Goal: Transaction & Acquisition: Book appointment/travel/reservation

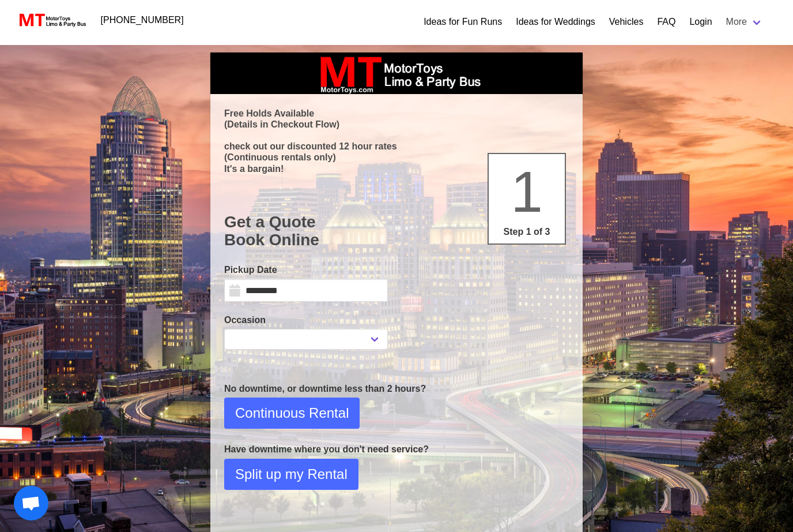
select select
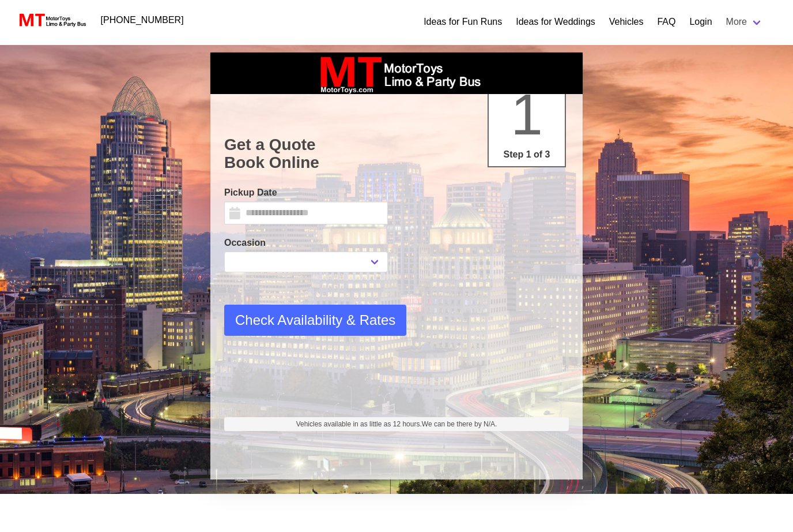
select select
type input "*********"
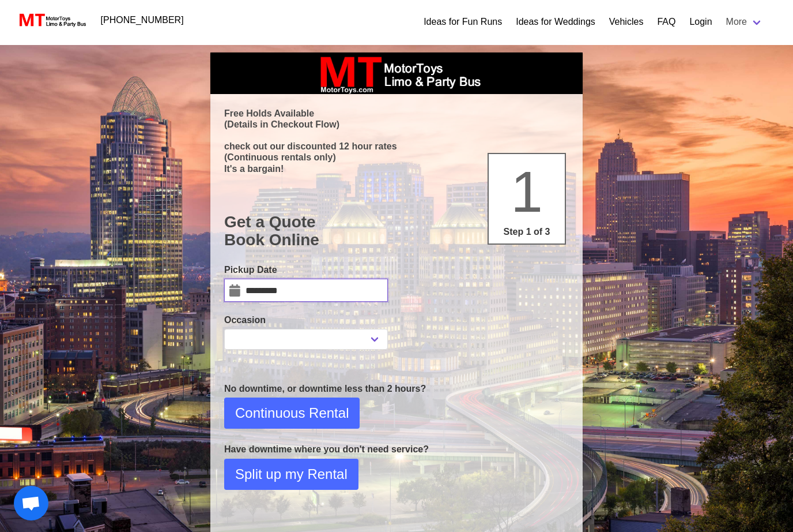
click at [340, 281] on input "*********" at bounding box center [306, 289] width 164 height 23
select select
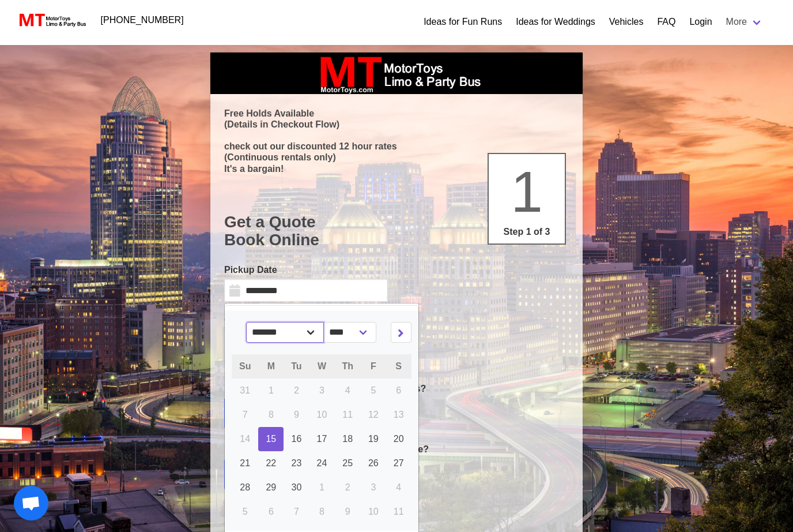
click at [318, 332] on select "******* ******** ***** ***** *** **** **** ****** ********* ******* ******** **…" at bounding box center [285, 332] width 78 height 21
select select "*"
click at [379, 438] on span "17" at bounding box center [373, 439] width 10 height 10
type input "**********"
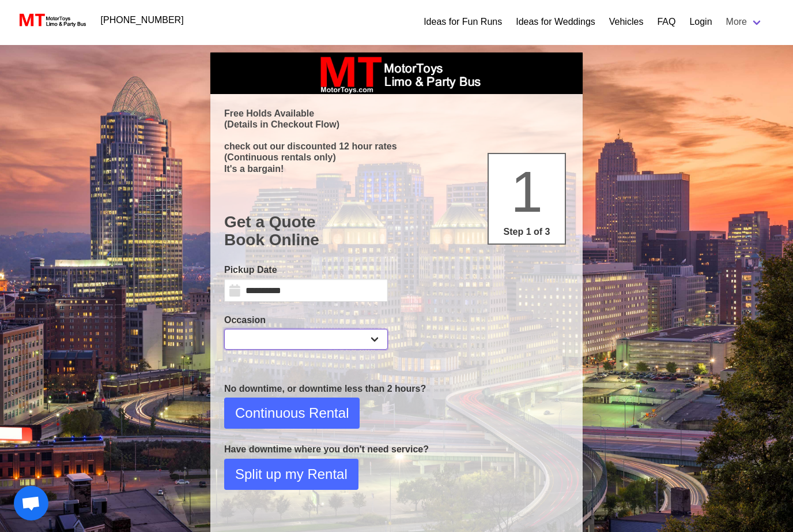
click at [364, 340] on select "**********" at bounding box center [306, 339] width 164 height 21
select select "*"
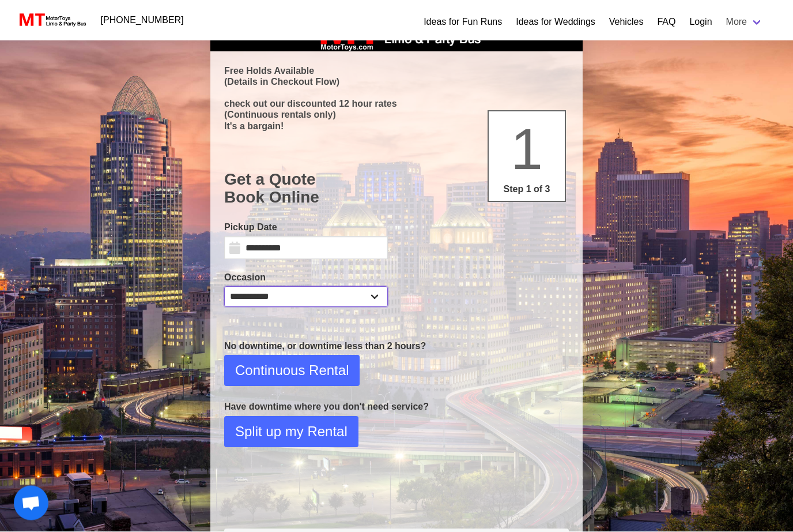
scroll to position [42, 0]
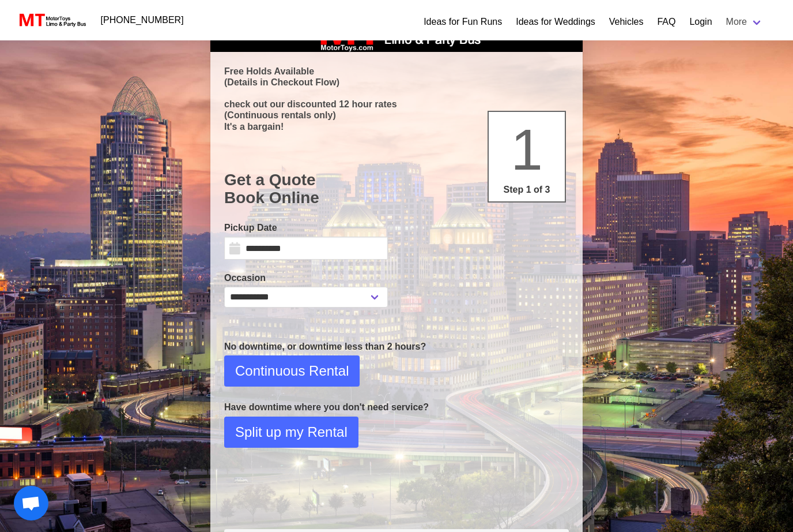
click at [327, 365] on span "Continuous Rental" at bounding box center [292, 370] width 114 height 21
select select "*"
select select "**"
select select "****"
select select "*"
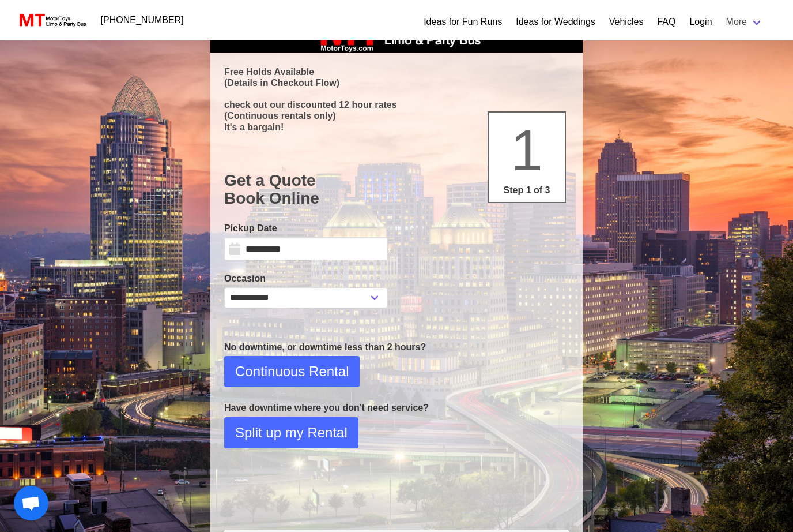
select select "**"
select select "****"
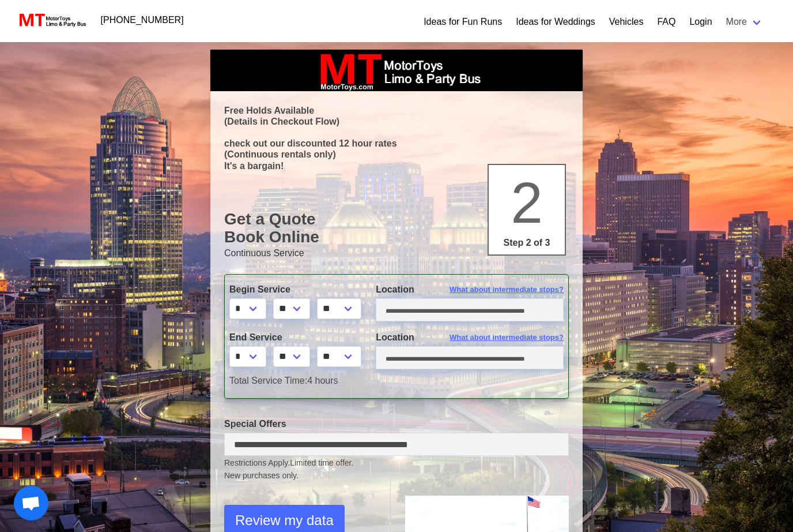
scroll to position [0, 0]
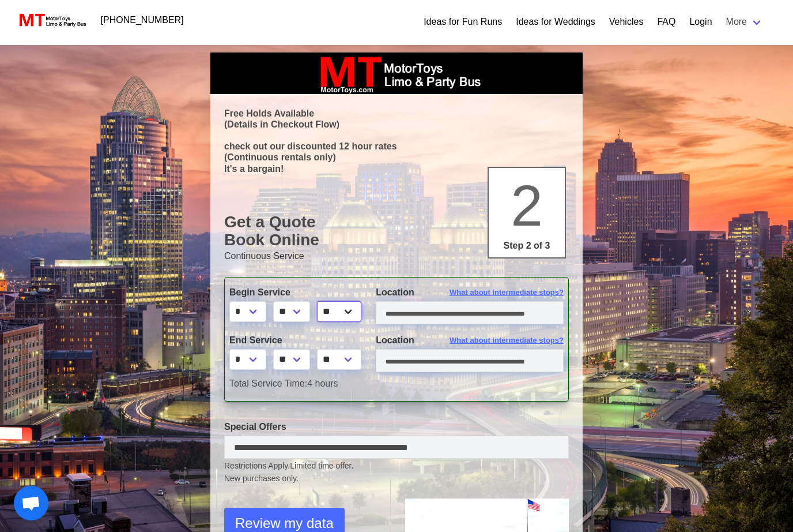
click at [356, 310] on select "** **" at bounding box center [339, 311] width 44 height 21
select select "*****"
click at [306, 314] on select "** ** ** **" at bounding box center [291, 311] width 37 height 21
select select "**"
click at [261, 359] on select "* * * * * * * * * ** ** **" at bounding box center [247, 359] width 37 height 21
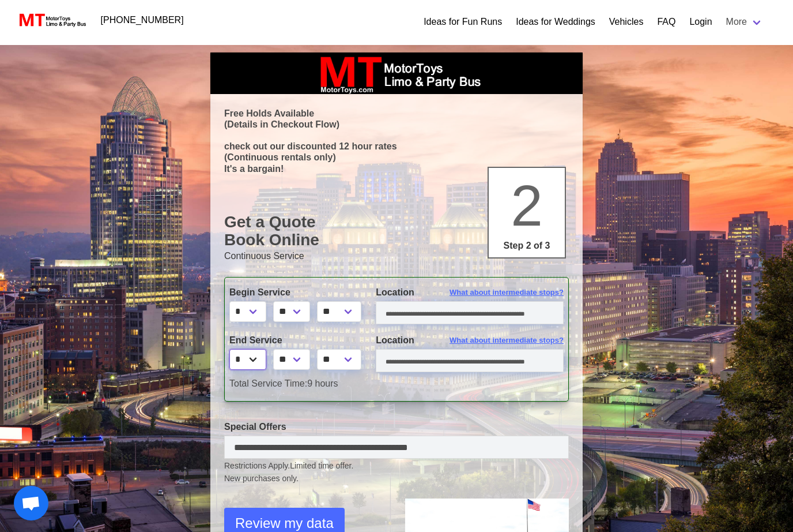
select select "*"
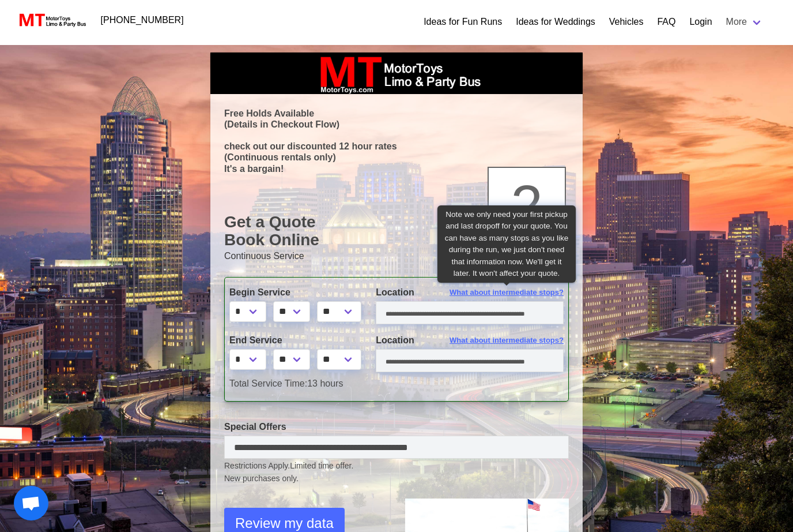
click at [536, 292] on span "What about intermediate stops?" at bounding box center [507, 293] width 114 height 12
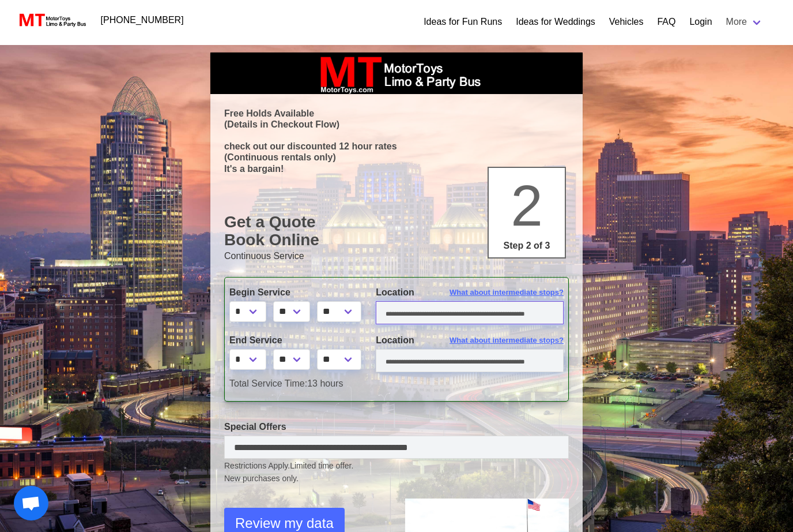
click at [525, 315] on input "text" at bounding box center [470, 312] width 188 height 23
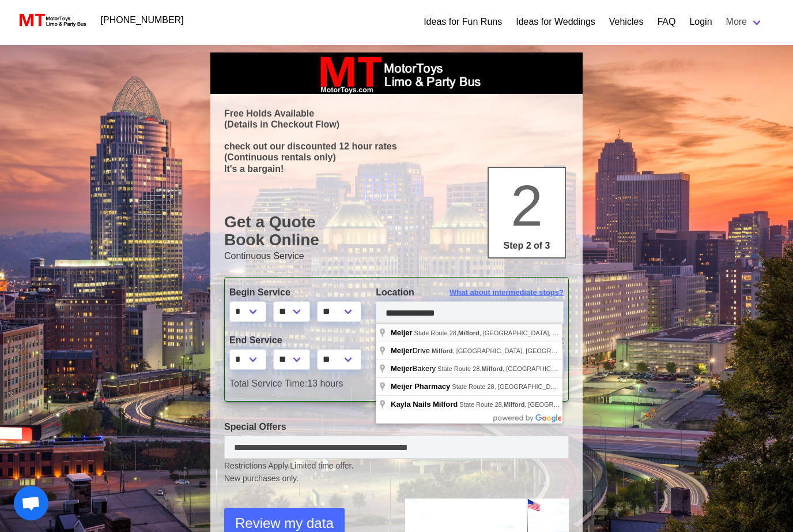
type input "**********"
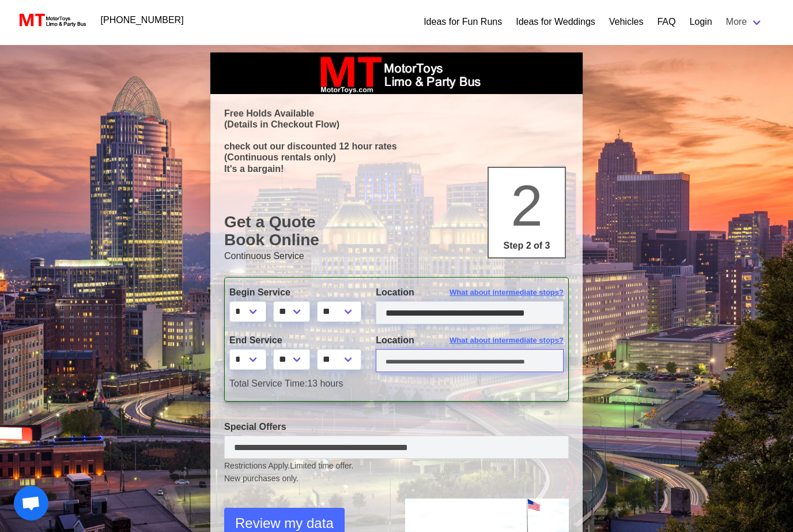
click at [530, 368] on input "text" at bounding box center [470, 360] width 188 height 23
type input "*"
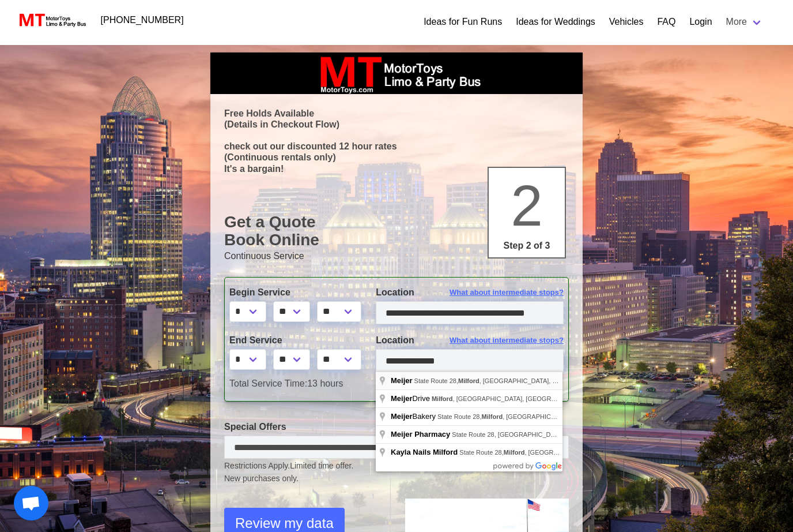
type input "**********"
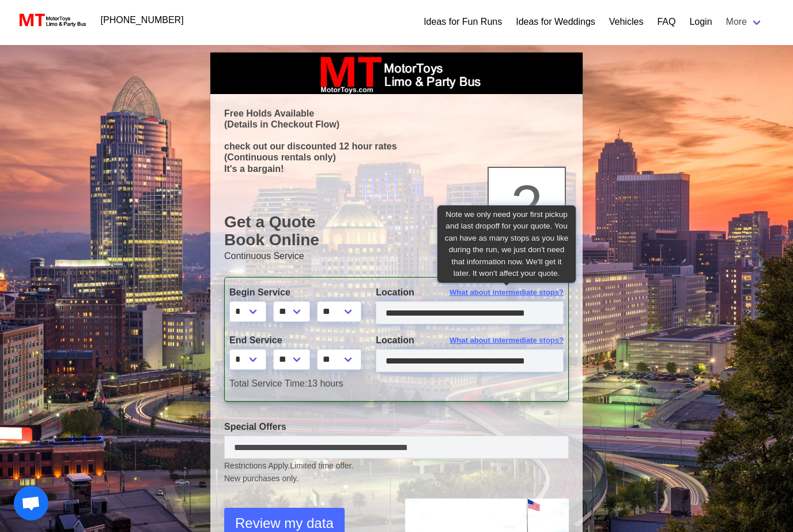
click at [534, 293] on span "What about intermediate stops?" at bounding box center [507, 293] width 114 height 12
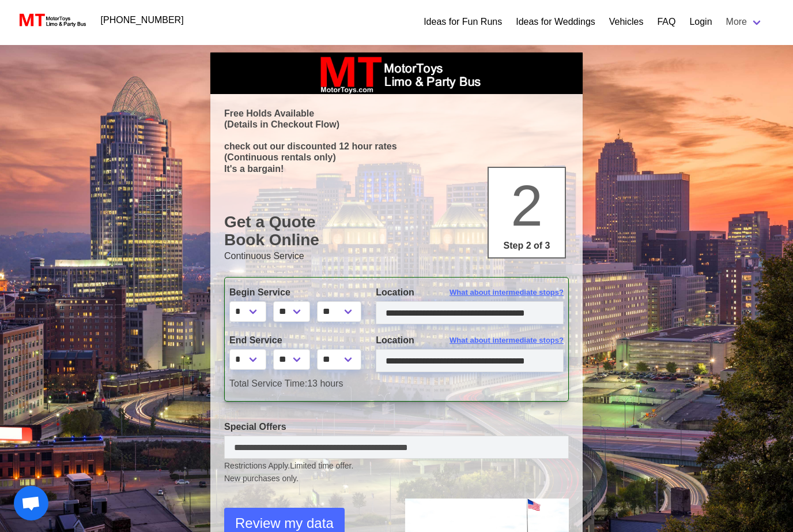
click at [634, 362] on div "Search Criteria From: Fri, 10-17-2025 08:30AM To: Fri, 10-17-2025 09:30PM Durat…" at bounding box center [396, 407] width 793 height 725
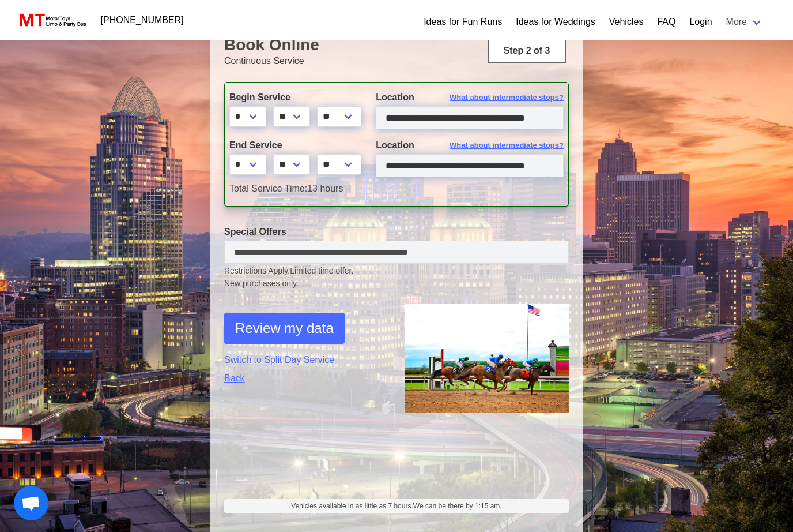
scroll to position [194, 0]
click at [312, 320] on span "Review my data" at bounding box center [284, 328] width 99 height 21
select select "*"
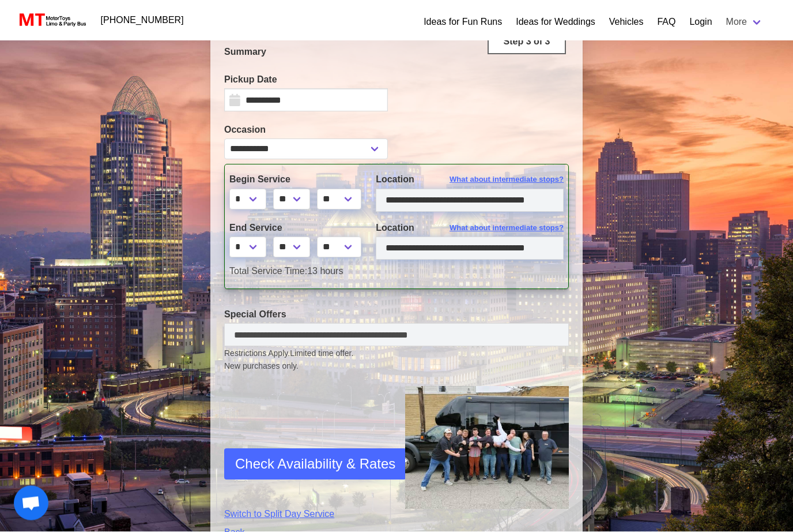
scroll to position [220, 0]
click at [360, 465] on span "Check Availability & Rates" at bounding box center [315, 463] width 160 height 21
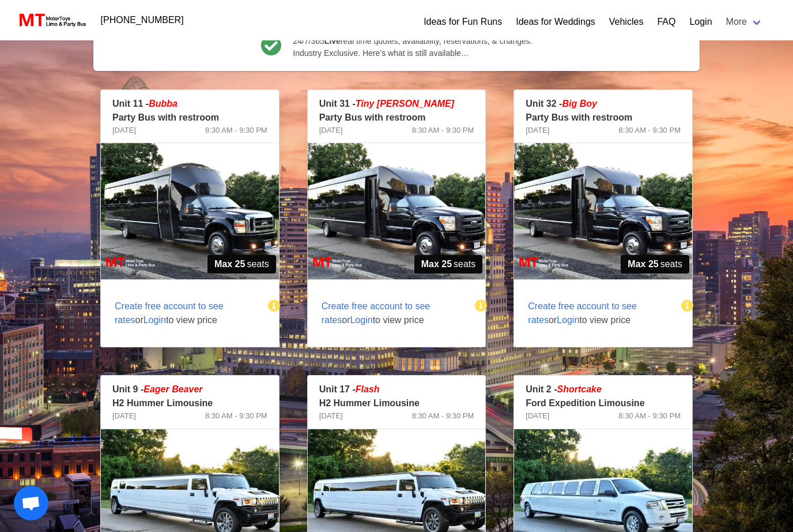
scroll to position [201, 0]
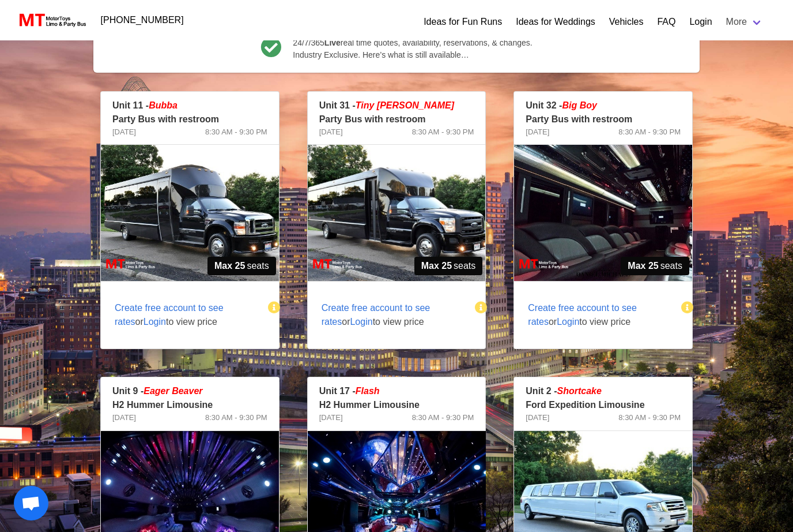
click at [403, 230] on img at bounding box center [397, 213] width 178 height 136
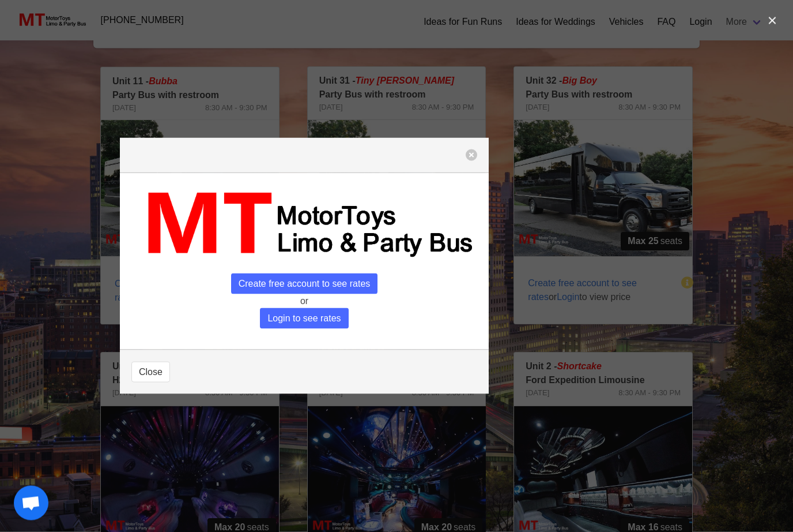
scroll to position [225, 0]
click at [476, 161] on button "button" at bounding box center [472, 155] width 12 height 12
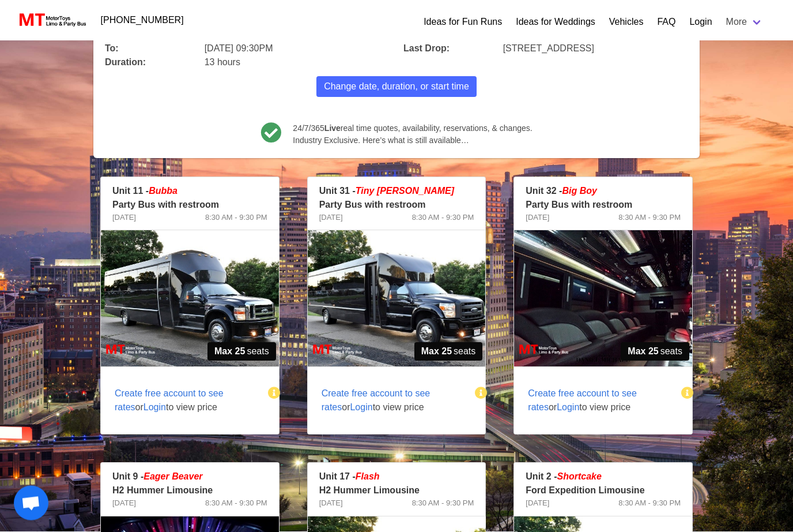
scroll to position [115, 0]
click at [210, 306] on img at bounding box center [190, 298] width 178 height 136
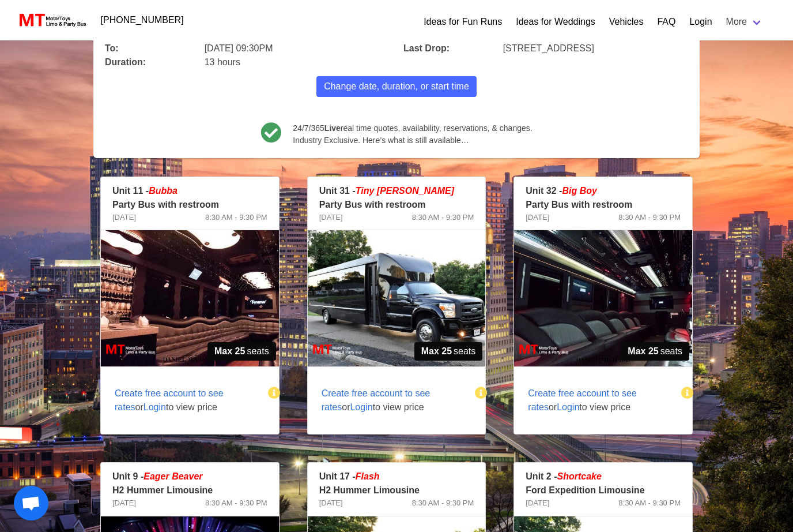
click at [377, 310] on img at bounding box center [397, 298] width 178 height 136
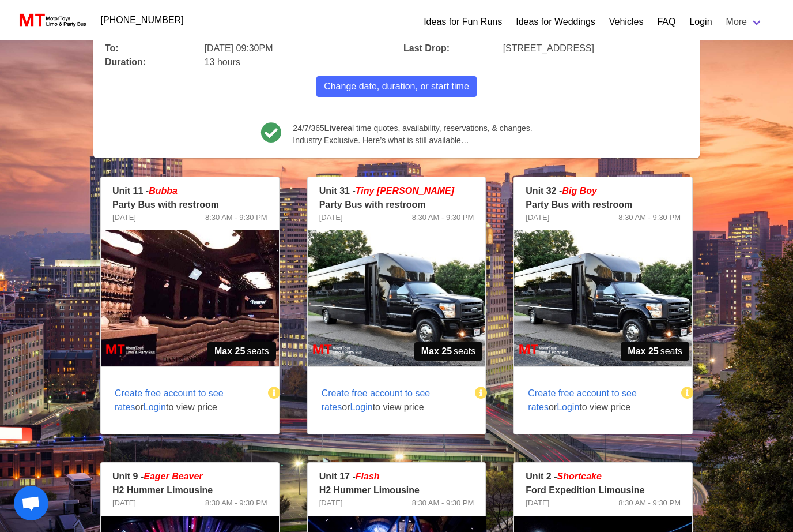
click at [350, 407] on span "Login" at bounding box center [361, 407] width 22 height 10
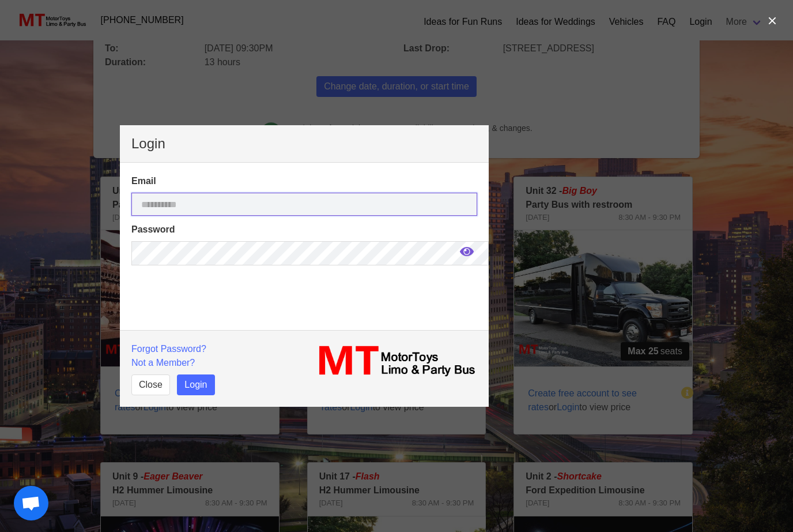
click at [411, 216] on input "email" at bounding box center [304, 204] width 346 height 23
type input "**********"
click at [200, 395] on button "Login" at bounding box center [195, 384] width 37 height 21
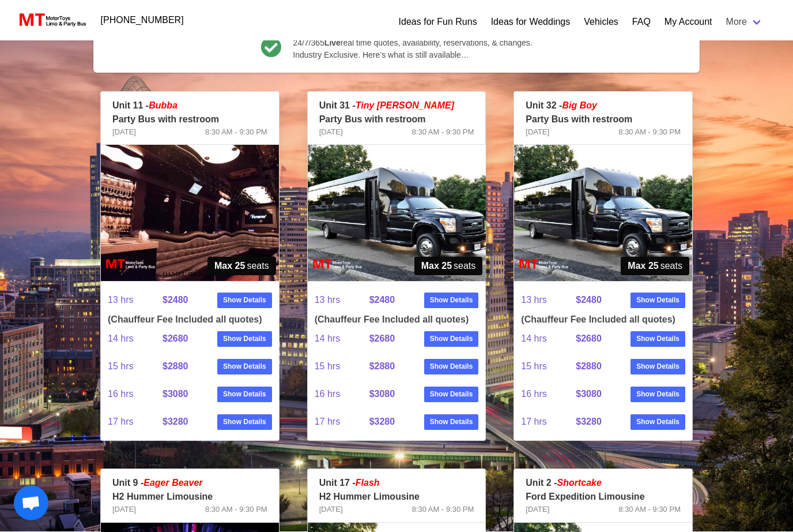
scroll to position [202, 0]
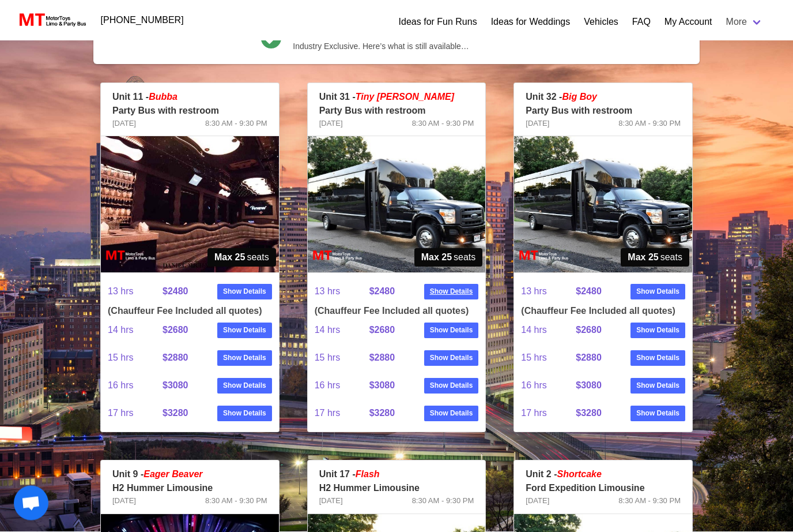
click at [447, 292] on strong "Show Details" at bounding box center [451, 292] width 43 height 10
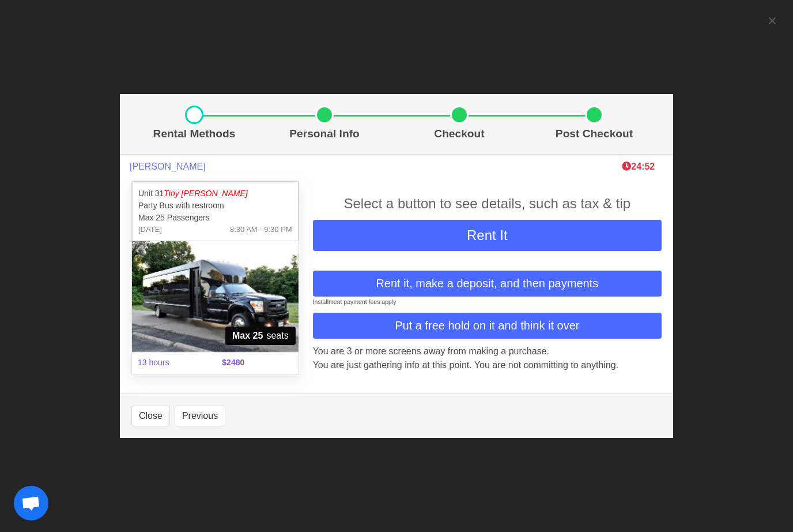
click at [595, 292] on span "Rent it, make a deposit, and then payments" at bounding box center [487, 282] width 223 height 17
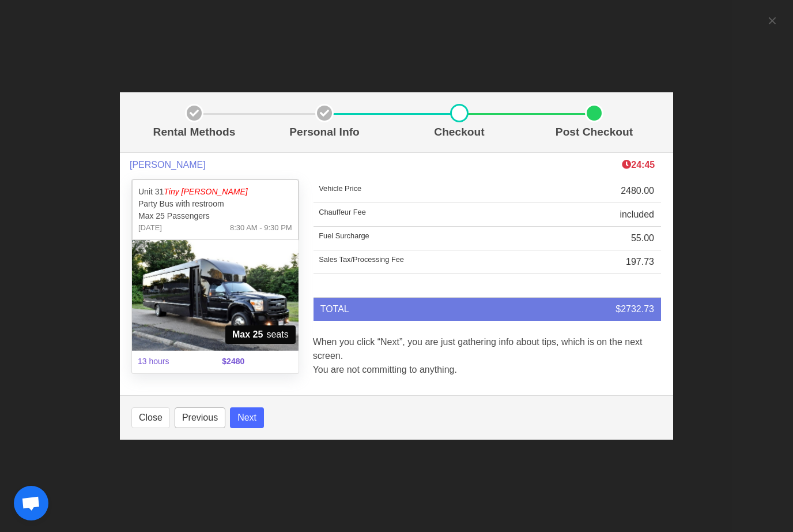
click at [199, 428] on button "Previous" at bounding box center [200, 417] width 51 height 21
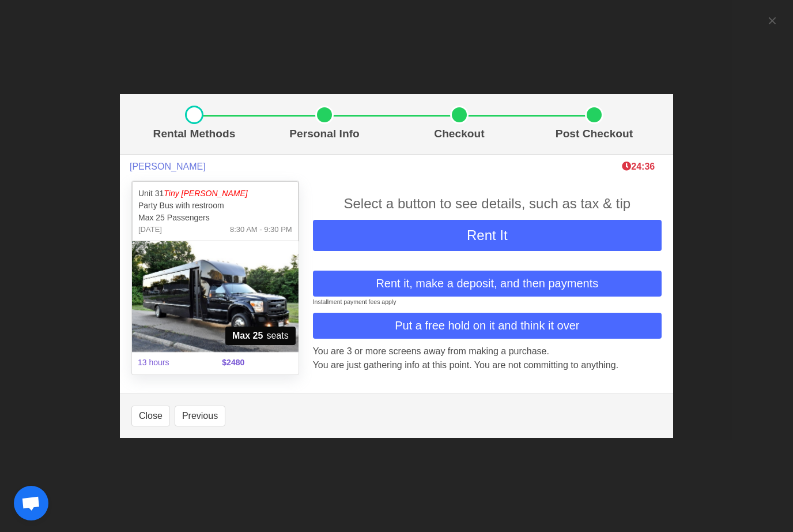
click at [596, 292] on span "Rent it, make a deposit, and then payments" at bounding box center [487, 282] width 223 height 17
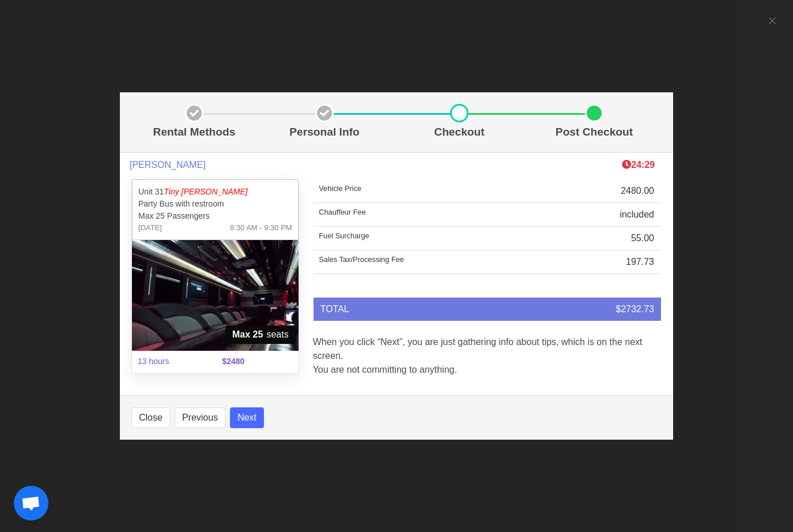
click at [260, 428] on button "Next" at bounding box center [247, 417] width 34 height 21
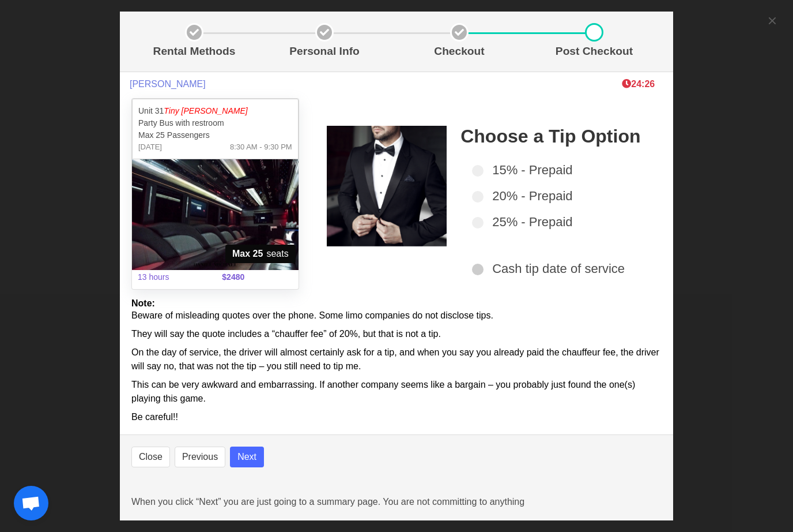
click at [480, 275] on span at bounding box center [478, 269] width 12 height 12
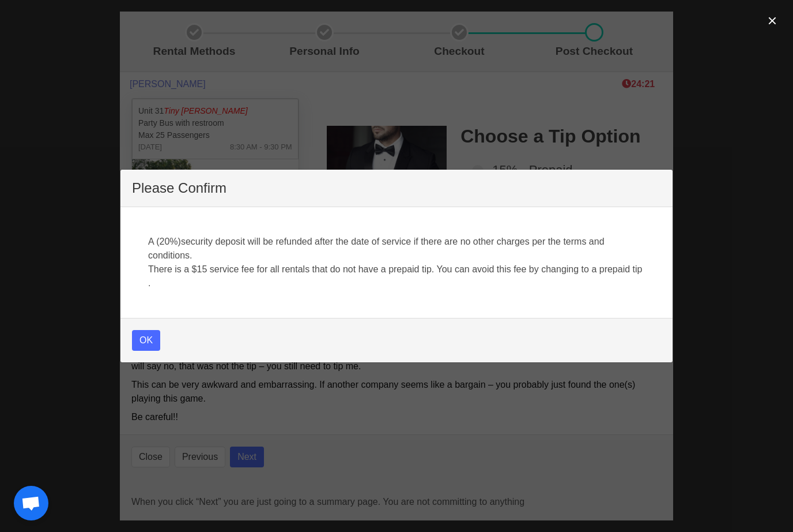
click at [153, 351] on button "OK" at bounding box center [146, 340] width 28 height 21
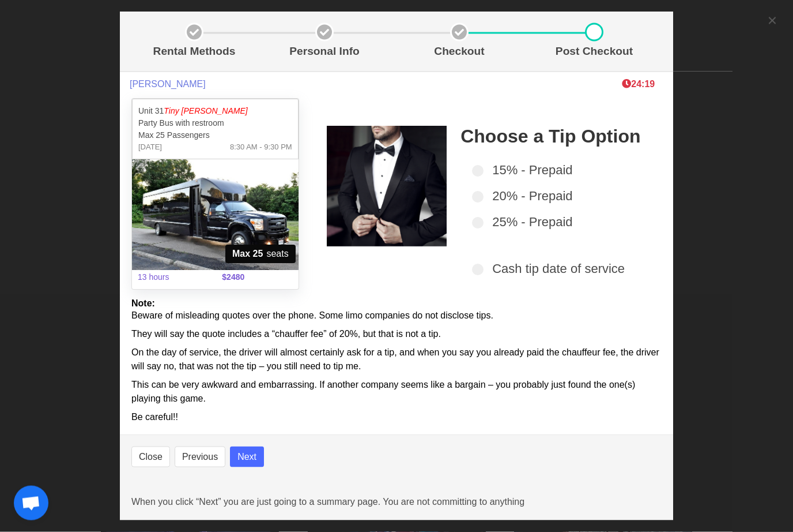
scroll to position [247, 0]
select select
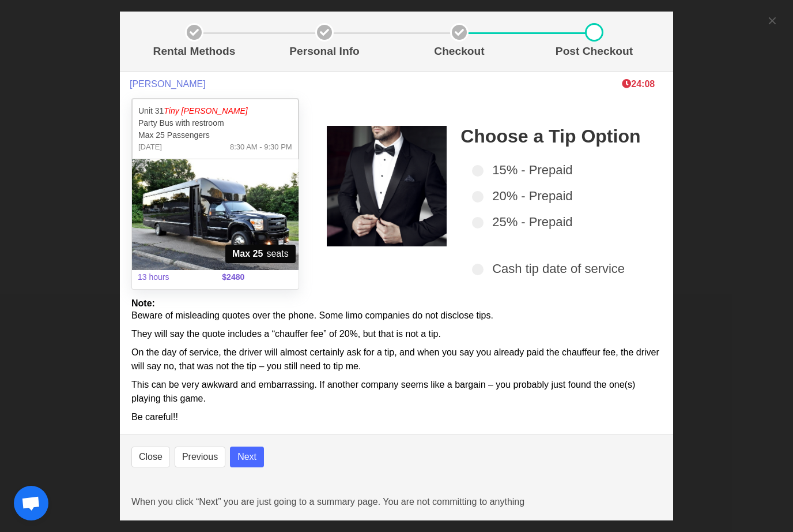
select select
click at [253, 467] on button "Next" at bounding box center [247, 456] width 34 height 21
select select
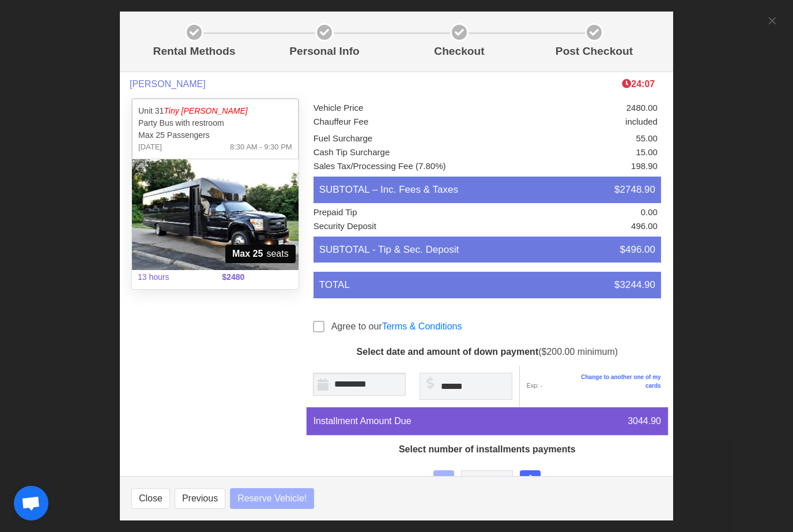
select select
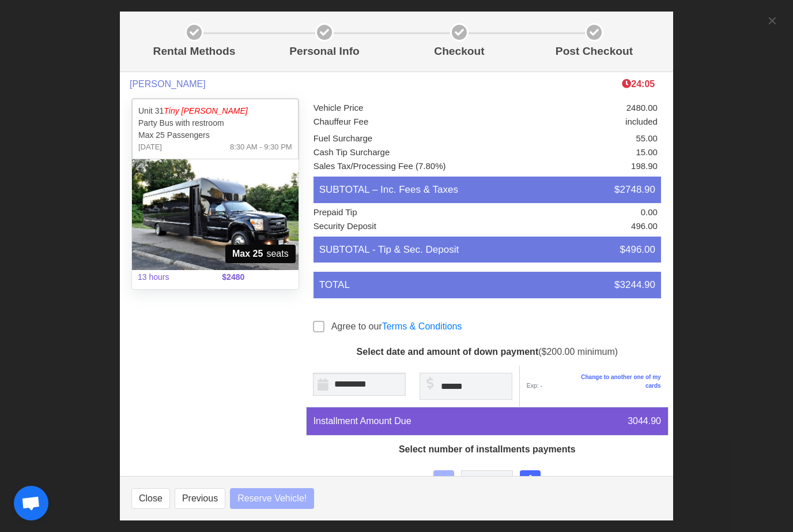
select select
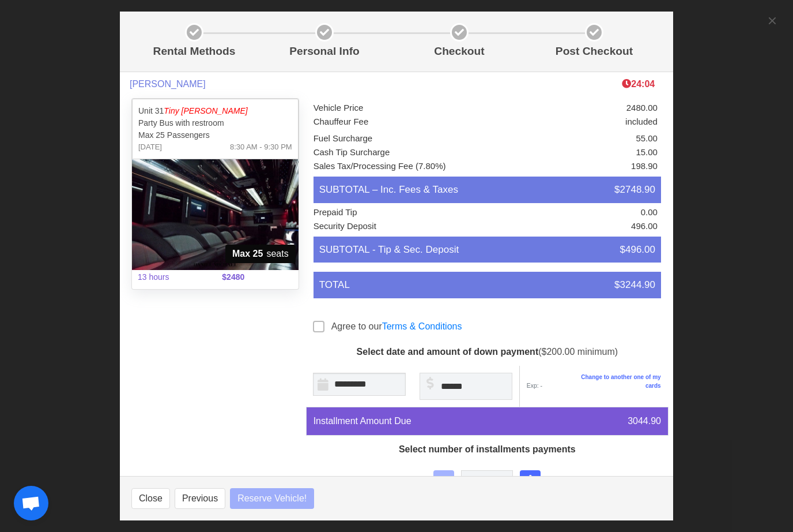
select select
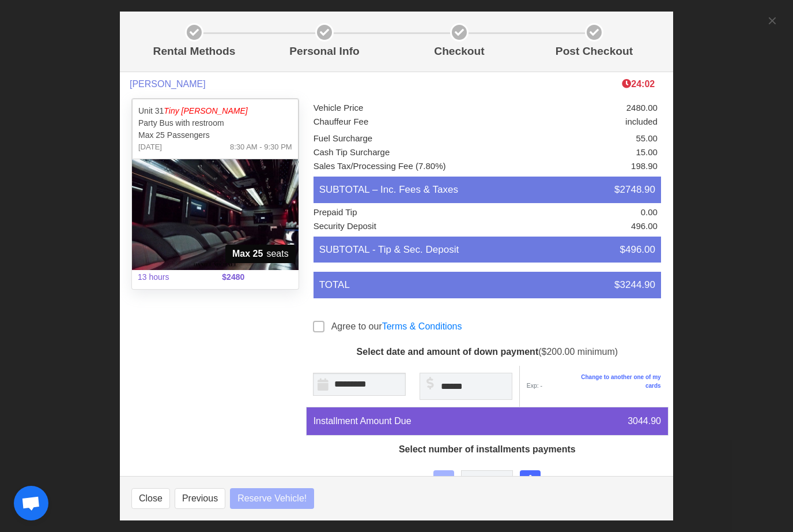
select select
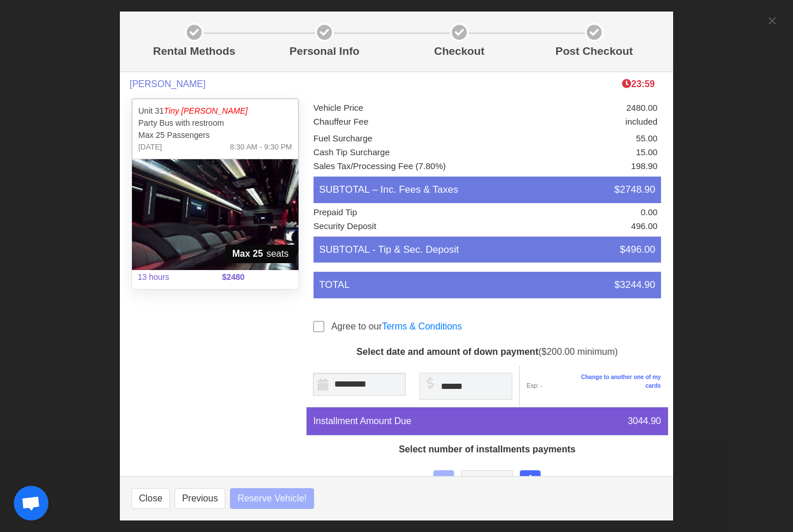
select select
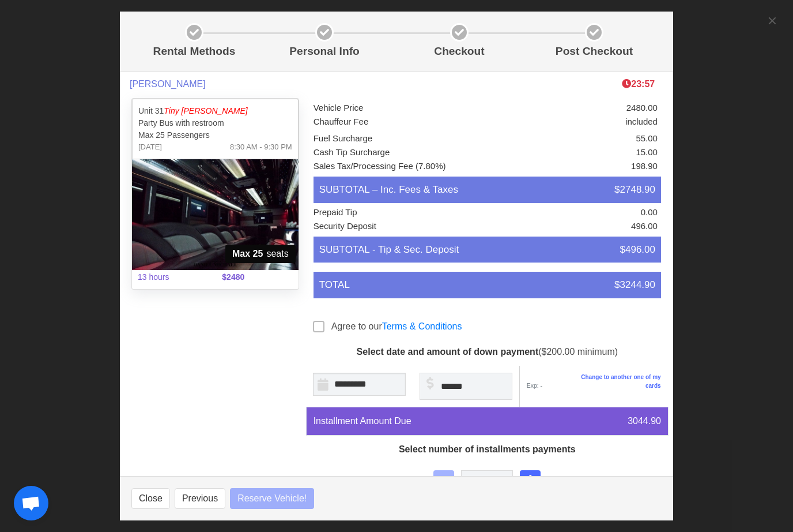
select select
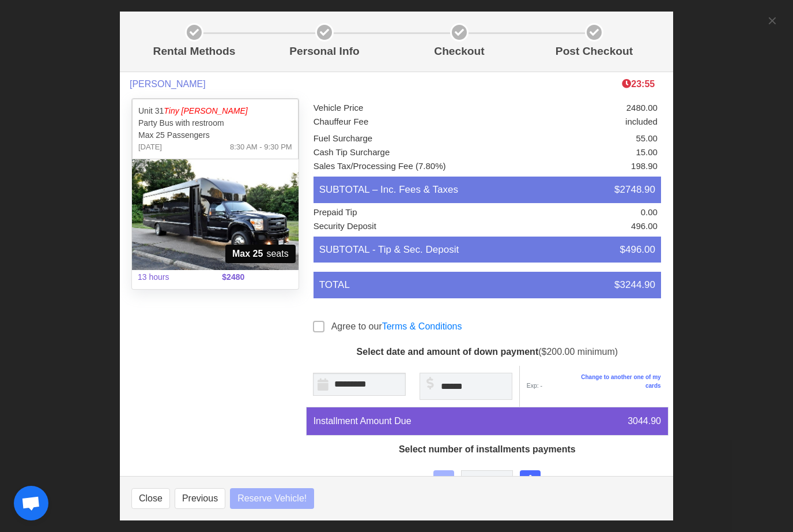
select select
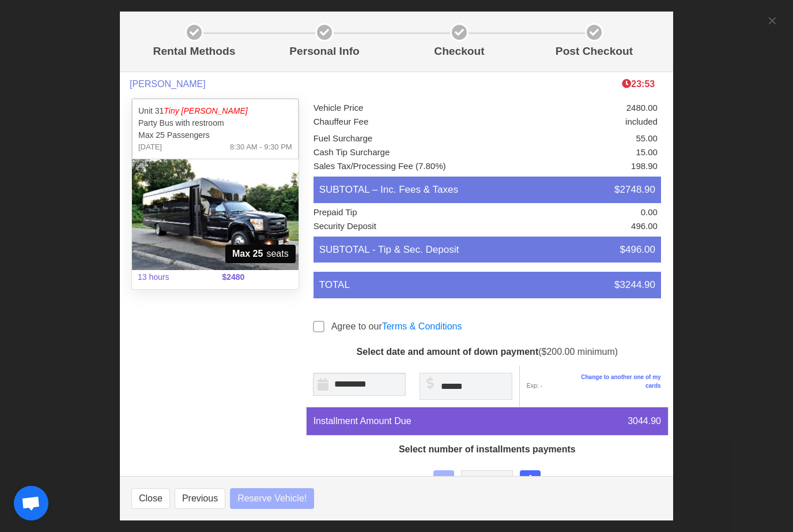
select select
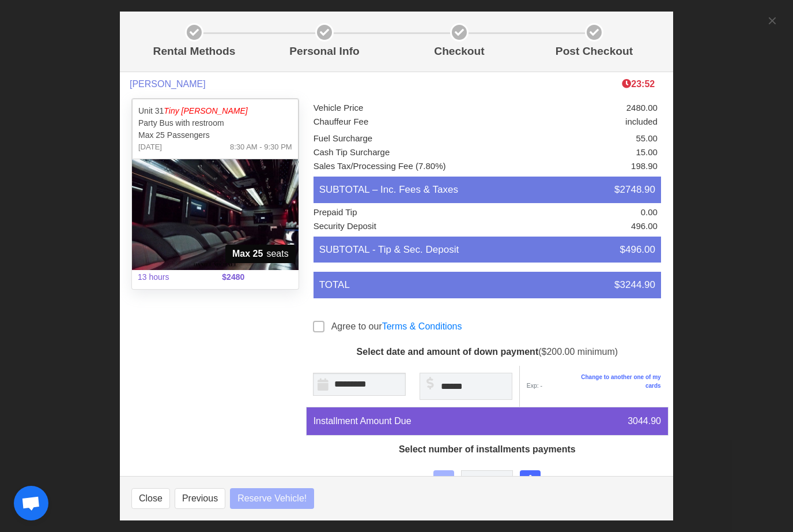
select select
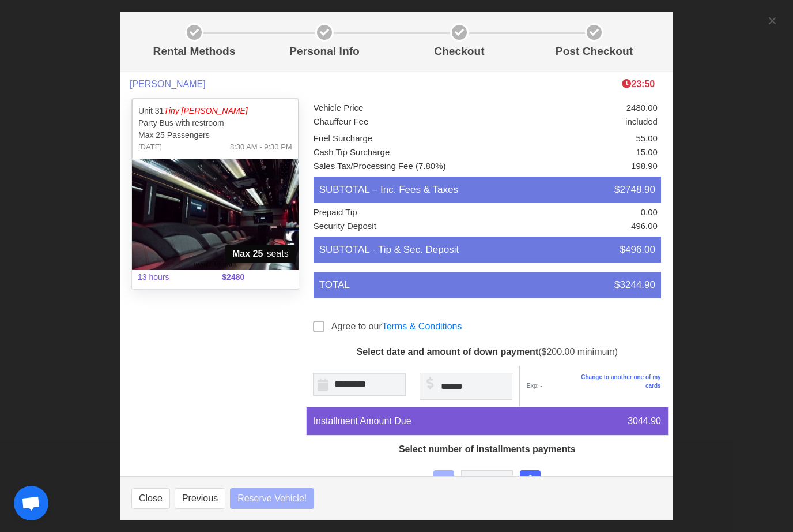
select select
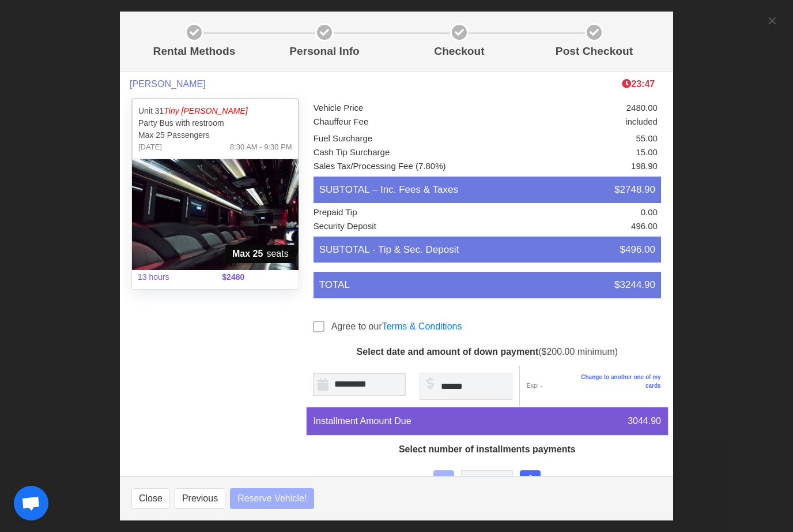
select select
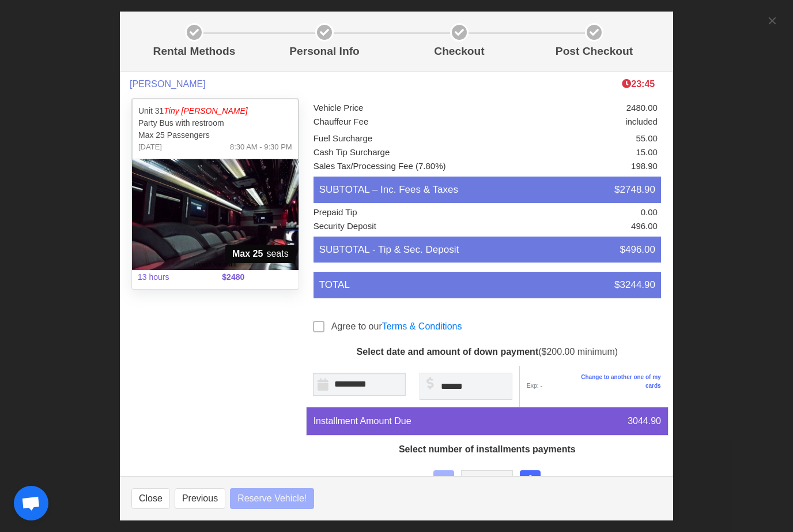
select select
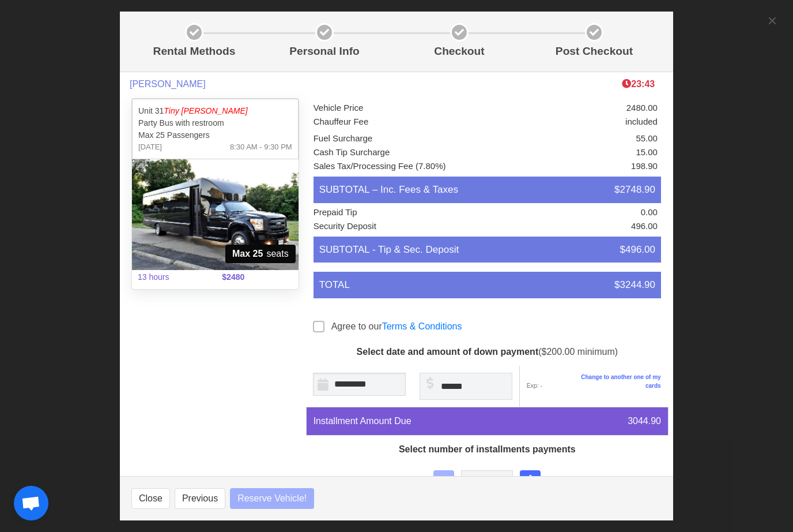
select select
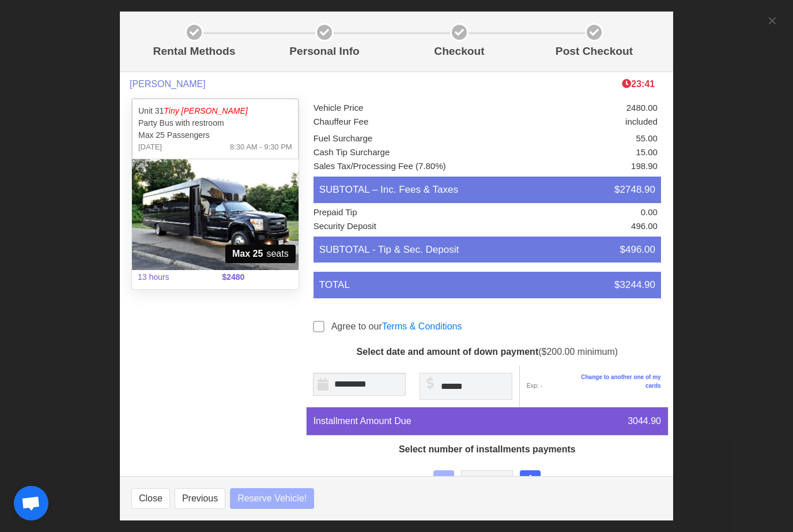
select select
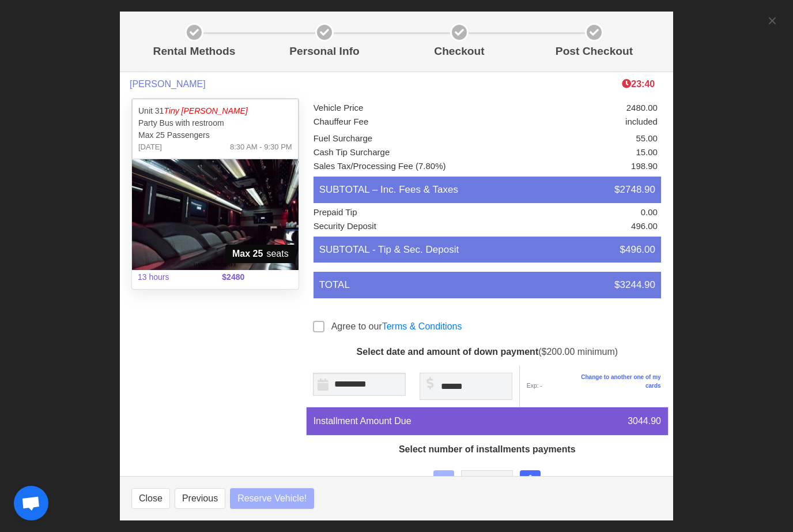
select select
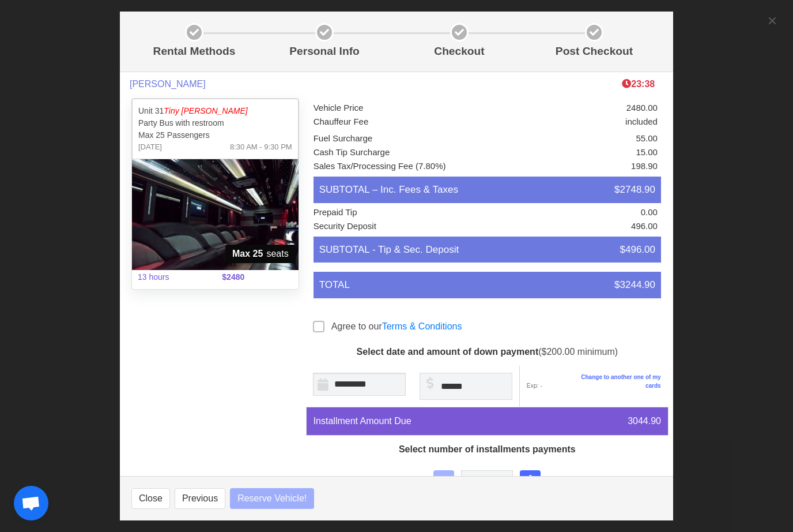
select select
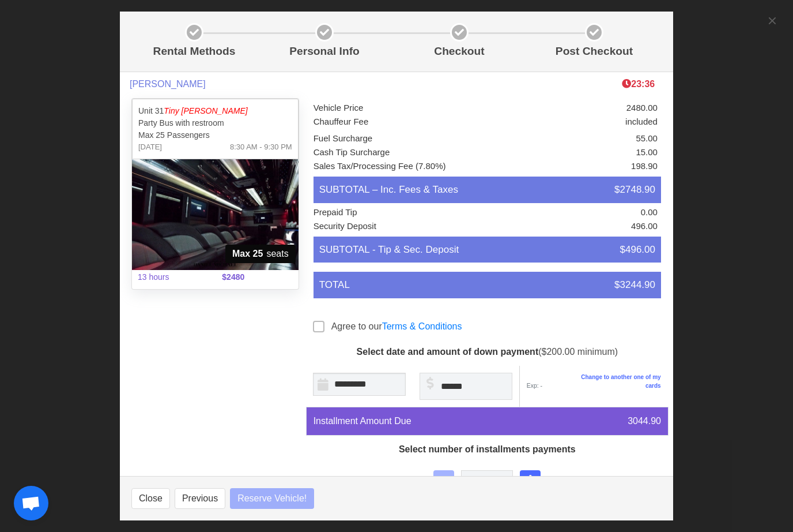
select select
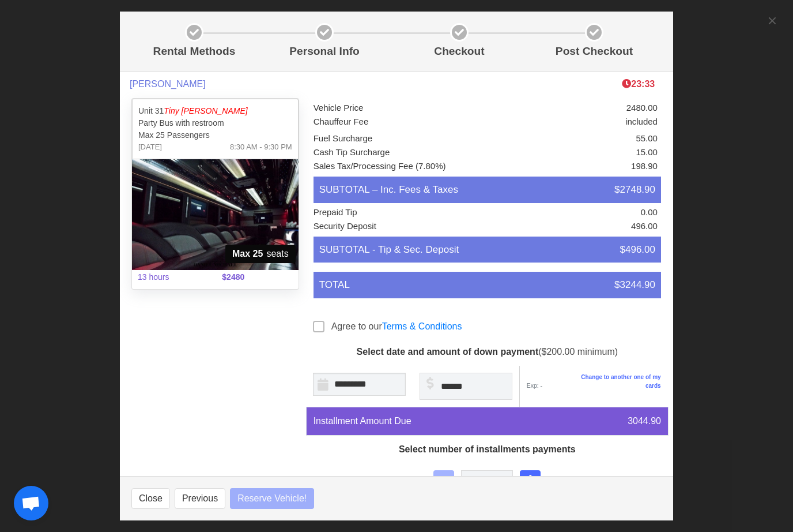
select select
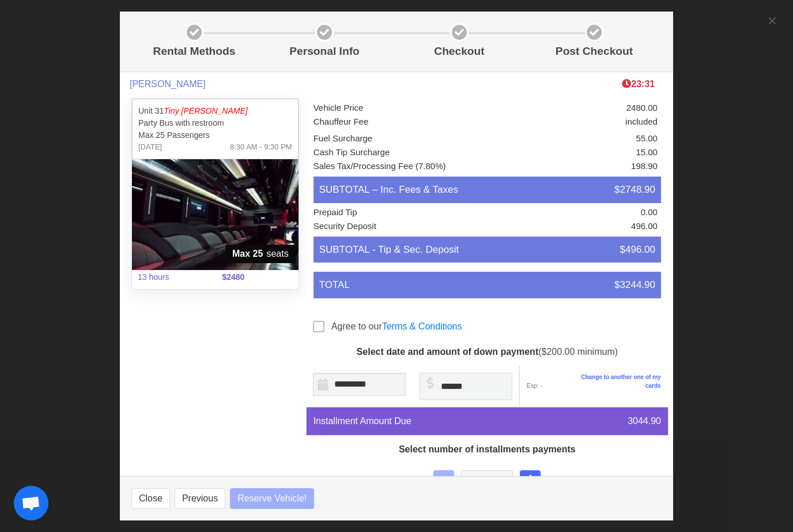
select select
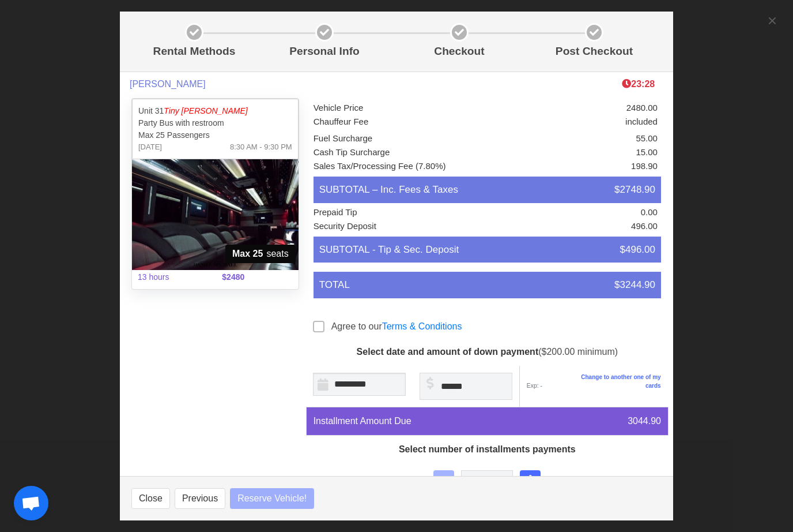
select select
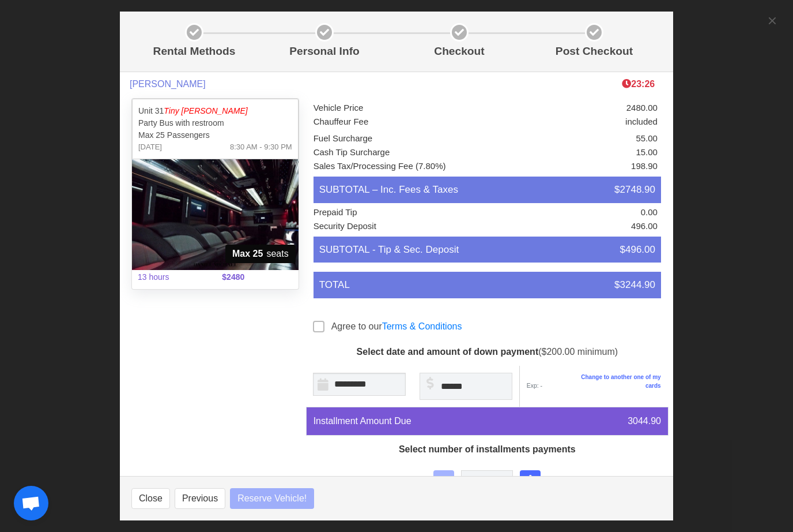
select select
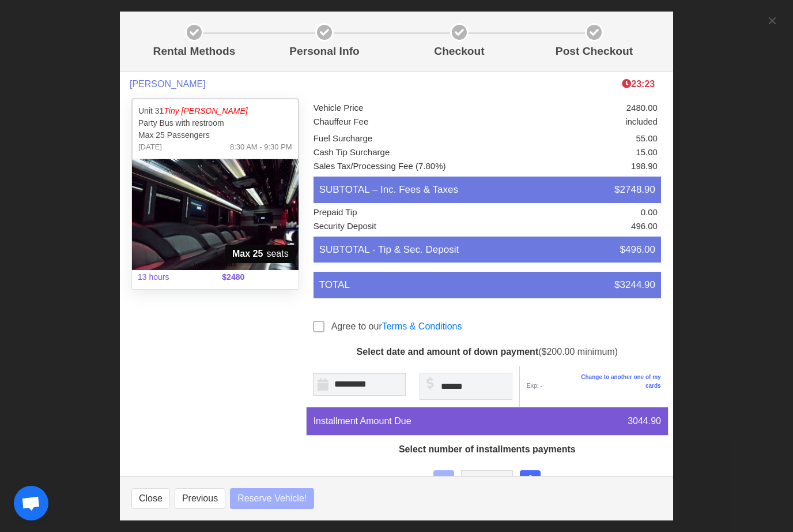
select select
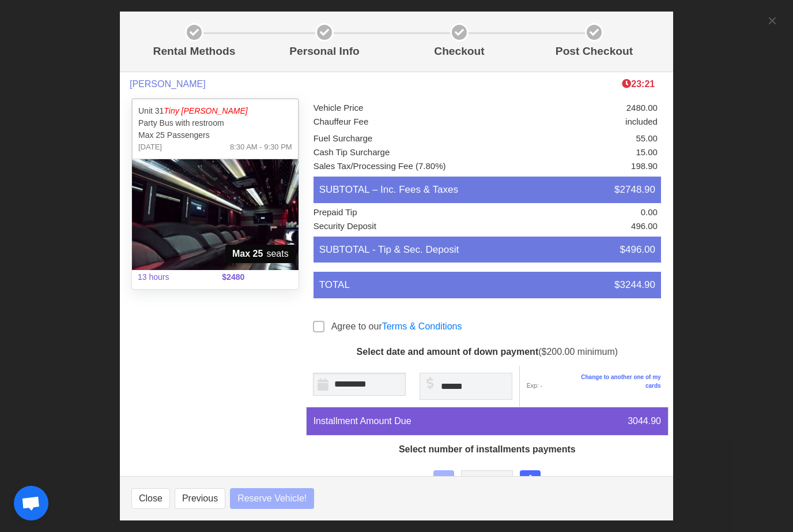
select select
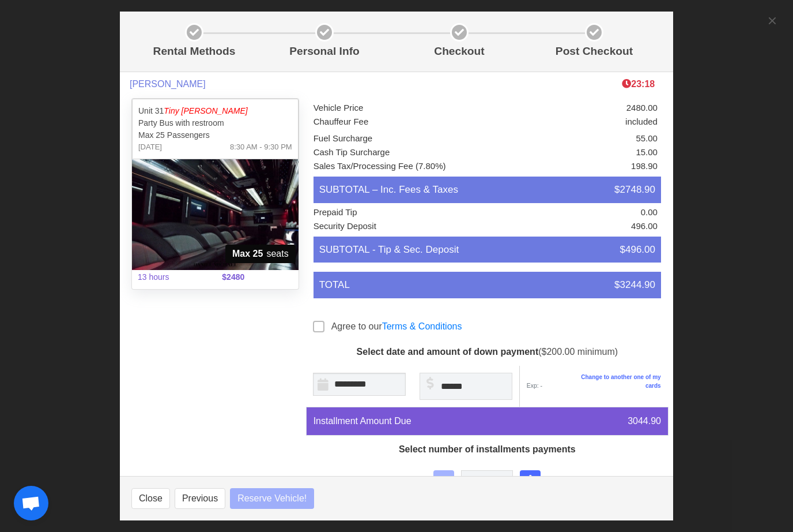
select select
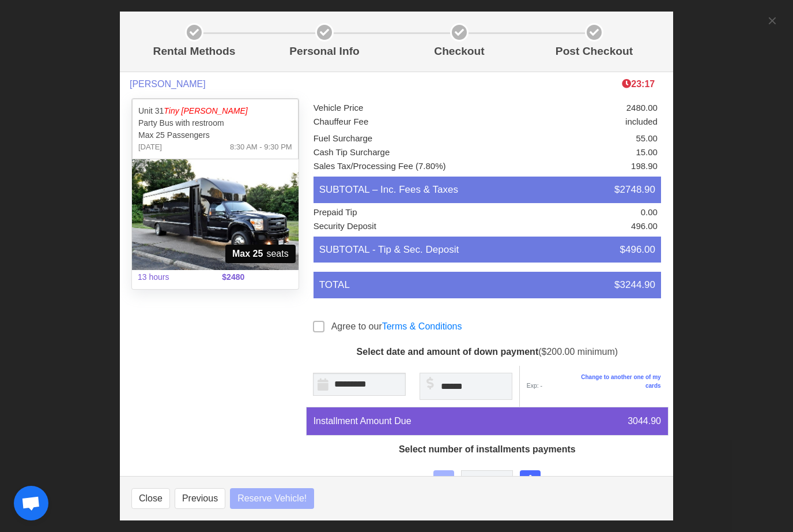
select select
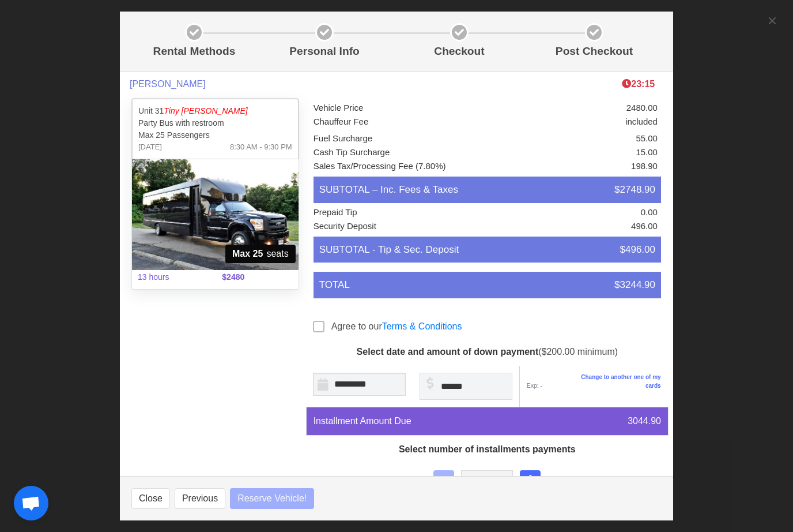
select select
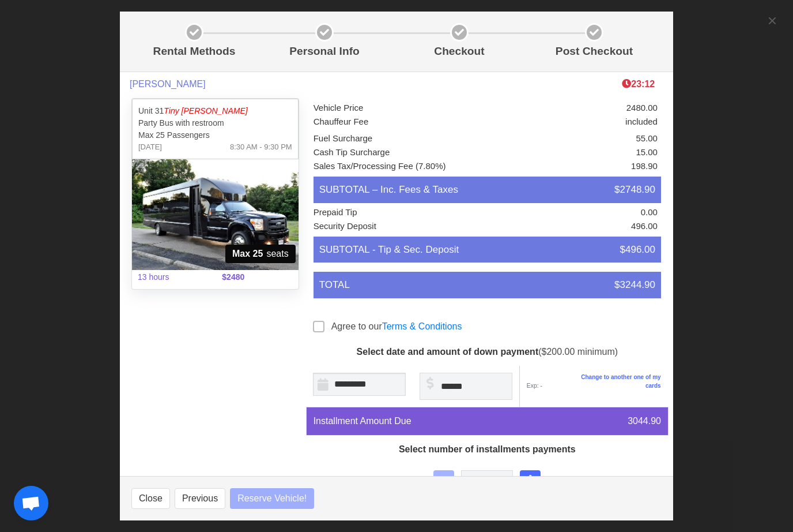
select select
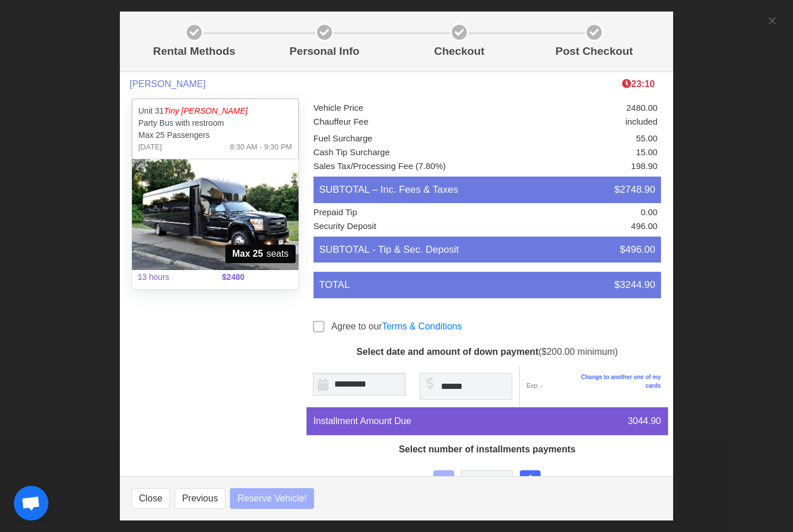
select select
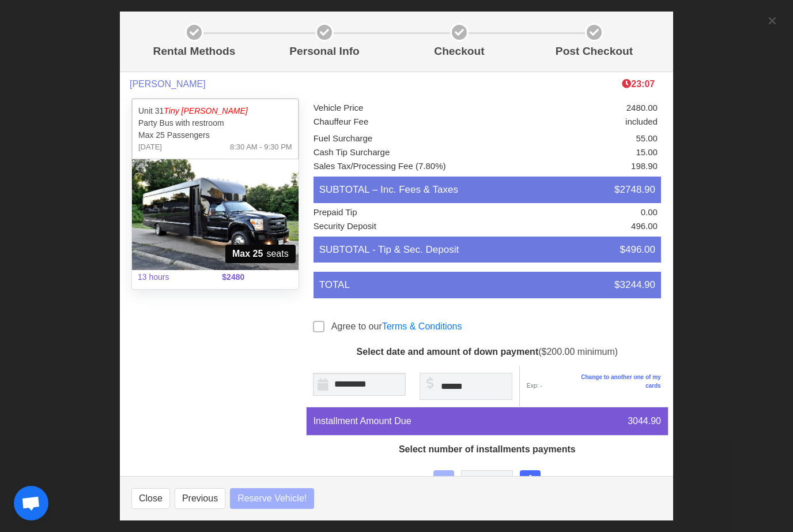
select select
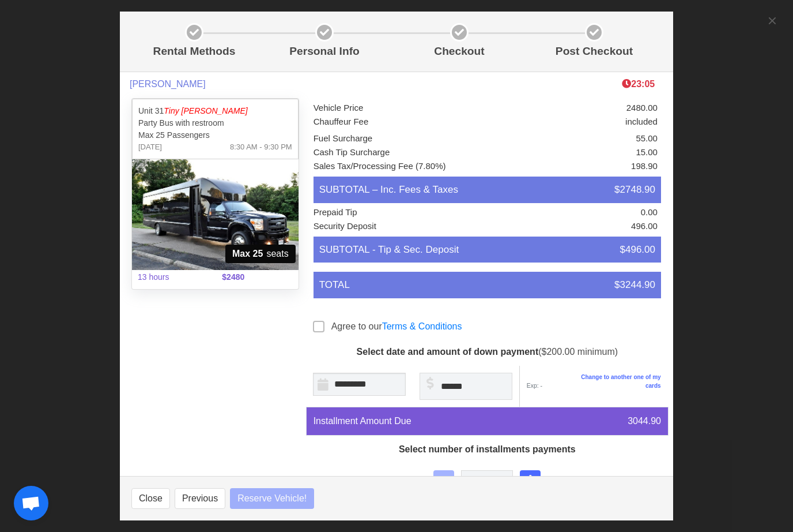
select select
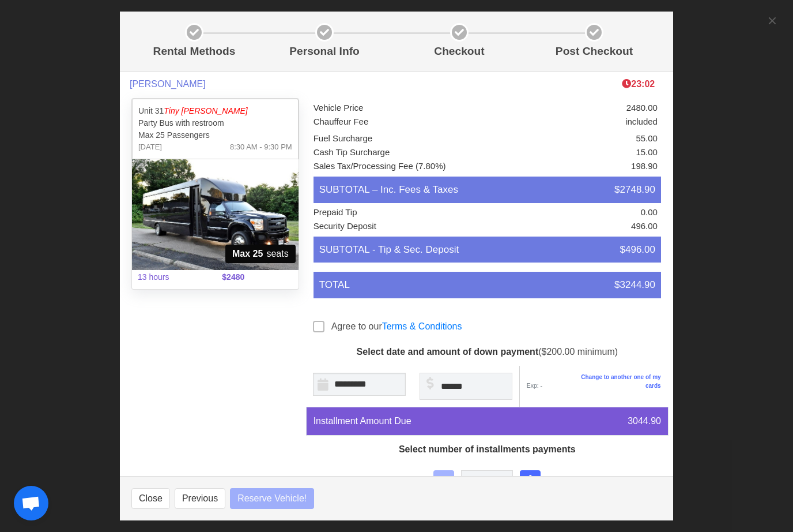
select select
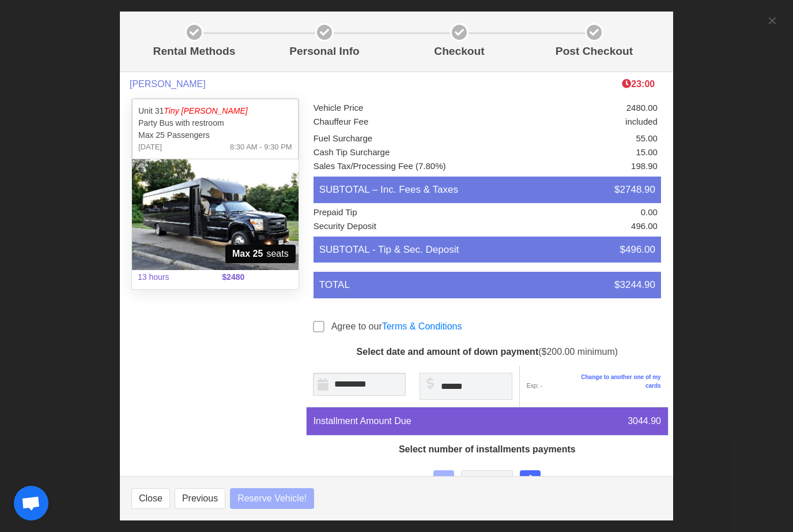
select select
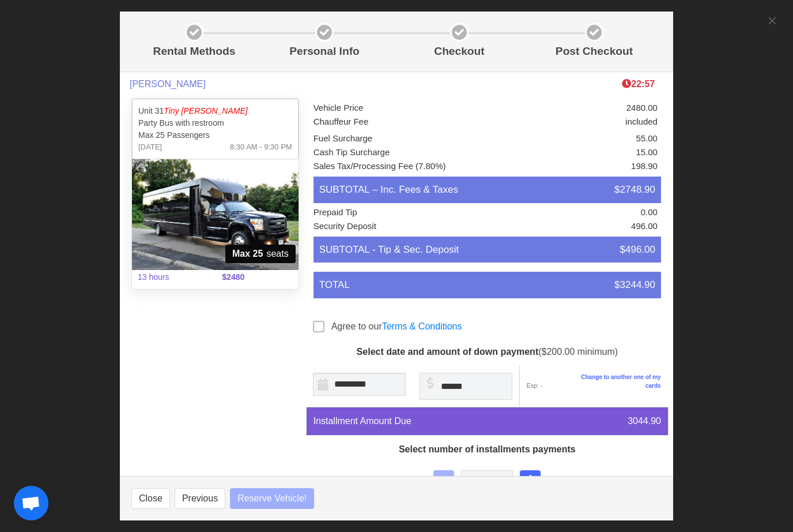
select select
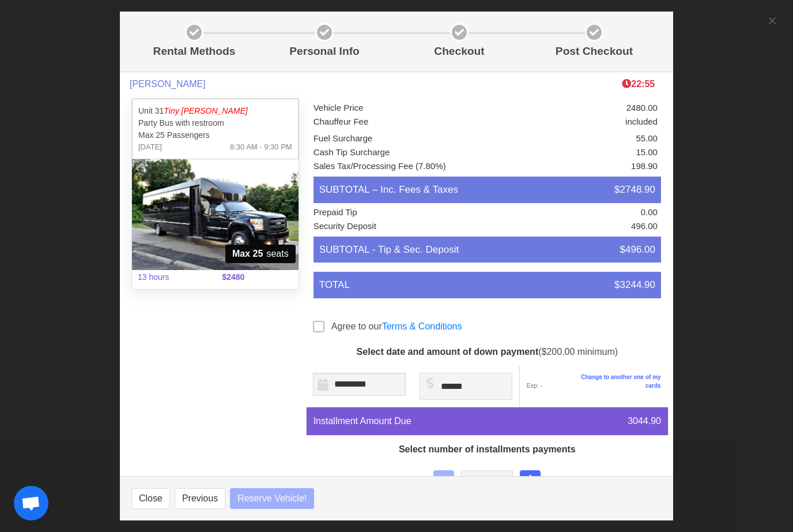
select select
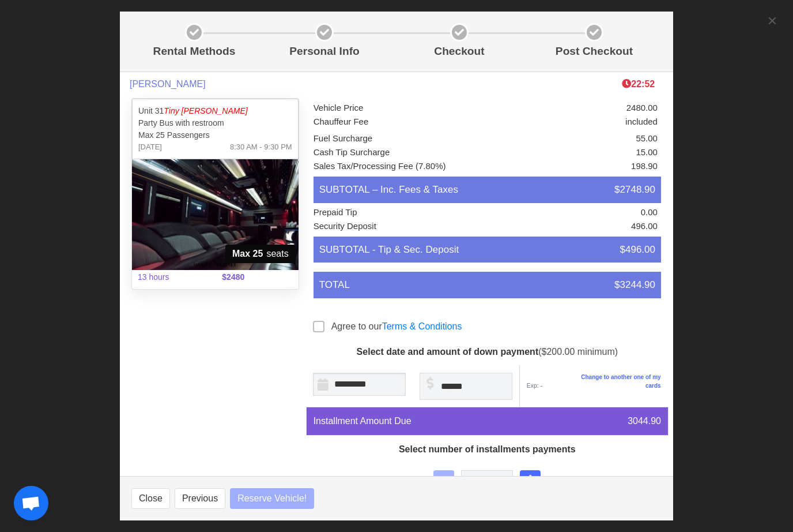
select select
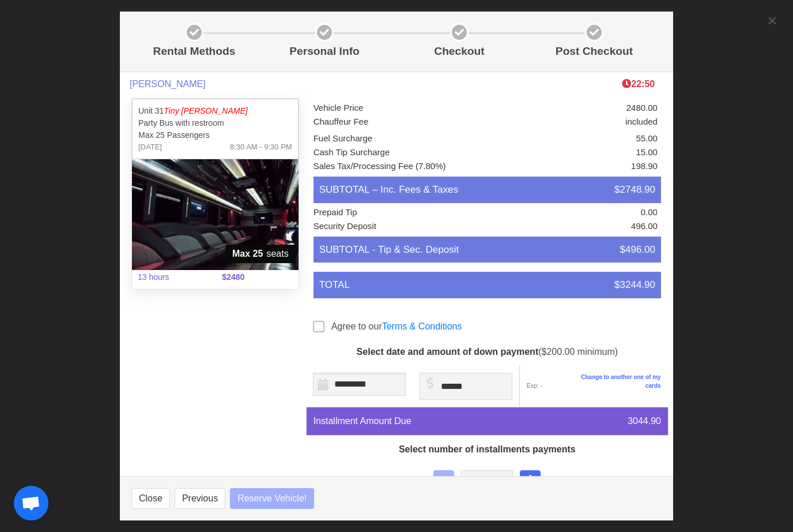
select select
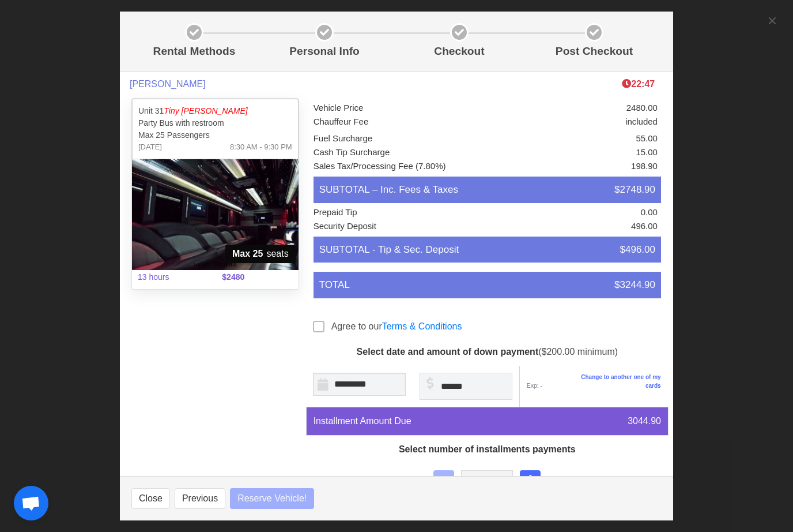
select select
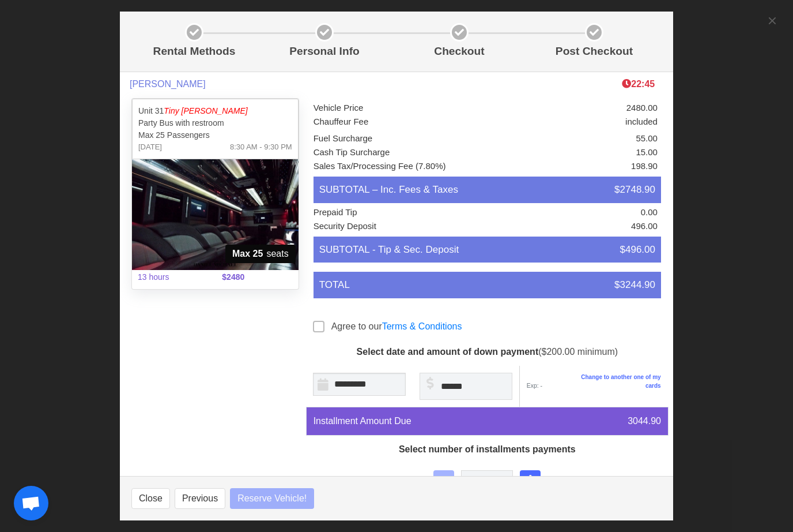
select select
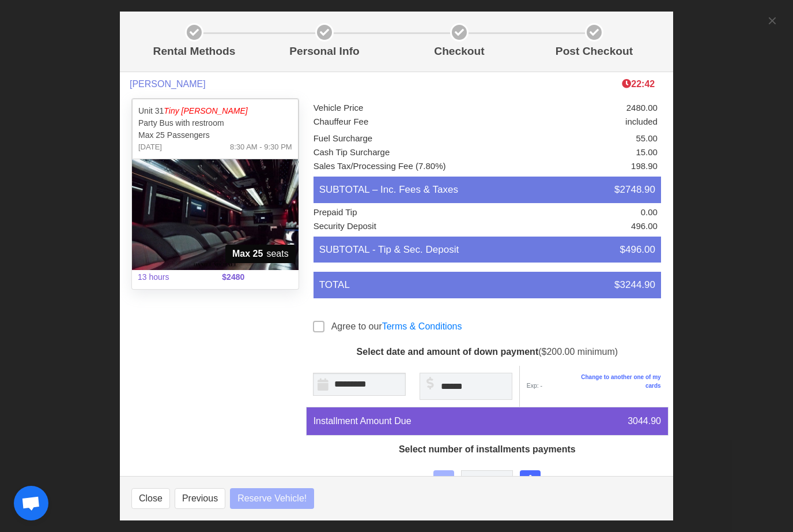
select select
click at [210, 509] on button "Previous" at bounding box center [200, 498] width 51 height 21
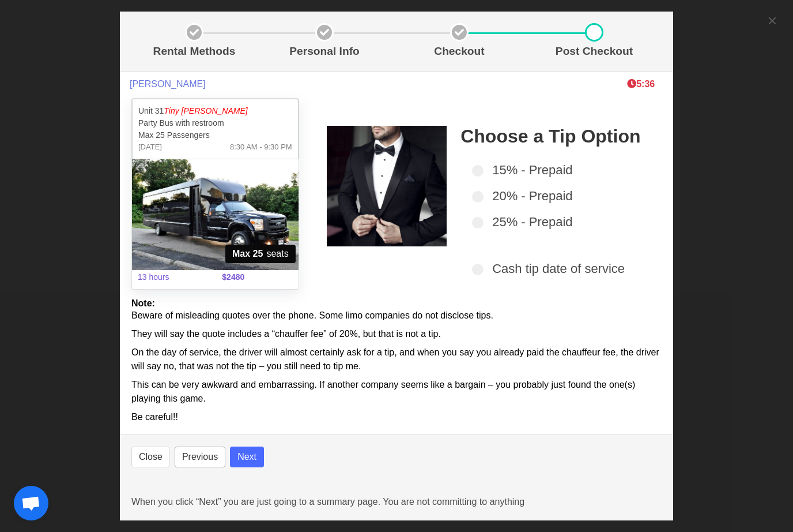
click at [209, 460] on button "Previous" at bounding box center [200, 456] width 51 height 21
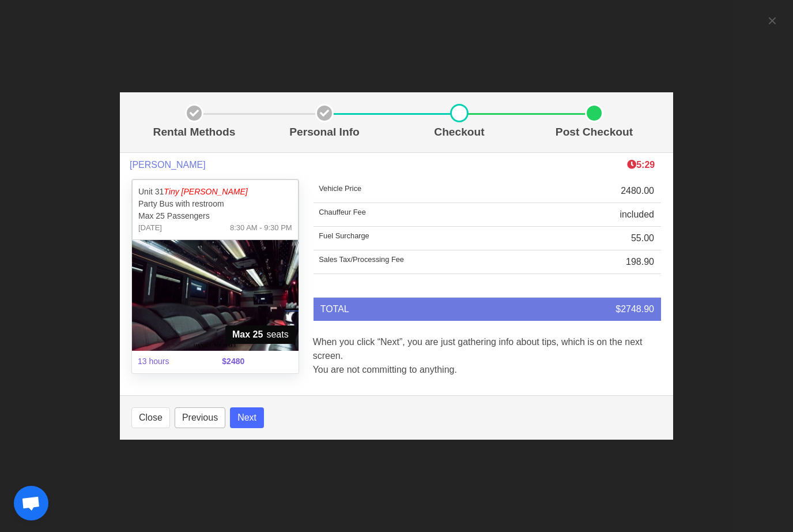
click at [208, 416] on button "Previous" at bounding box center [200, 417] width 51 height 21
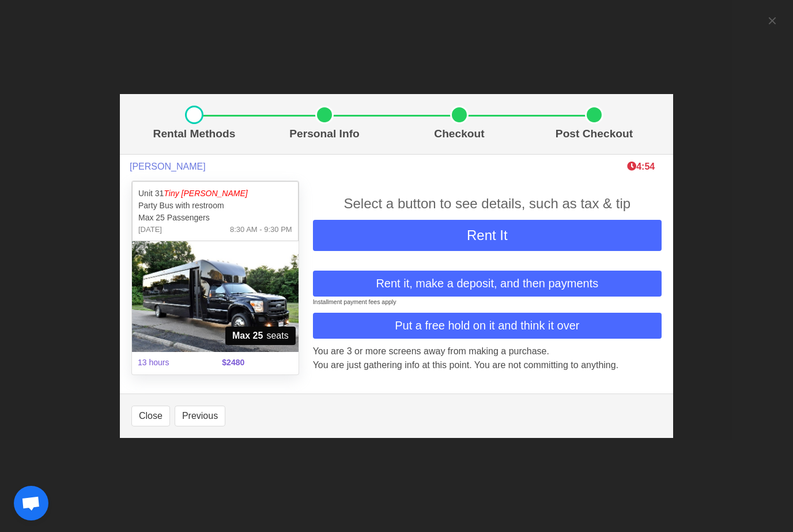
click at [514, 277] on span "Rent it, make a deposit, and then payments" at bounding box center [487, 282] width 223 height 17
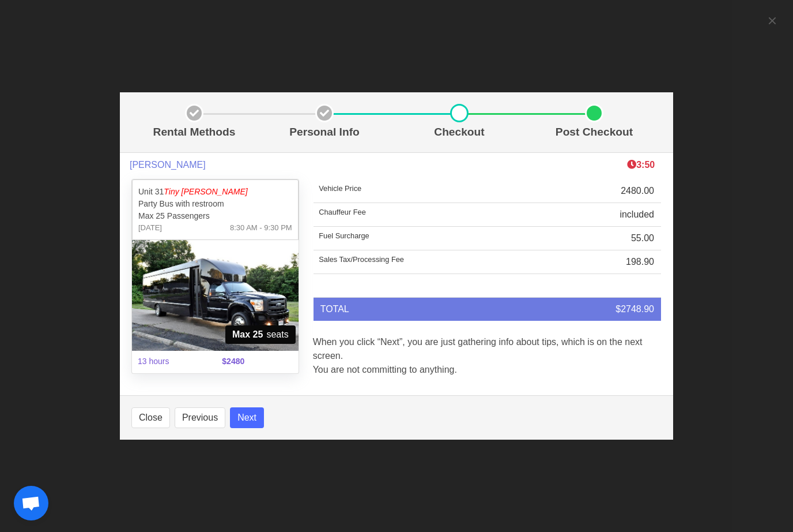
click at [261, 415] on button "Next" at bounding box center [247, 417] width 34 height 21
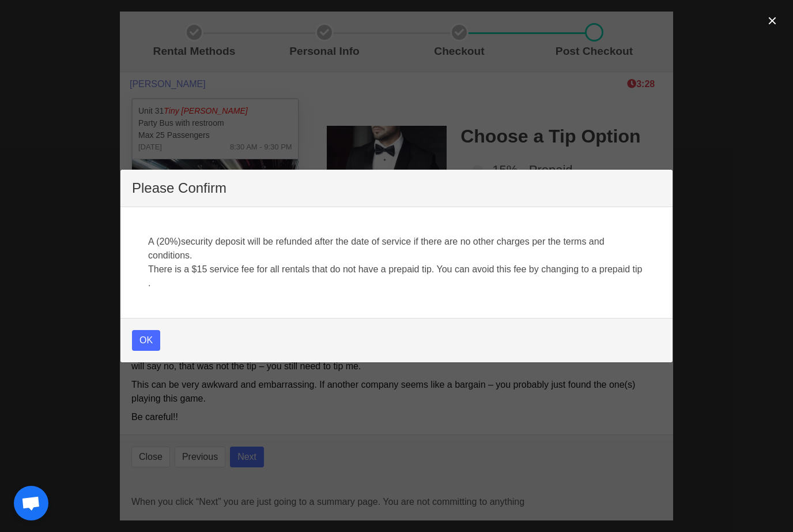
click at [142, 336] on button "OK" at bounding box center [146, 340] width 28 height 21
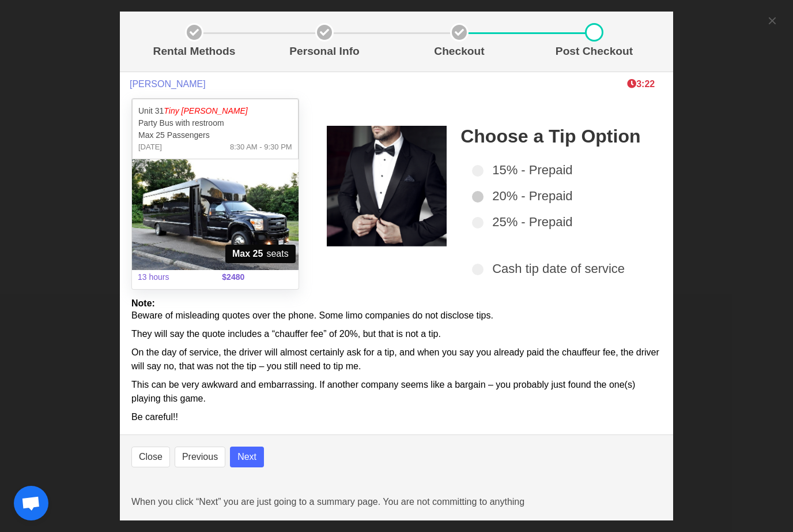
click at [484, 191] on label "20% - Prepaid" at bounding box center [560, 195] width 176 height 19
click at [259, 458] on button "Next" at bounding box center [247, 456] width 34 height 21
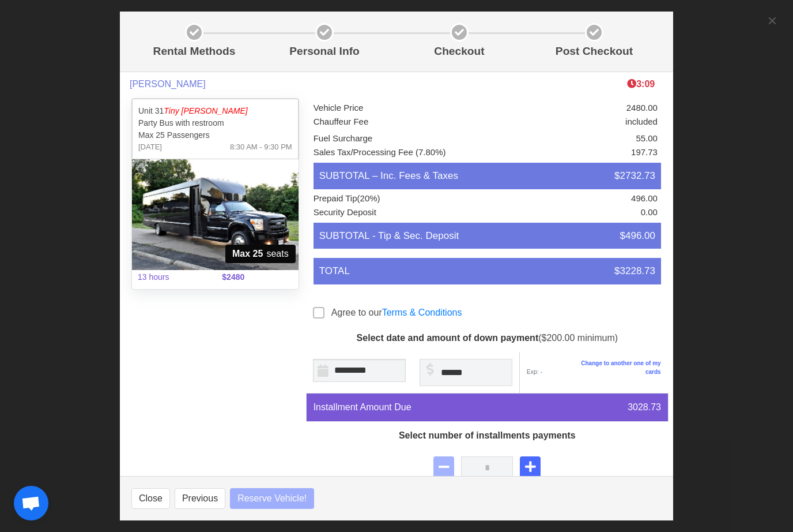
click at [329, 307] on div at bounding box center [322, 315] width 18 height 16
click at [321, 307] on span at bounding box center [319, 313] width 12 height 12
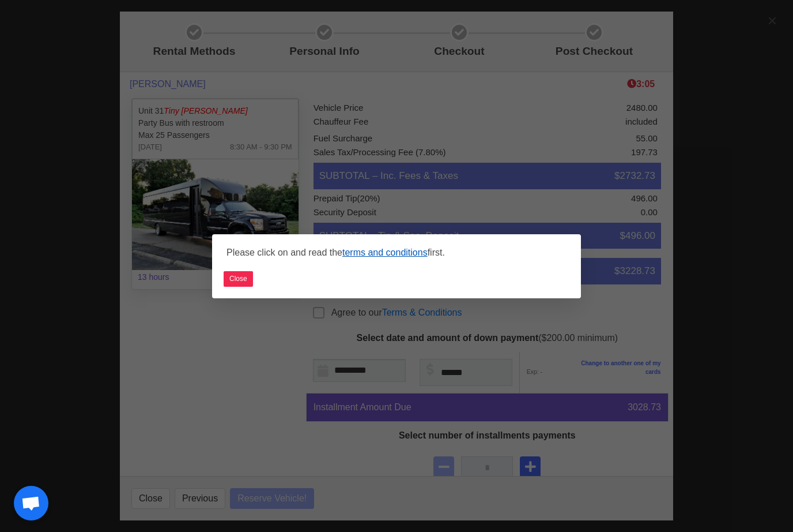
click at [397, 253] on link "terms and conditions" at bounding box center [384, 252] width 85 height 10
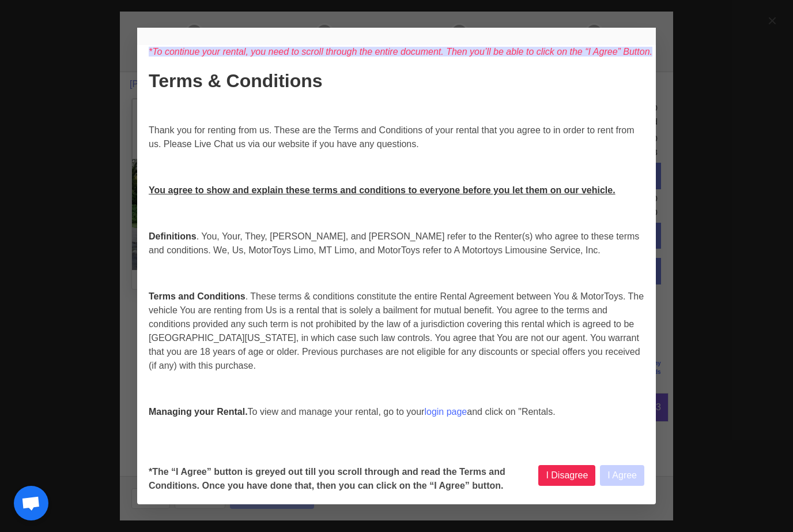
click at [622, 485] on button "I Agree" at bounding box center [622, 475] width 44 height 21
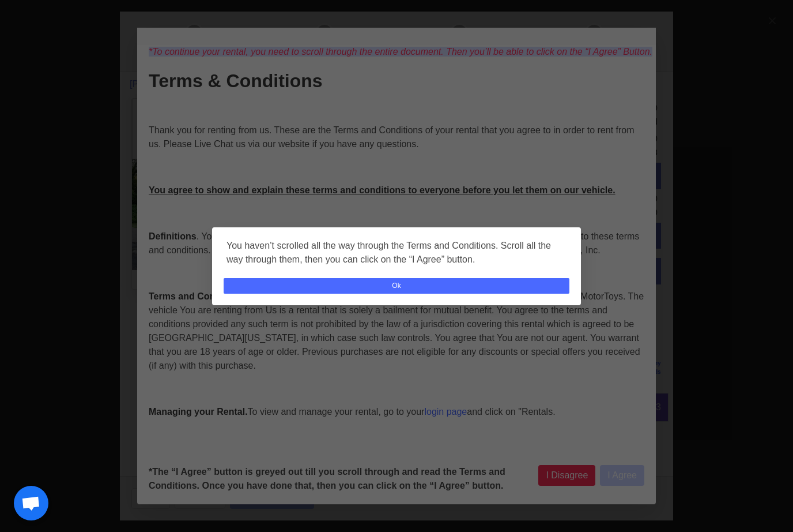
click at [460, 284] on button "Ok" at bounding box center [397, 286] width 346 height 16
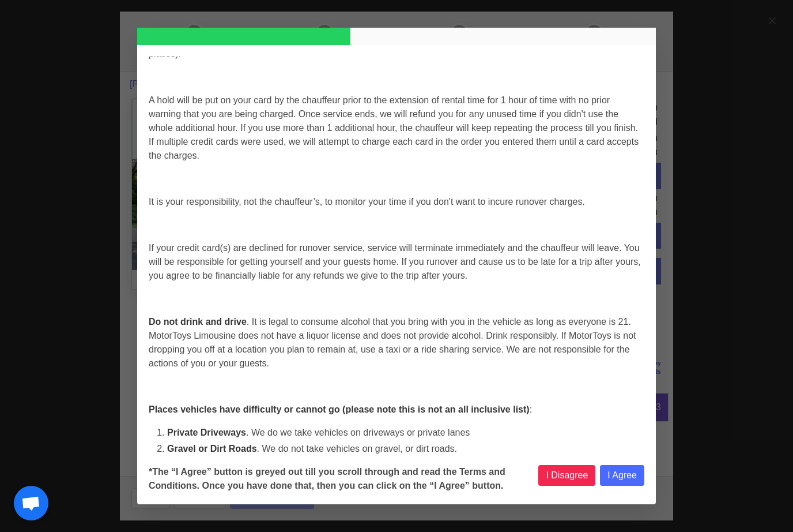
scroll to position [2172, 0]
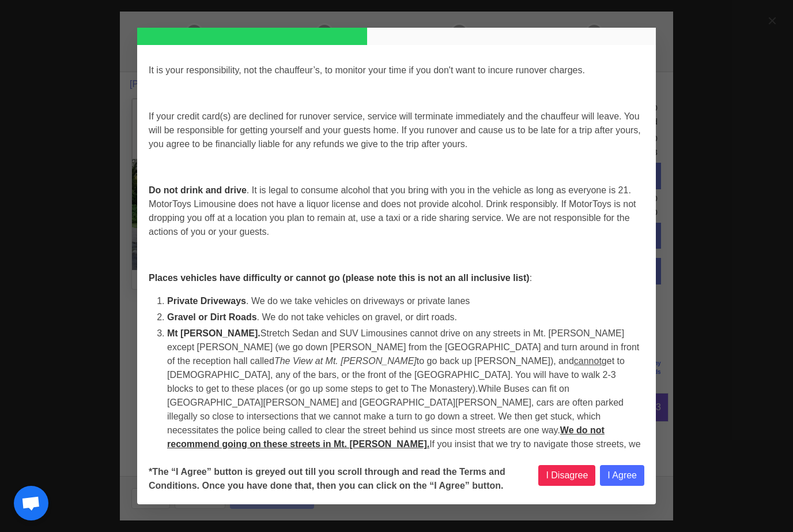
click at [614, 485] on button "I Agree" at bounding box center [622, 475] width 44 height 21
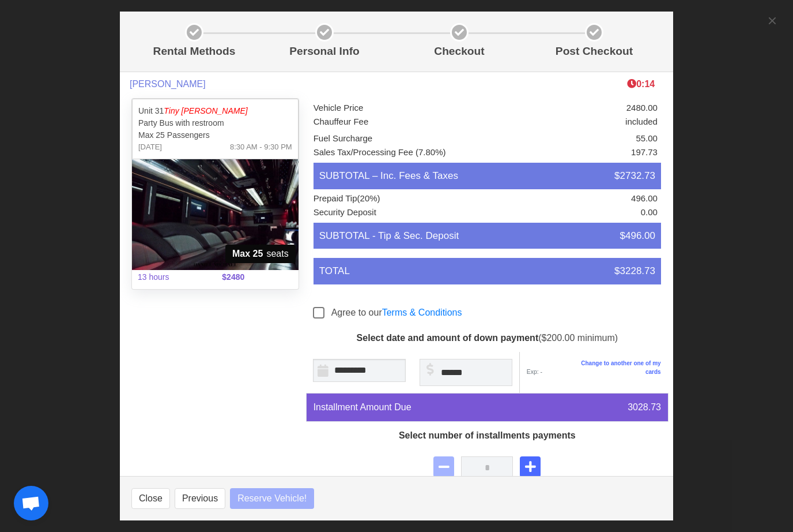
scroll to position [0, 0]
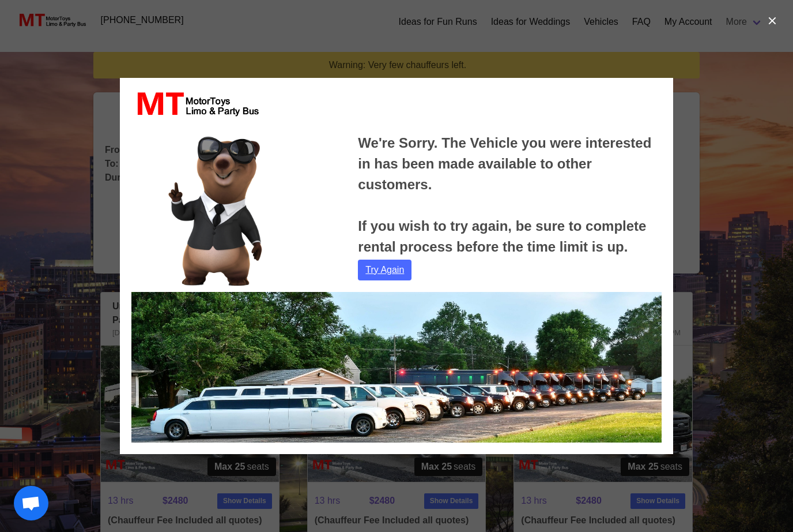
click at [385, 277] on link "Try Again" at bounding box center [385, 269] width 54 height 21
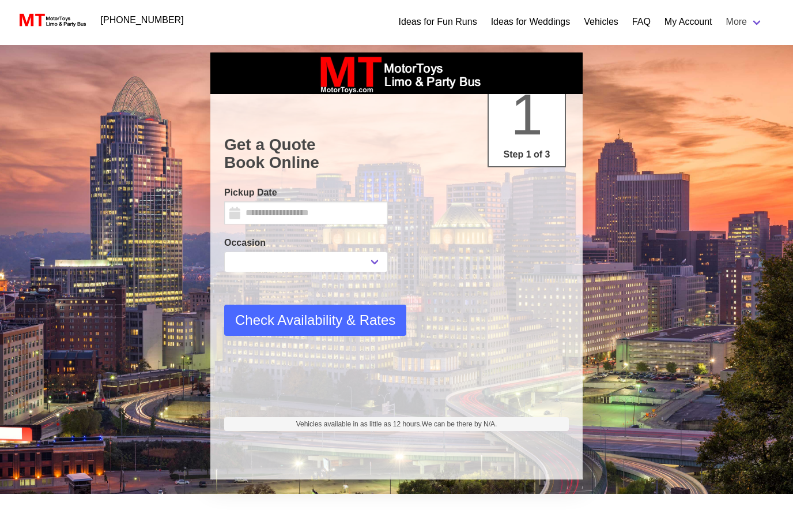
type input "*********"
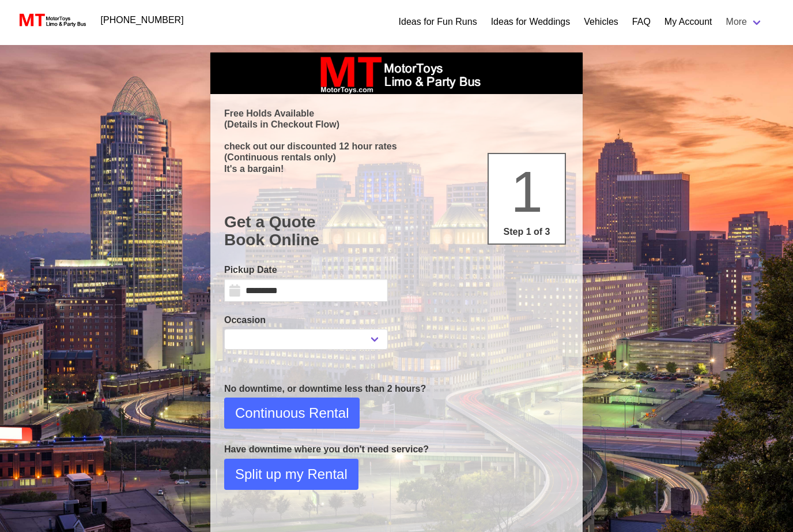
select select
select select "*"
select select "**"
select select "*"
select select "**"
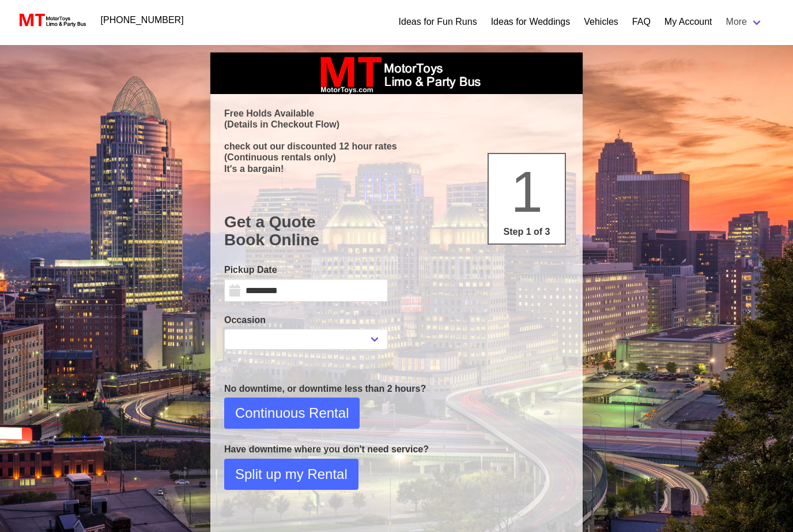
select select "****"
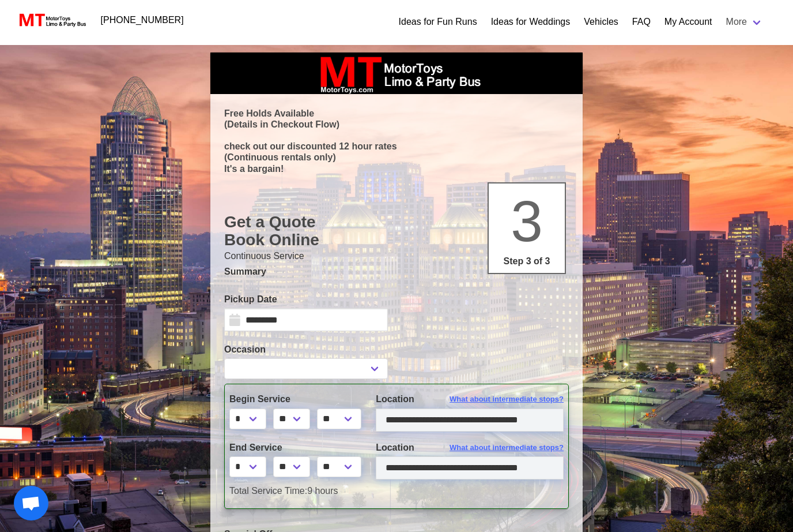
type input "**********"
select select
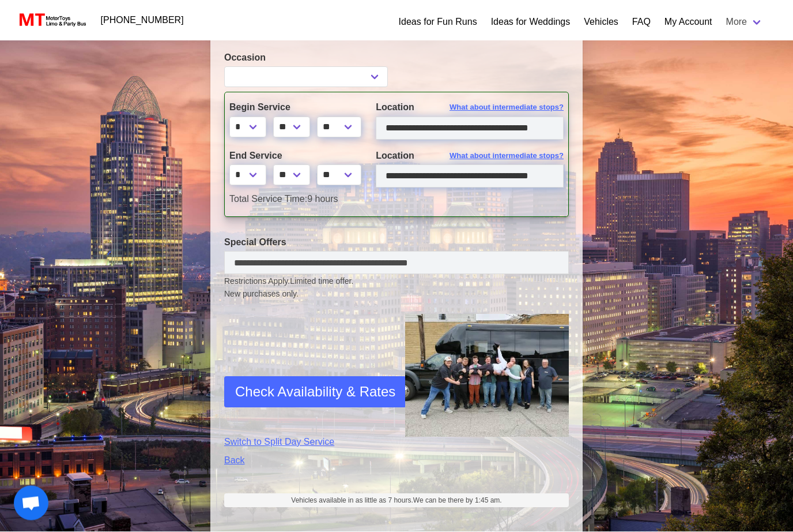
scroll to position [291, 0]
click at [259, 175] on select "* * * * * * * * * ** ** **" at bounding box center [247, 175] width 37 height 21
select select "*"
click at [360, 390] on span "Check Availability & Rates" at bounding box center [315, 392] width 160 height 21
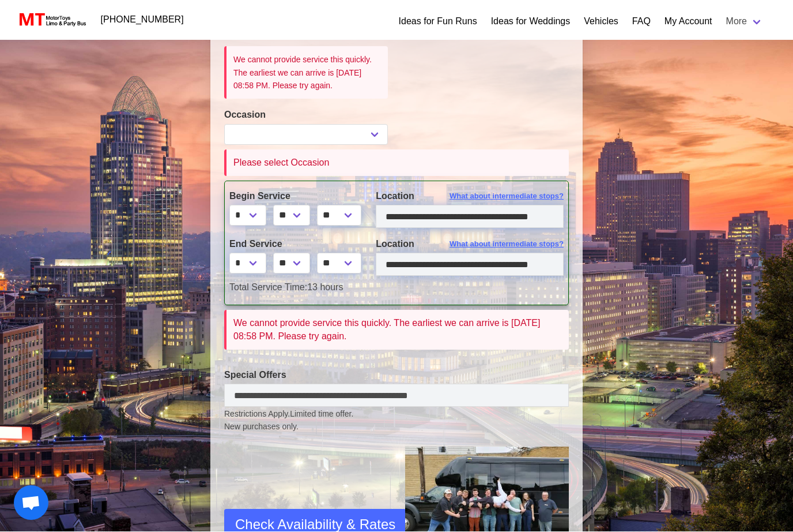
select select
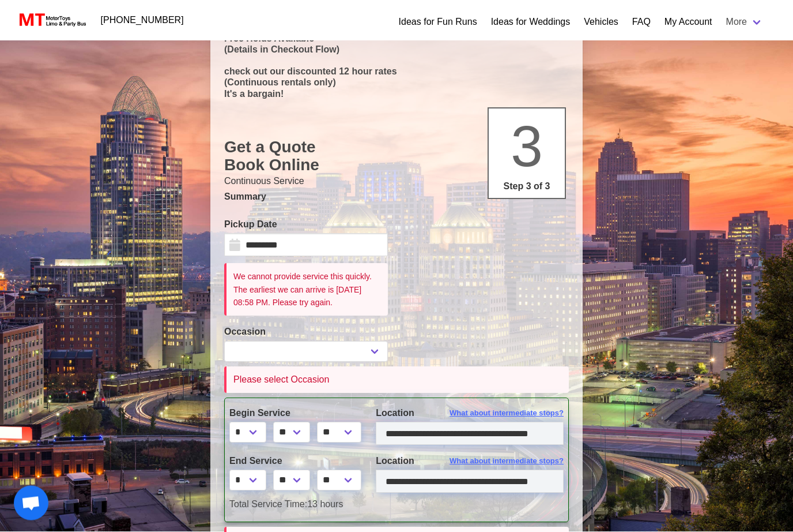
scroll to position [46, 0]
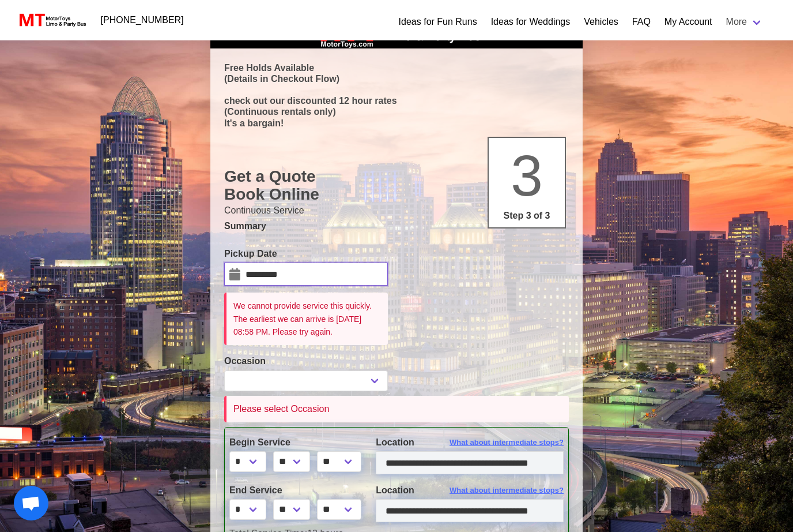
click at [341, 271] on input "*********" at bounding box center [306, 273] width 164 height 23
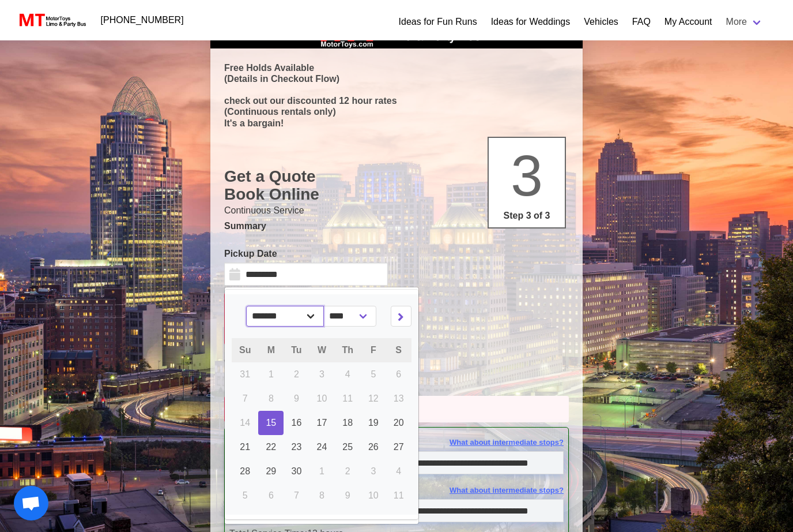
click at [321, 314] on select "******* ******** ***** ***** *** **** **** ****** ********* ******* ******** **…" at bounding box center [285, 316] width 78 height 21
select select "*"
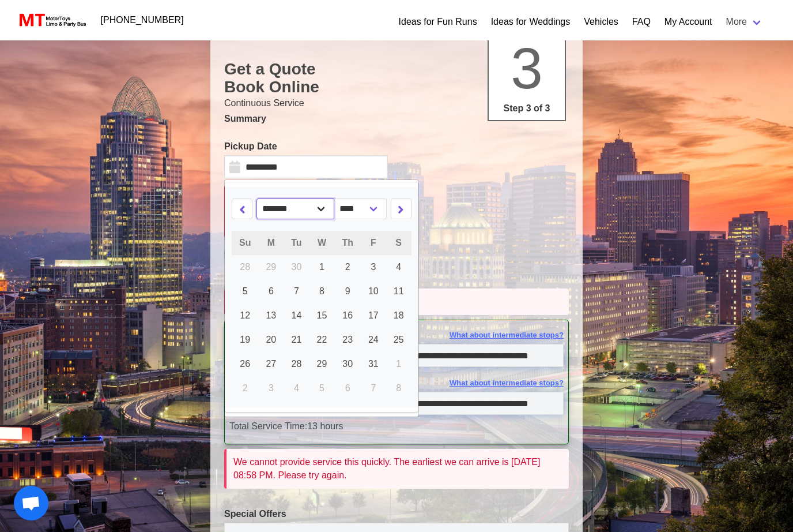
scroll to position [152, 0]
click at [385, 319] on link "17" at bounding box center [373, 316] width 25 height 24
type input "**********"
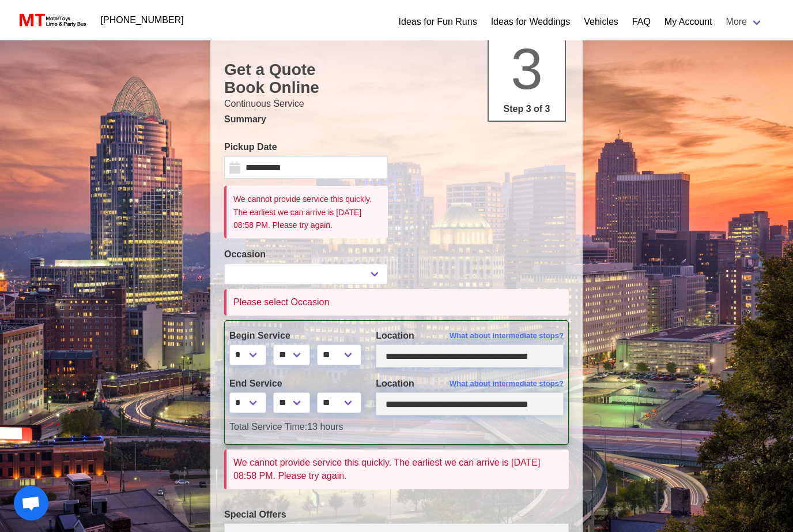
click at [460, 308] on div "Please select Occasion" at bounding box center [398, 302] width 329 height 13
click at [380, 284] on select "**********" at bounding box center [306, 273] width 164 height 21
select select "*"
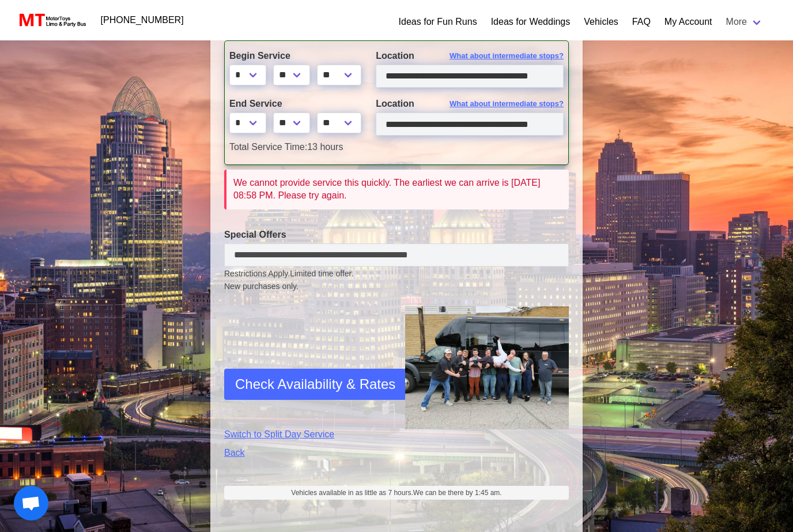
scroll to position [404, 0]
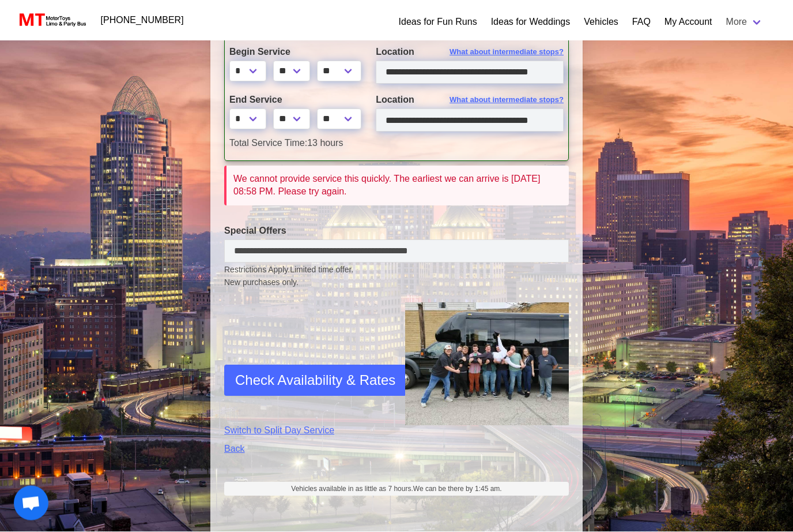
click at [361, 387] on span "Check Availability & Rates" at bounding box center [315, 380] width 160 height 21
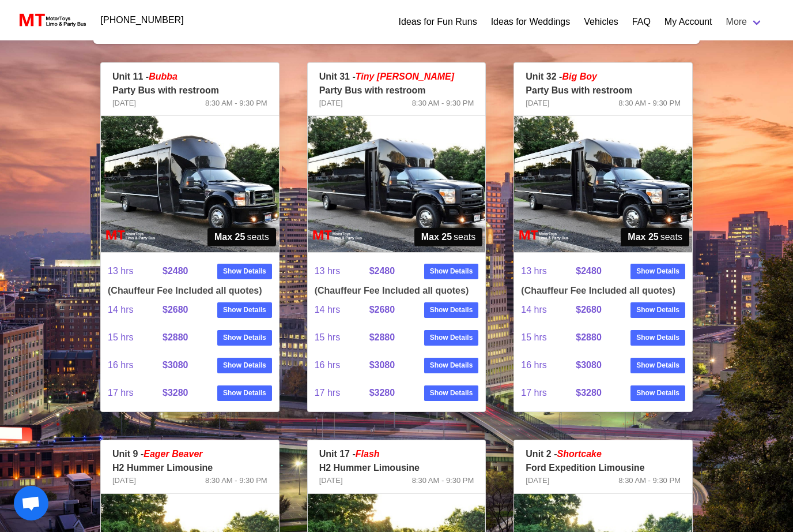
scroll to position [202, 0]
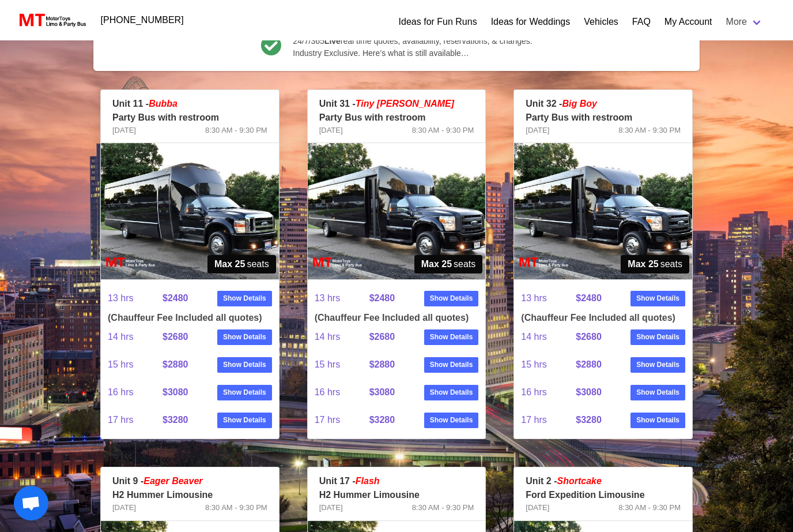
click at [406, 215] on img at bounding box center [397, 211] width 178 height 136
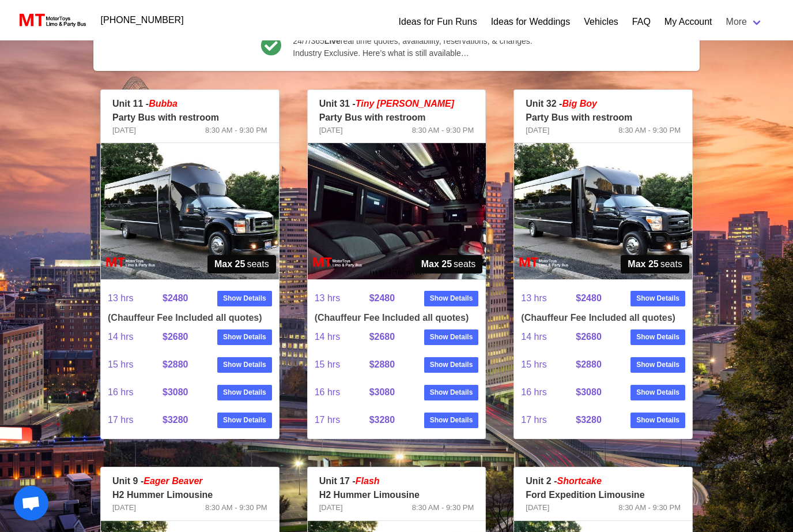
scroll to position [201, 0]
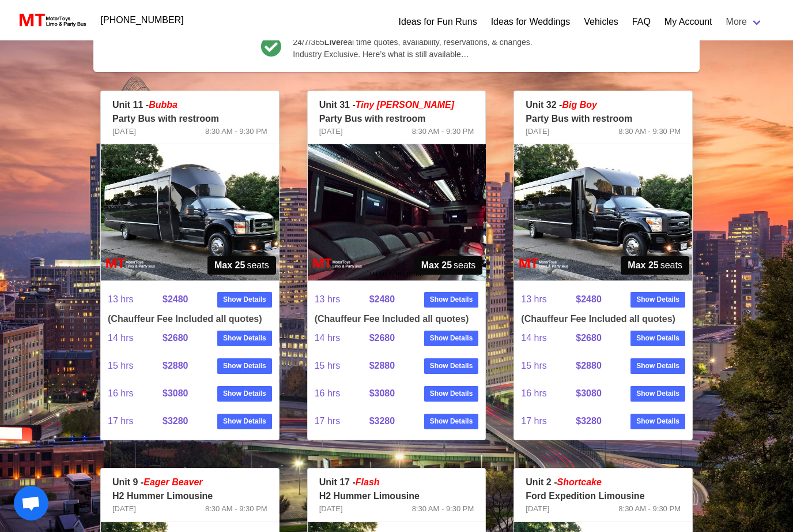
click at [579, 197] on img at bounding box center [603, 212] width 178 height 136
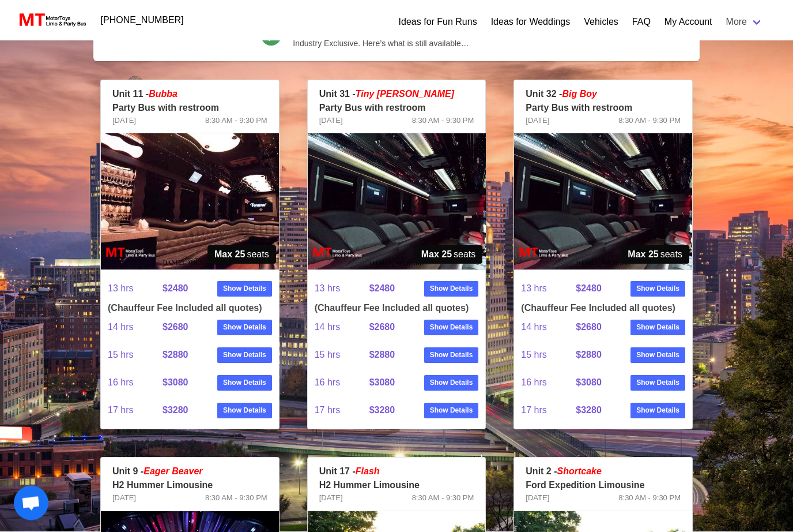
scroll to position [208, 0]
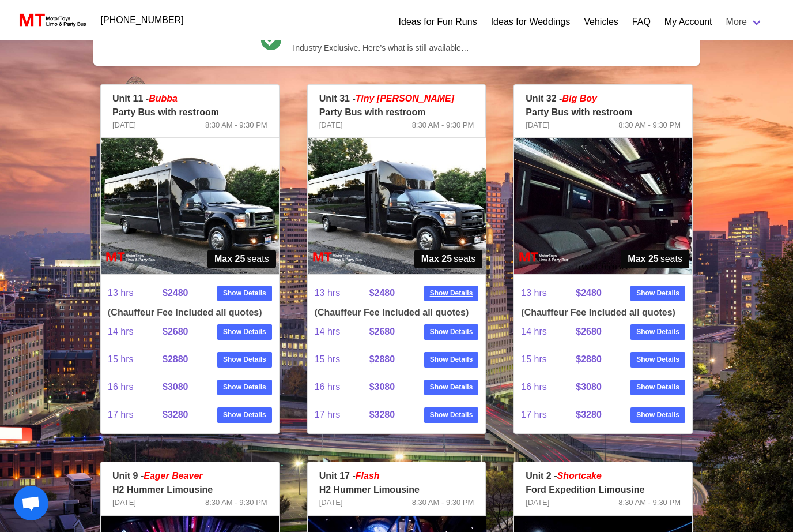
click at [453, 296] on strong "Show Details" at bounding box center [451, 293] width 43 height 10
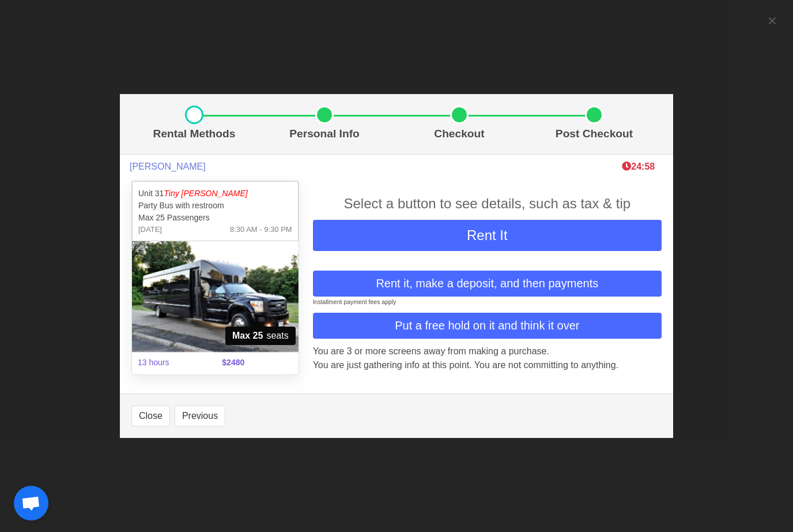
click at [511, 292] on span "Rent it, make a deposit, and then payments" at bounding box center [487, 282] width 223 height 17
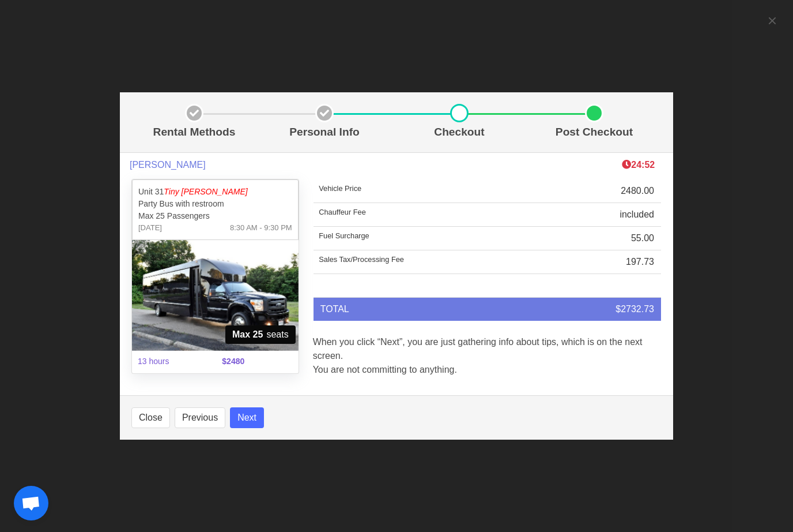
click at [248, 428] on button "Next" at bounding box center [247, 417] width 34 height 21
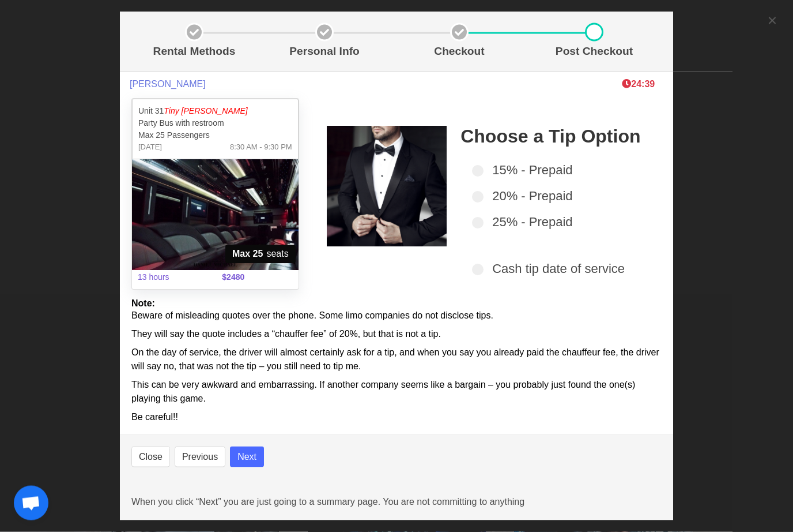
scroll to position [250, 0]
select select
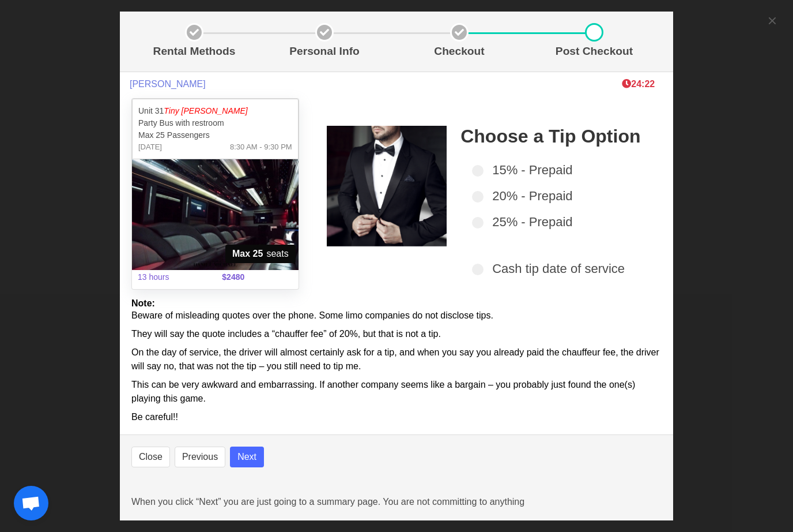
select select
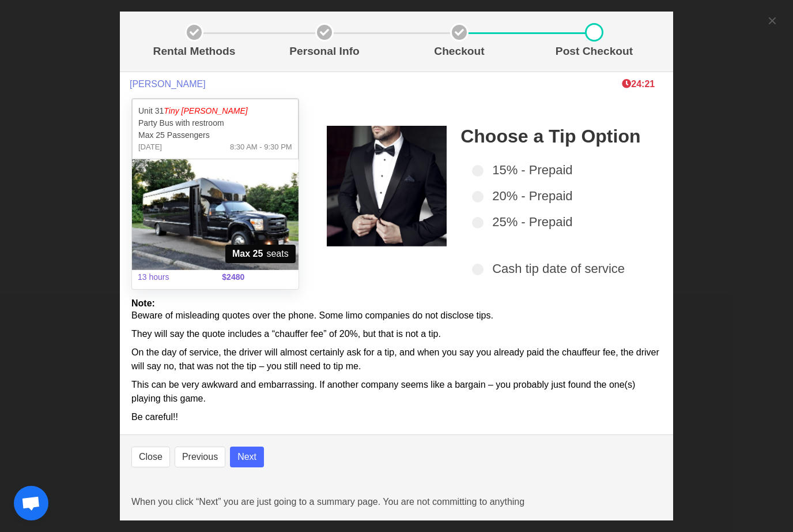
select select
click at [257, 467] on button "Next" at bounding box center [247, 456] width 34 height 21
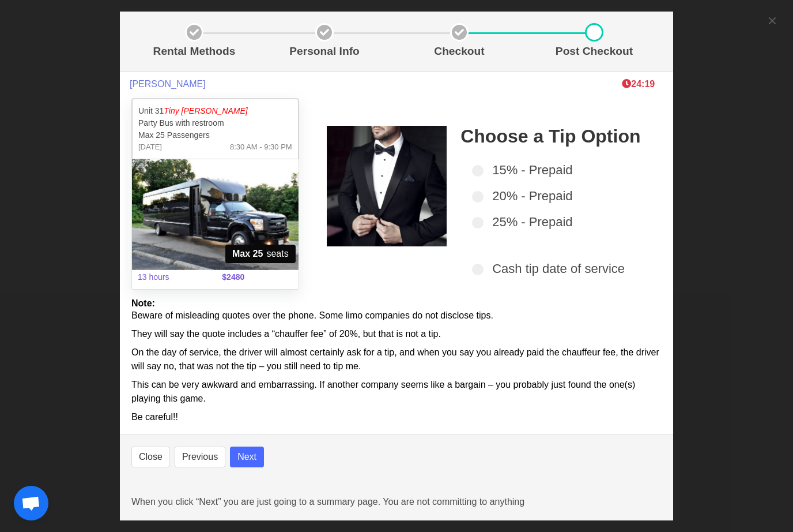
select select
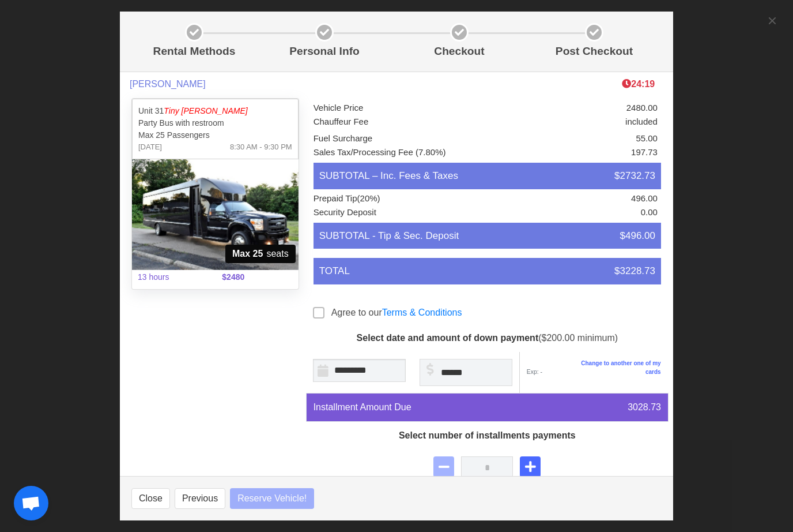
select select
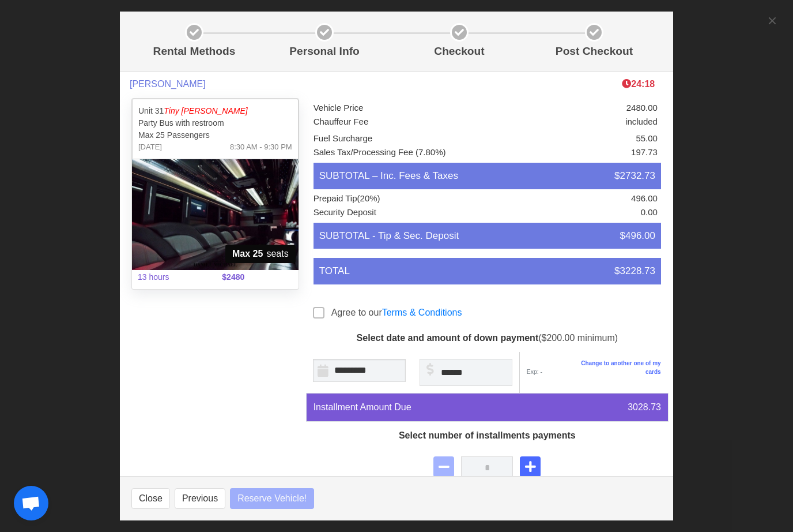
select select
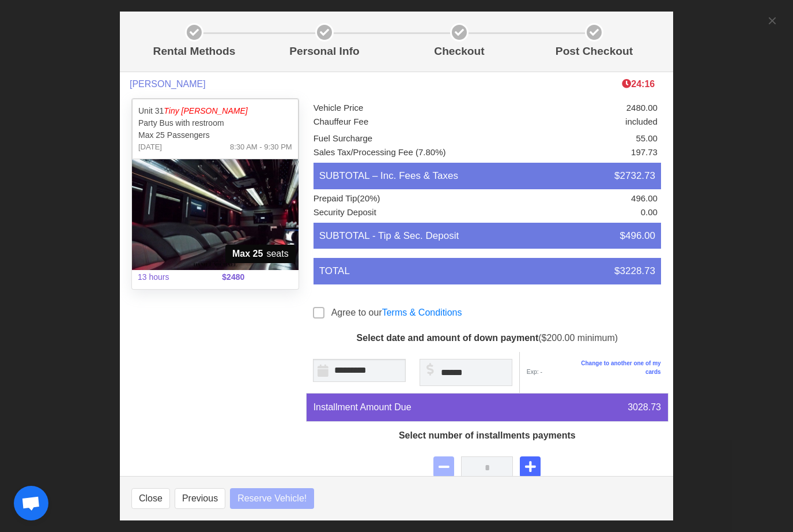
select select
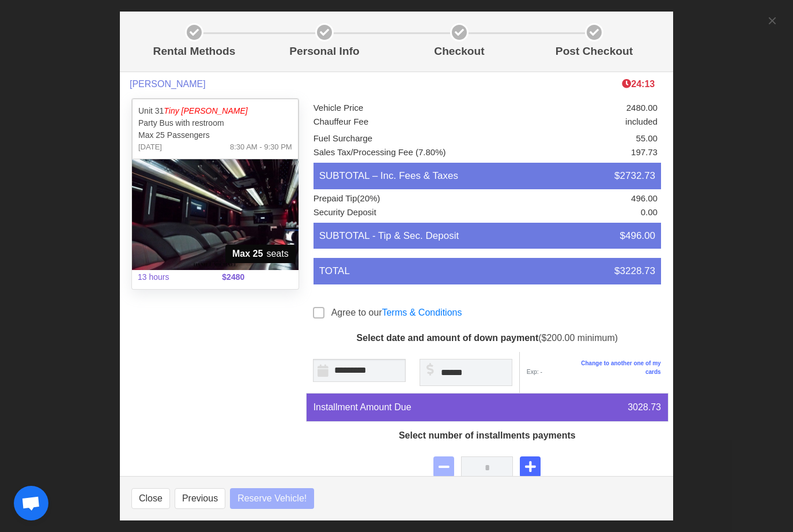
select select
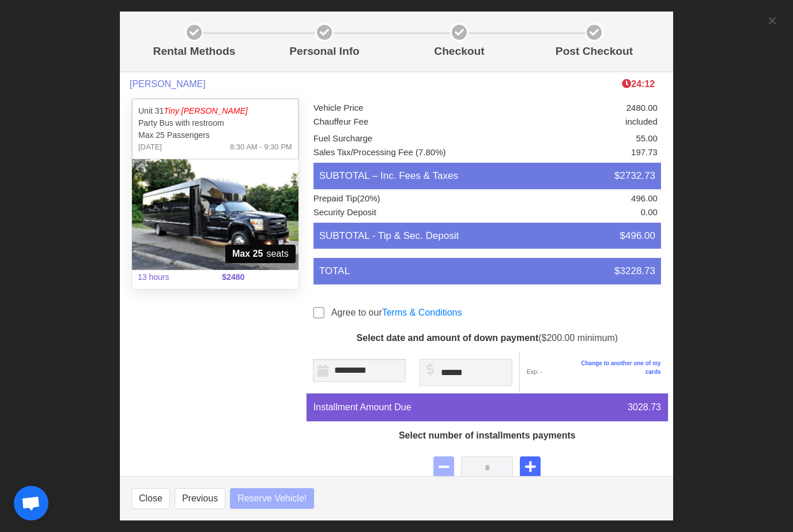
select select
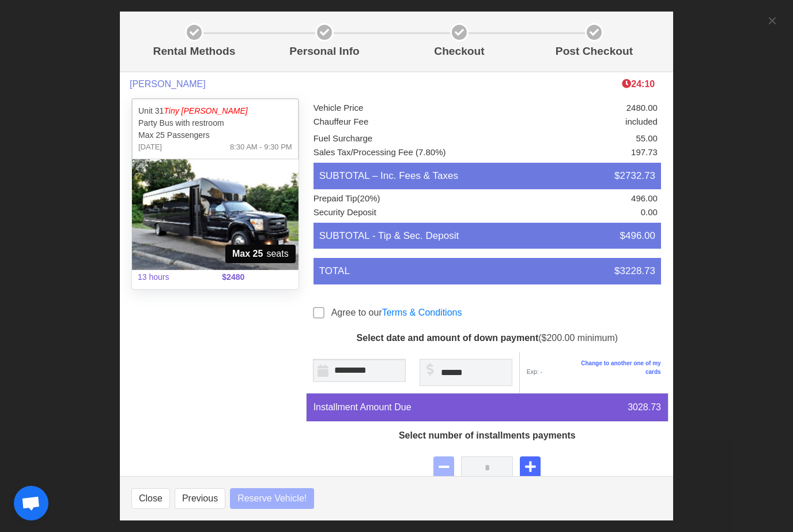
select select
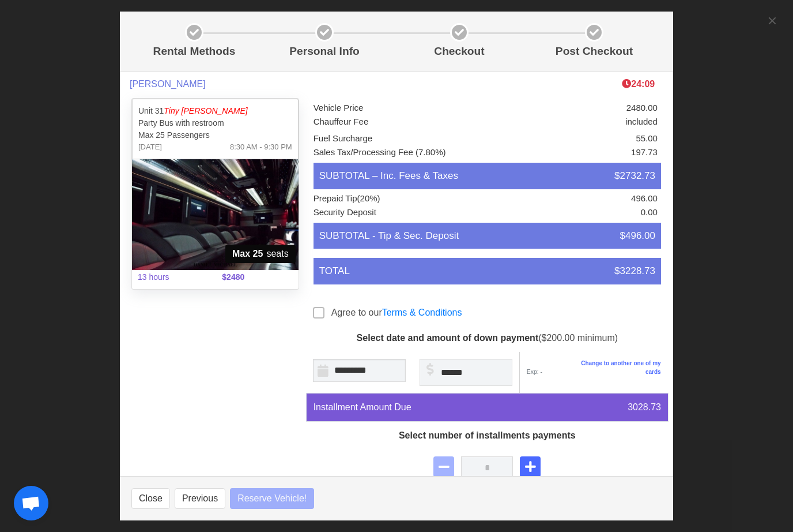
select select
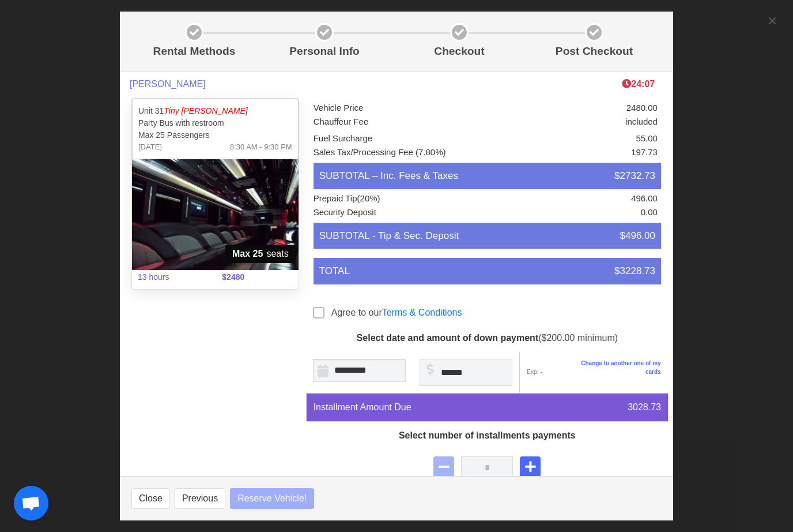
select select
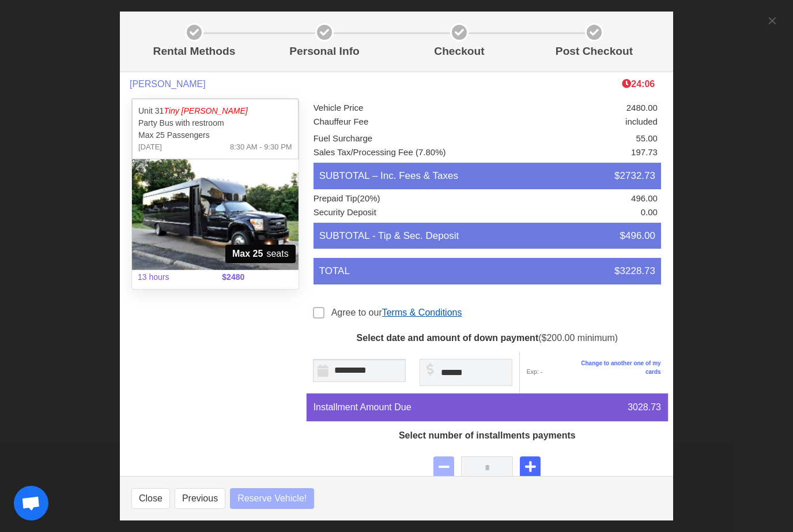
click at [425, 317] on link "Terms & Conditions" at bounding box center [422, 312] width 80 height 10
select select
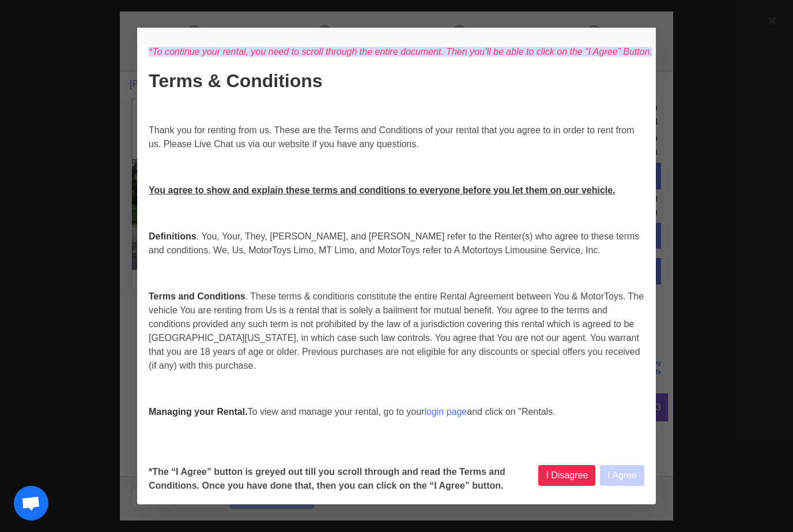
select select
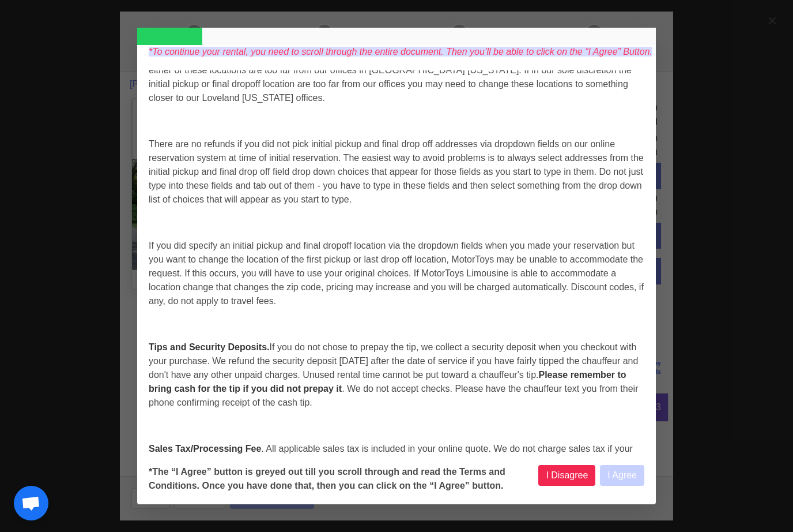
select select
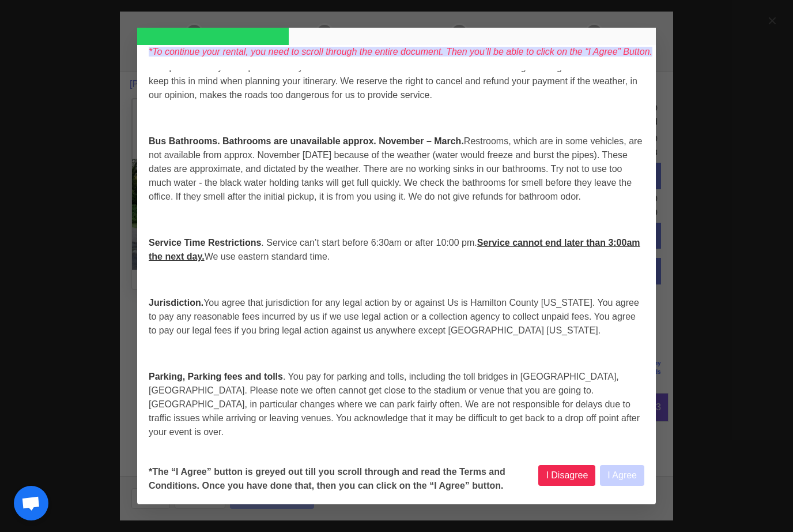
select select
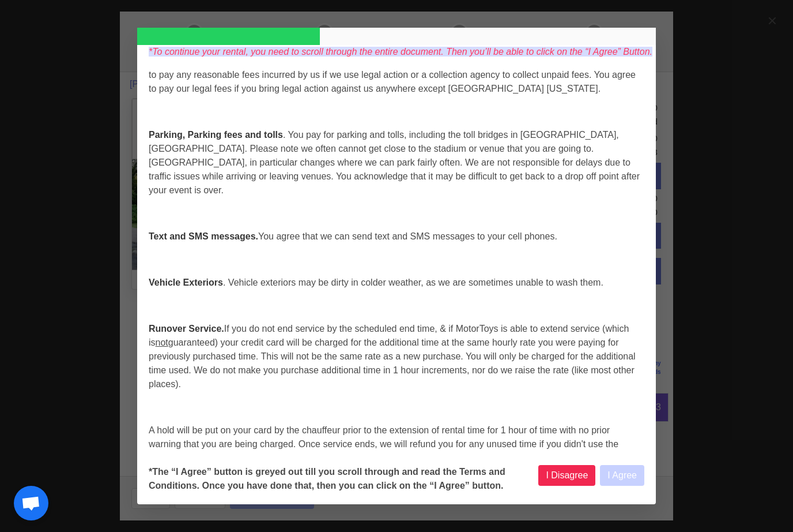
select select
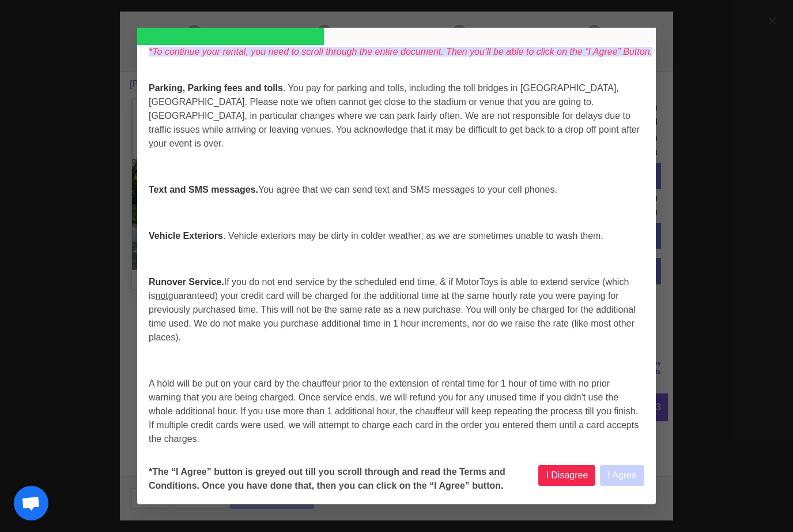
select select
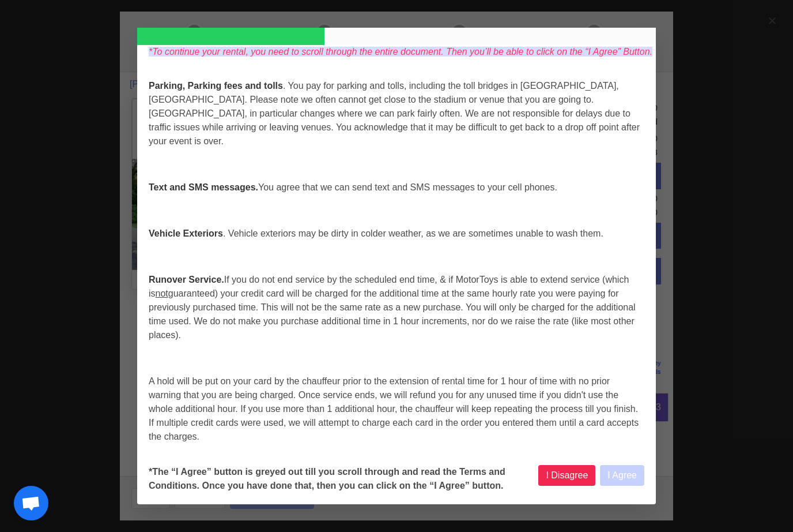
scroll to position [1775, 0]
select select
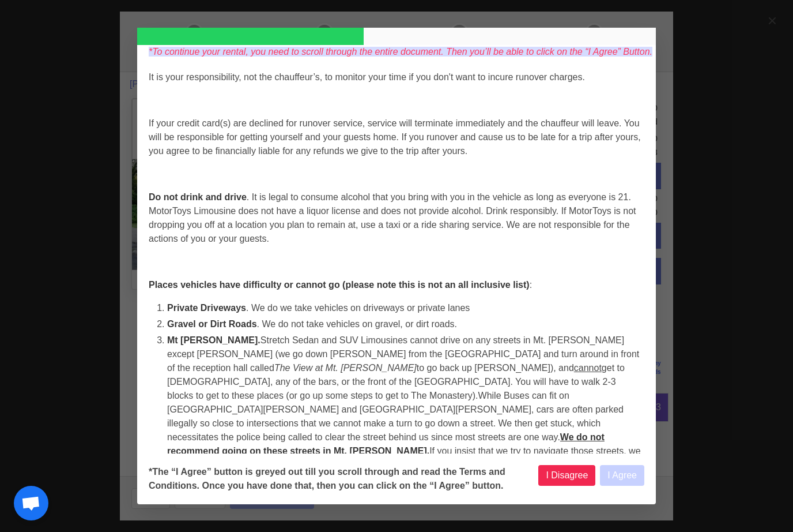
select select
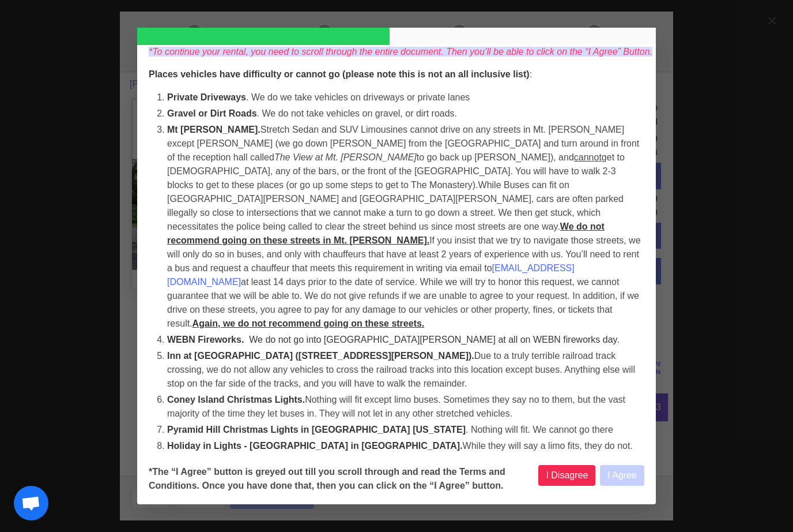
select select
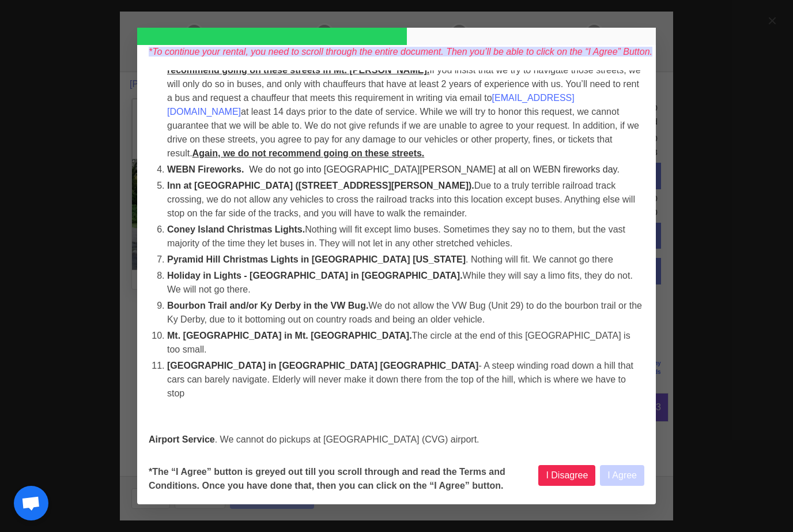
select select
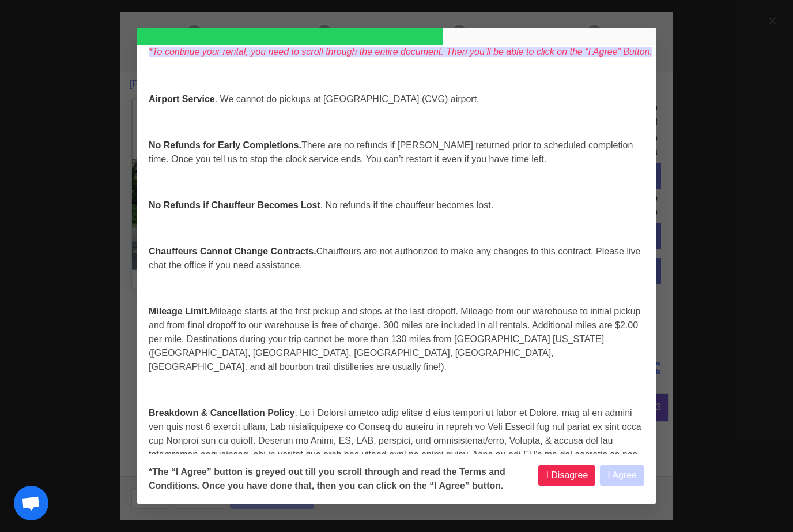
select select
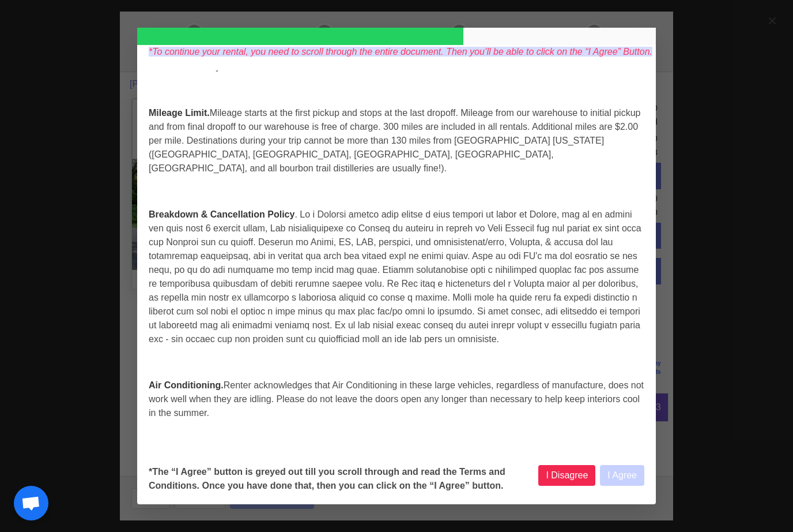
select select
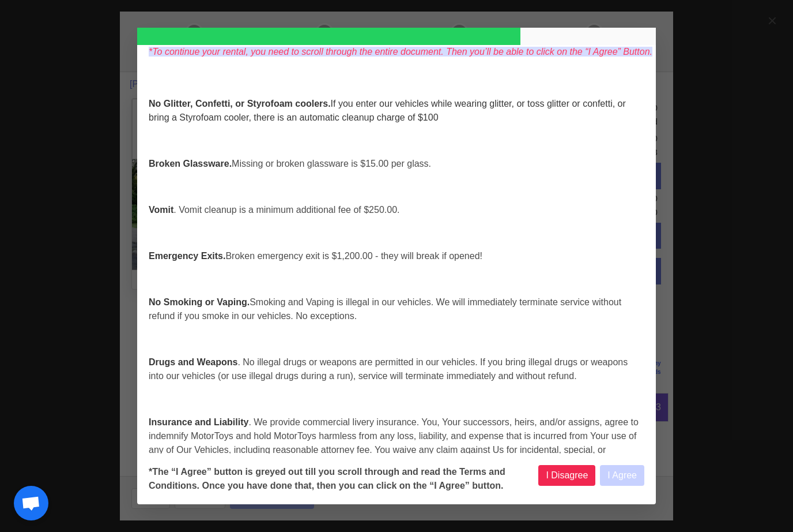
select select
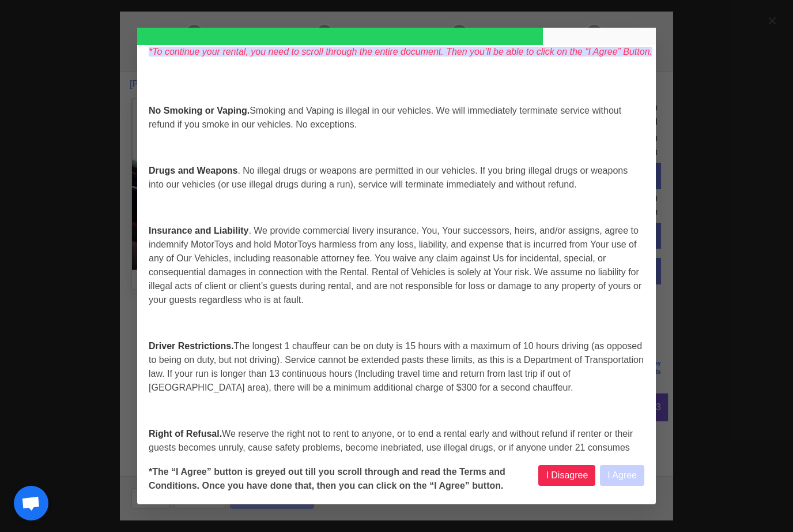
select select
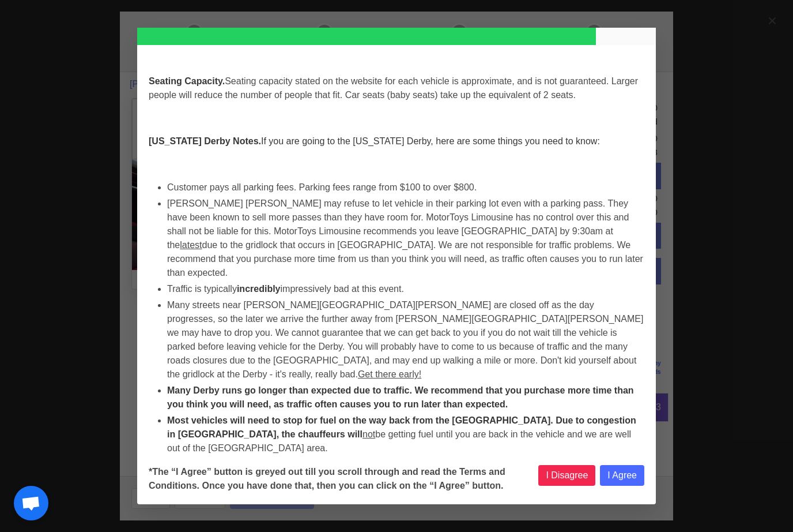
select select
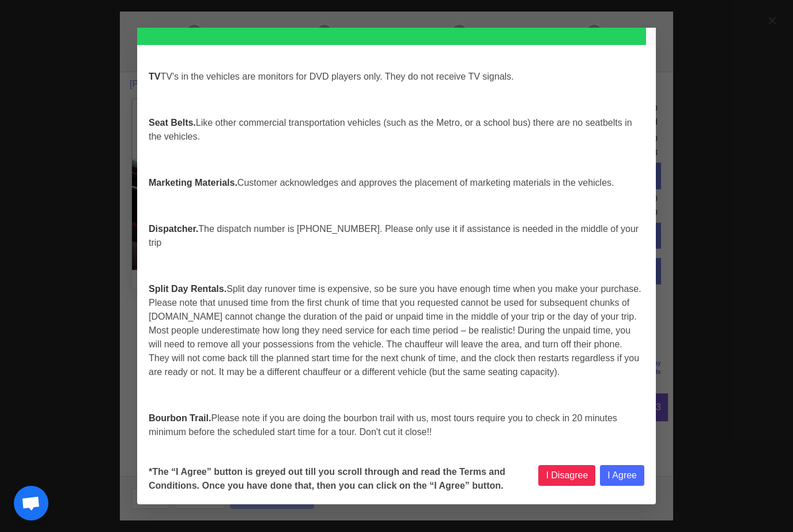
select select
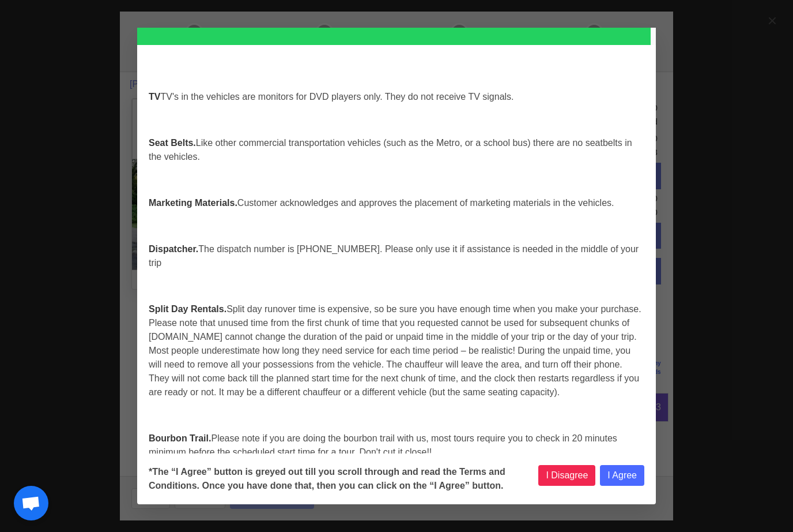
select select
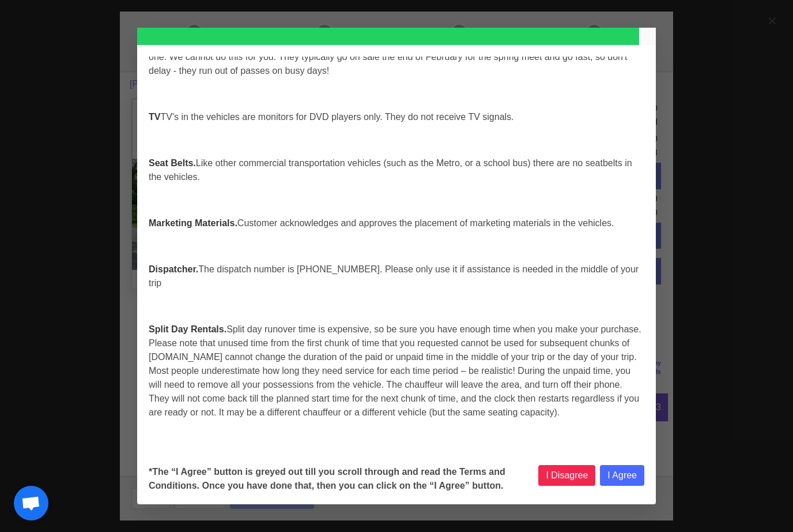
select select
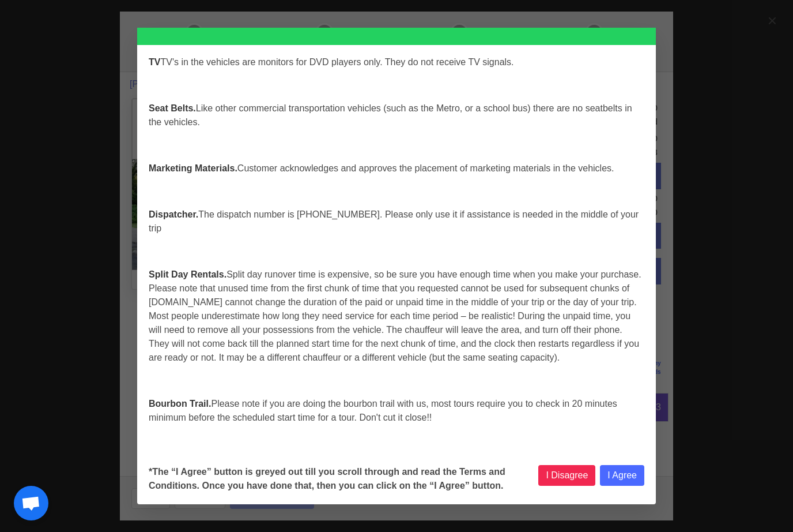
scroll to position [4918, 0]
select select
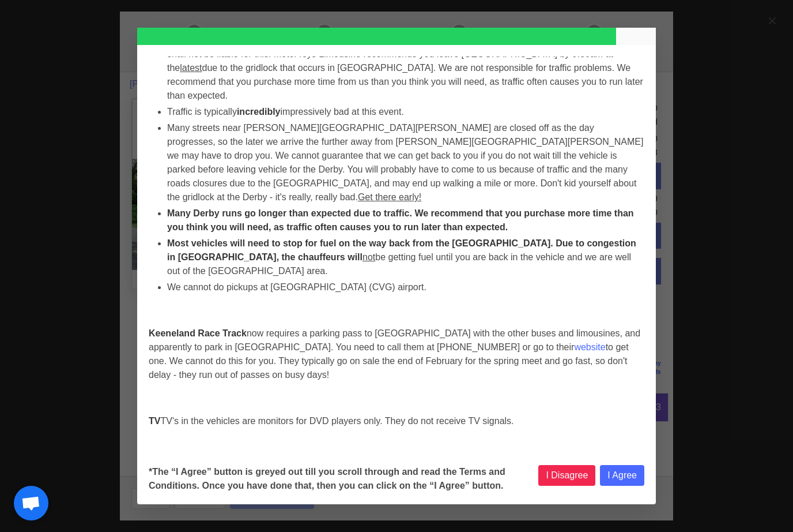
select select
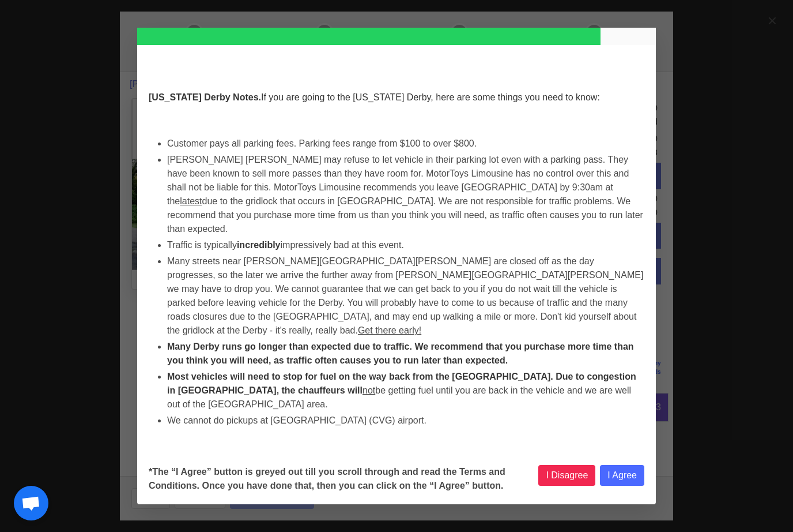
select select
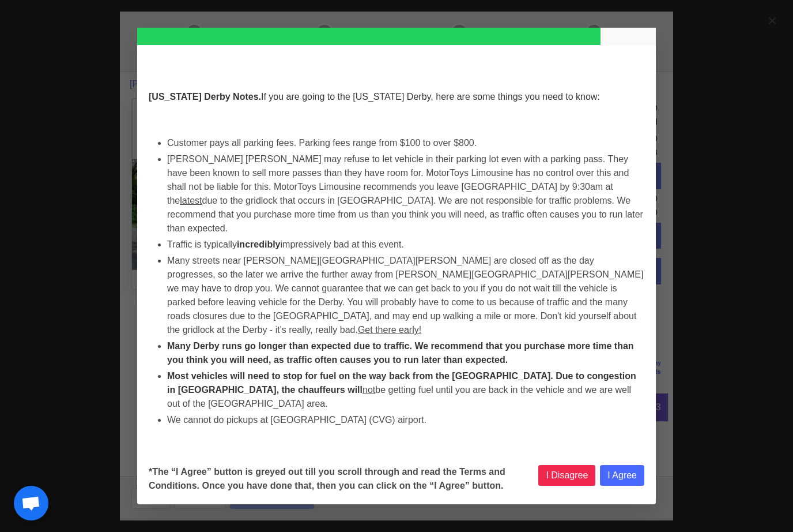
click at [623, 485] on button "I Agree" at bounding box center [622, 475] width 44 height 21
select select
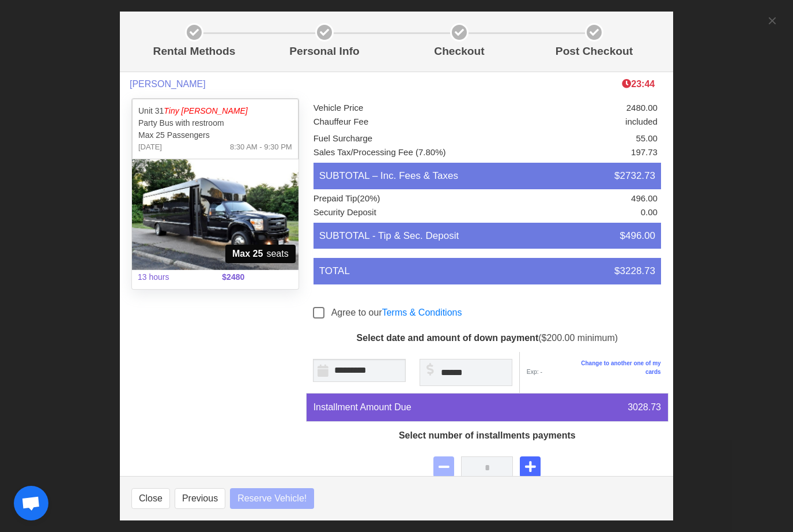
select select
click at [451, 315] on link "Terms & Conditions" at bounding box center [422, 312] width 80 height 10
select select
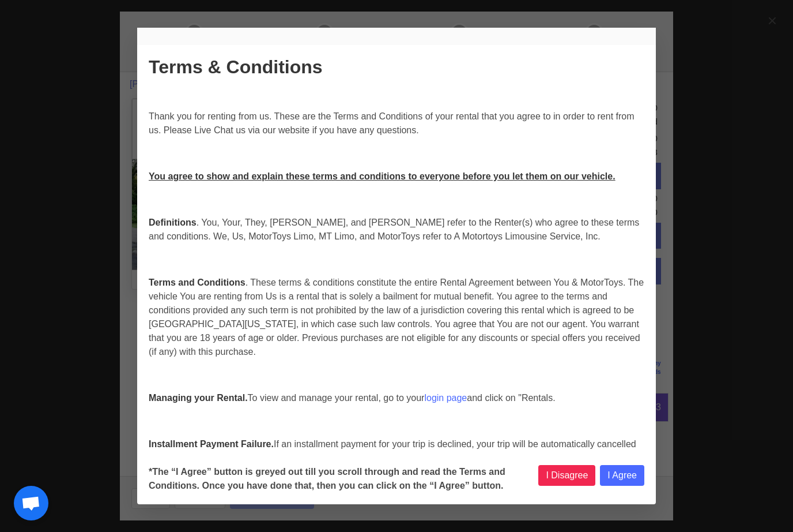
select select
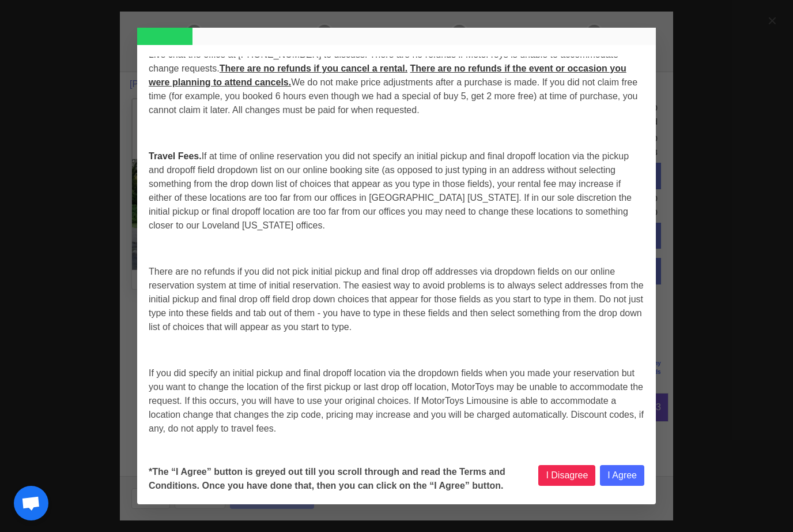
select select
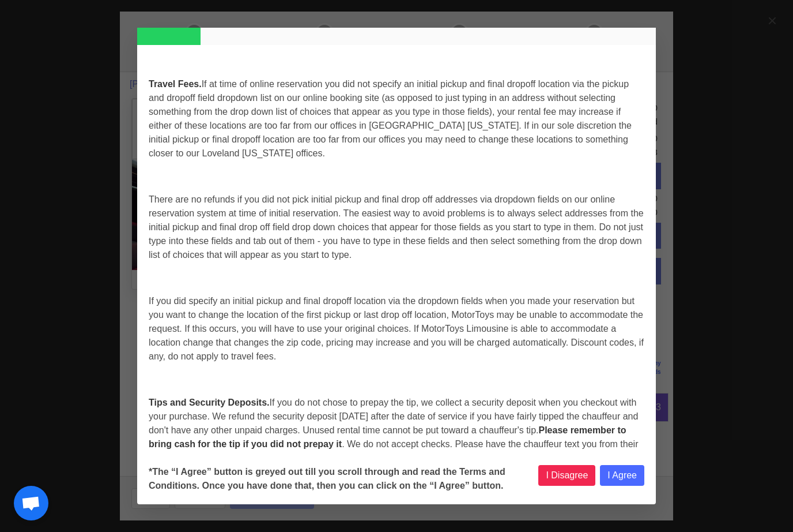
select select
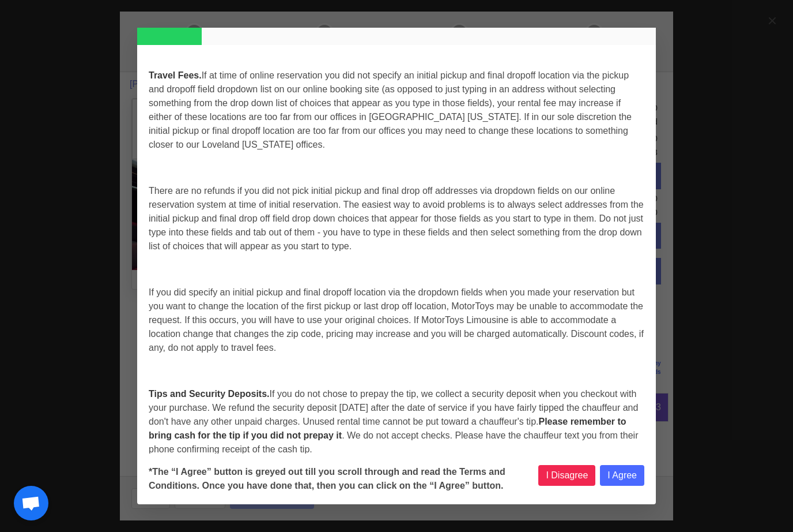
scroll to position [613, 0]
select select
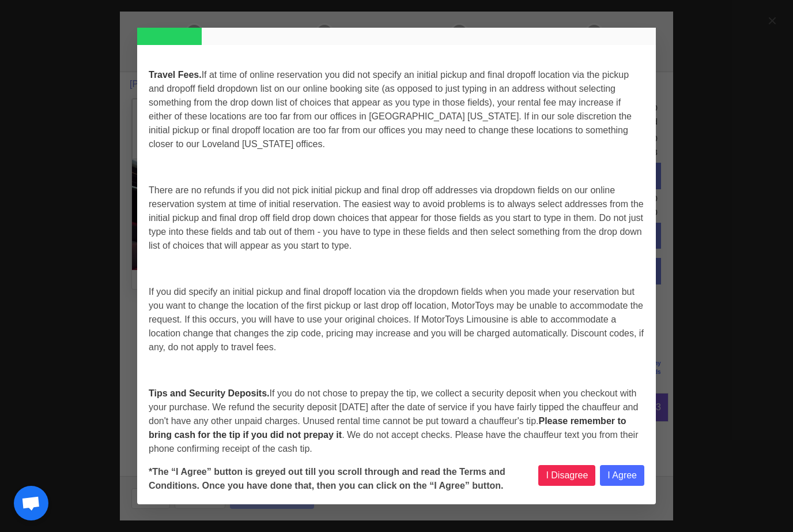
select select
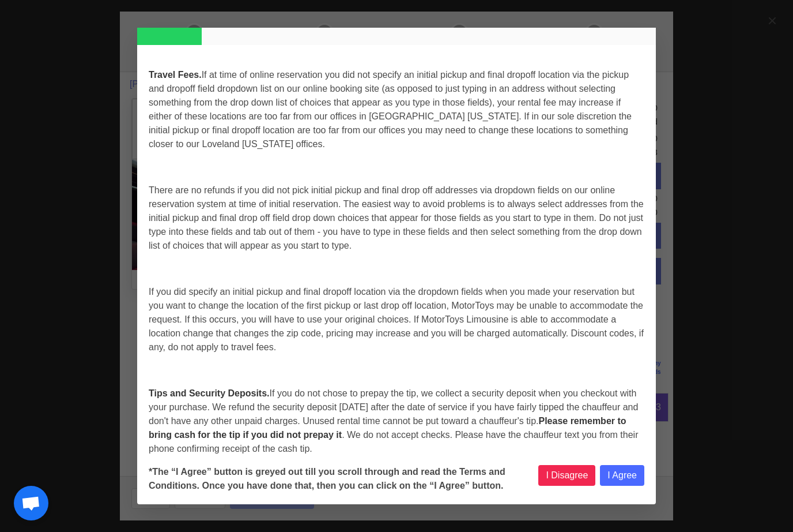
select select
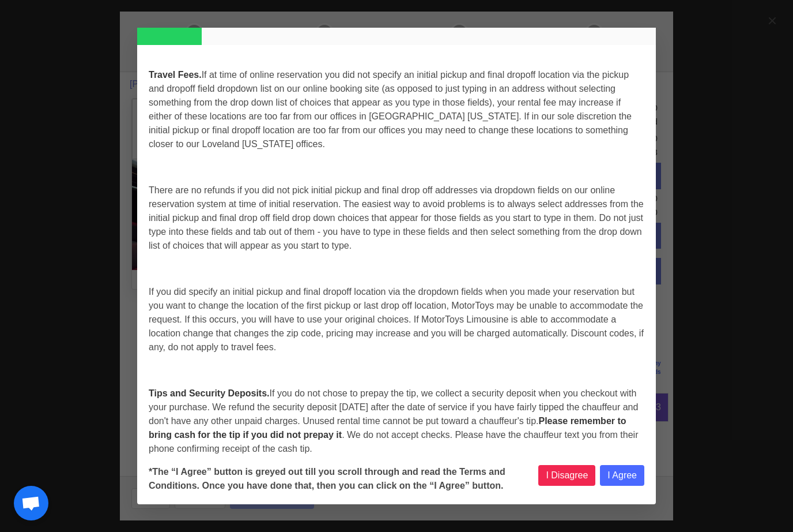
select select
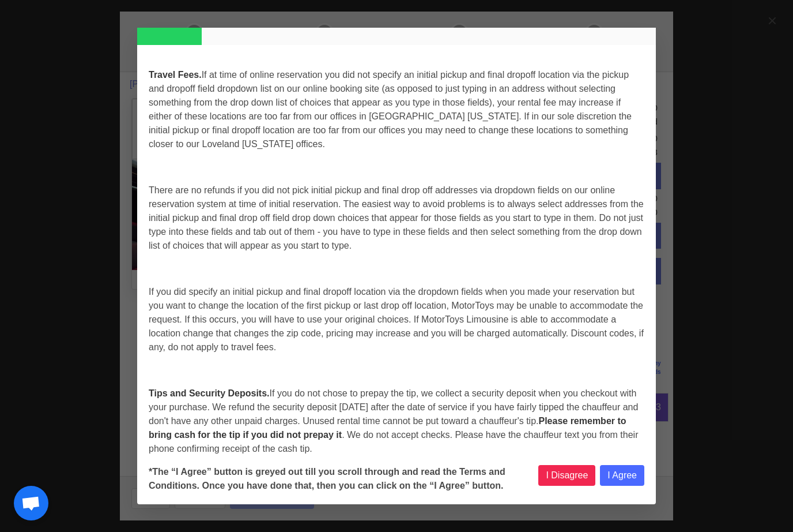
select select
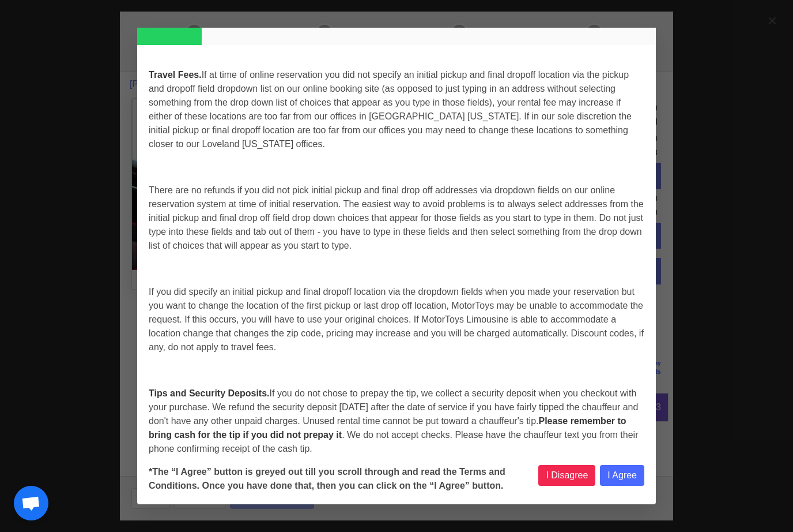
select select
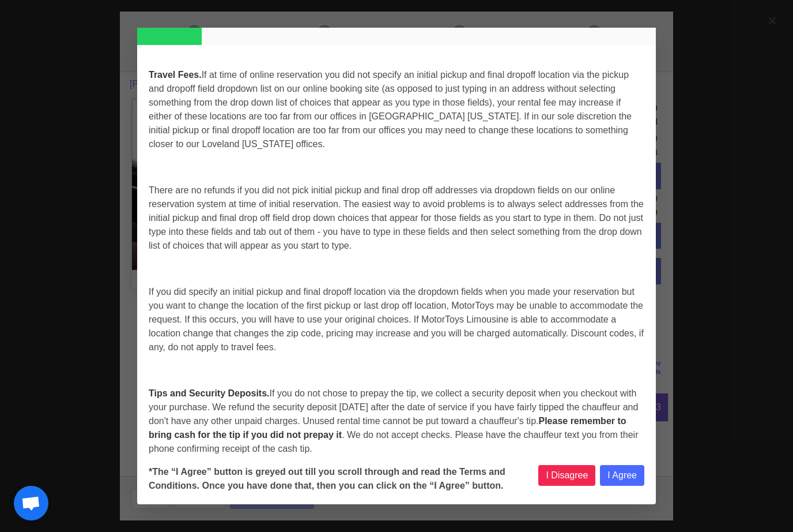
select select
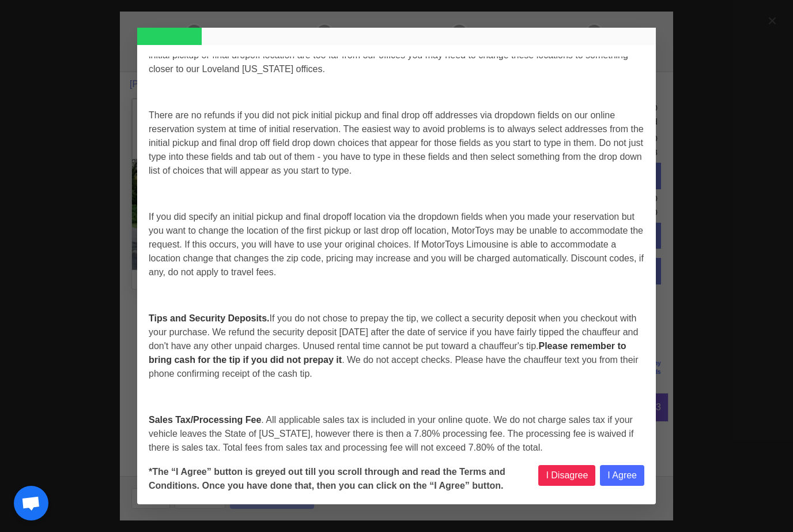
select select
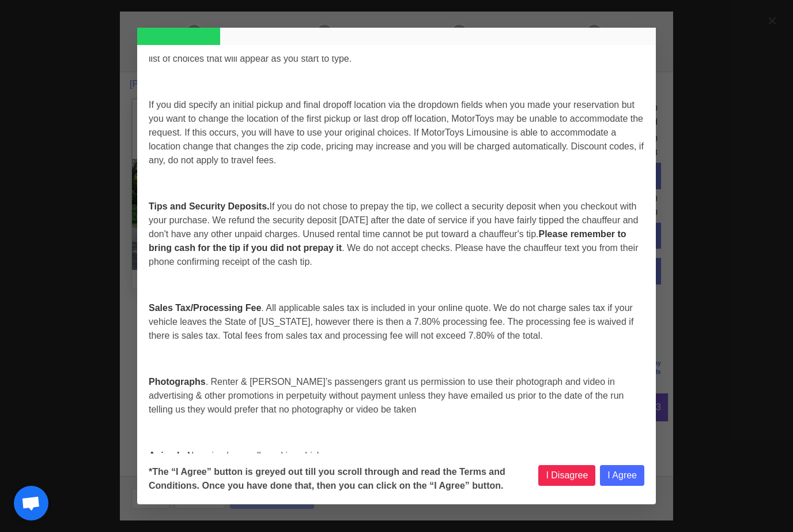
select select
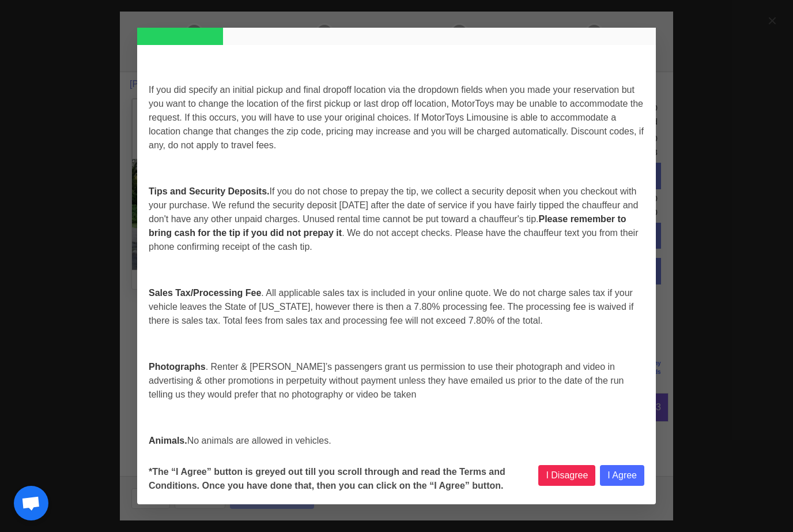
select select
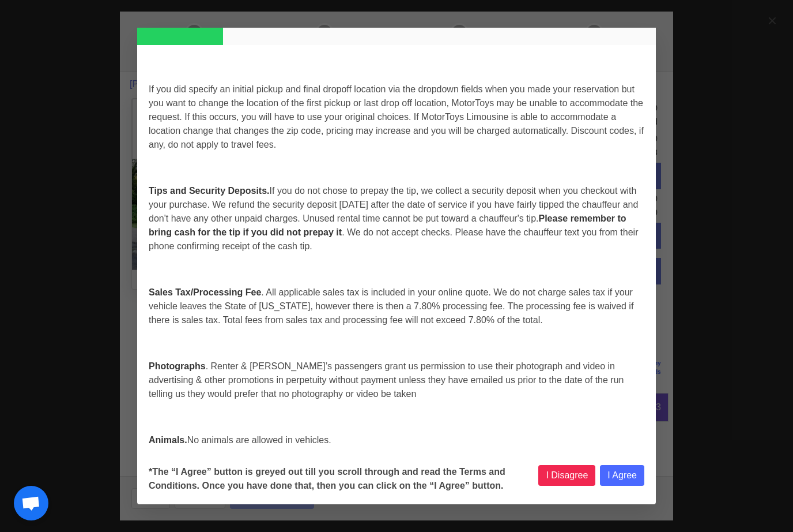
select select
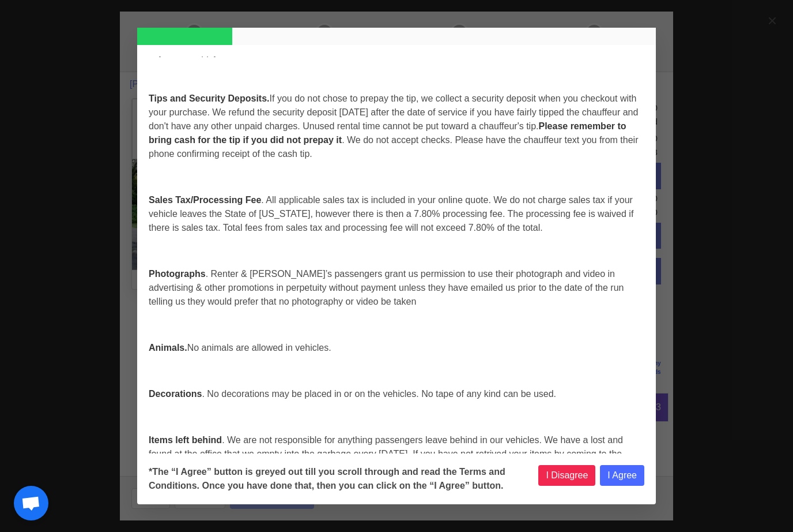
select select
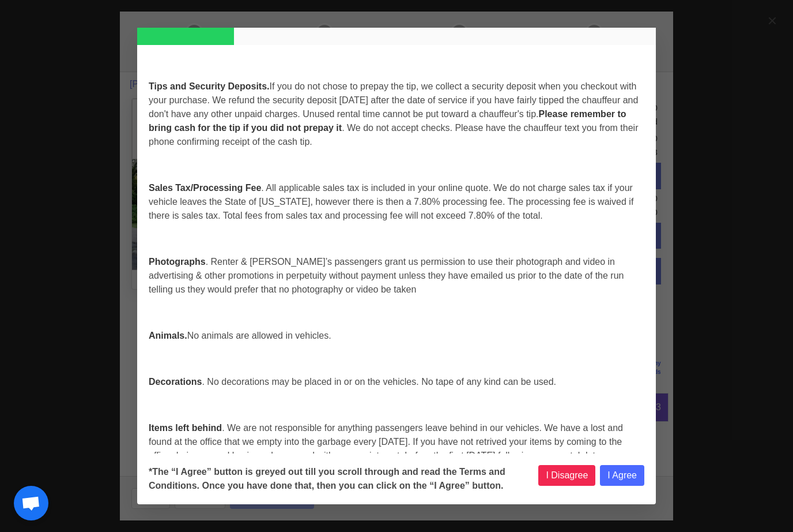
scroll to position [921, 0]
select select
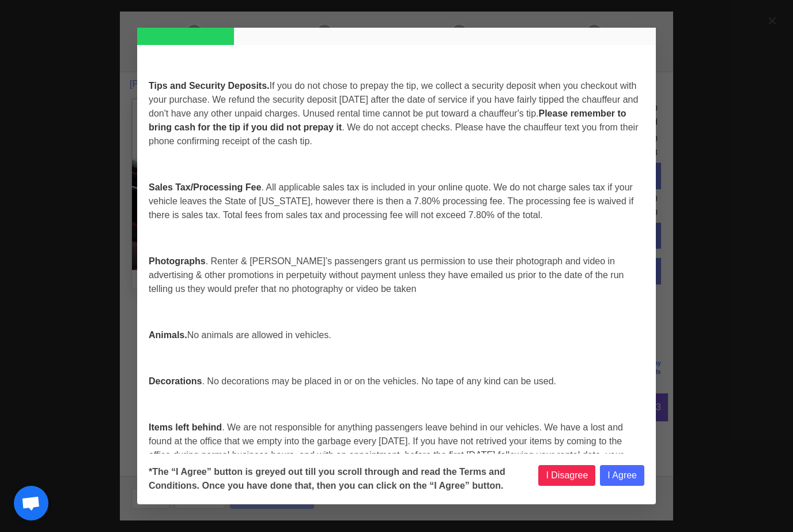
select select
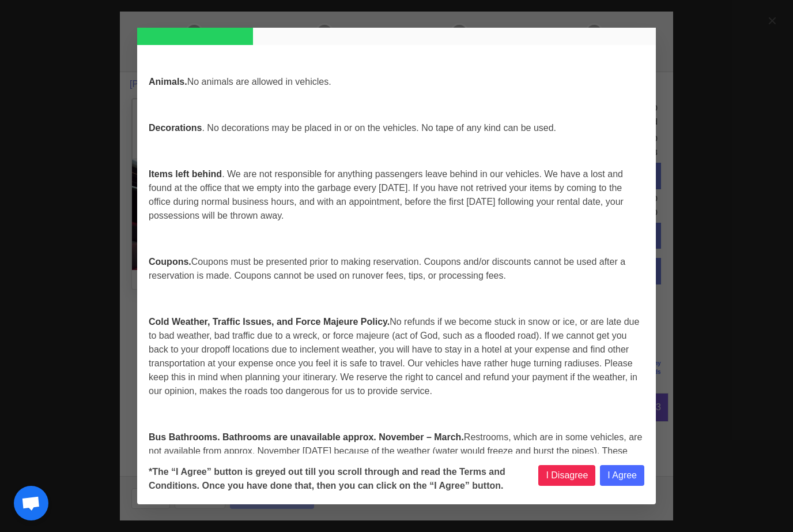
select select
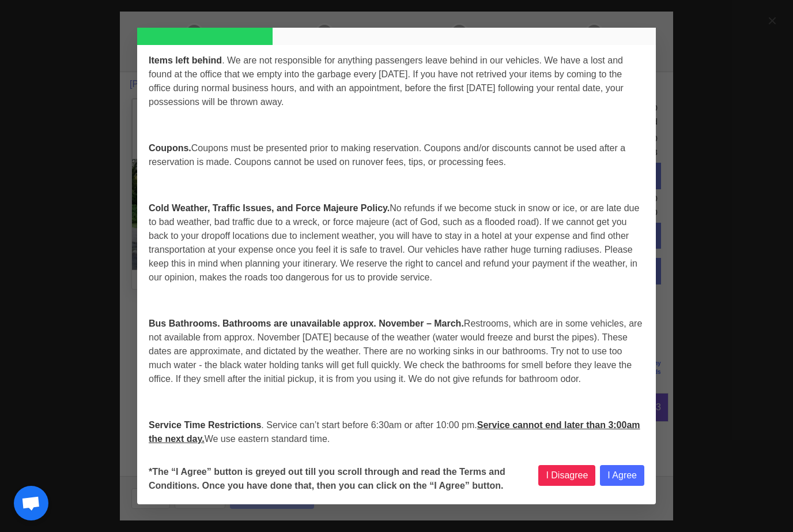
select select
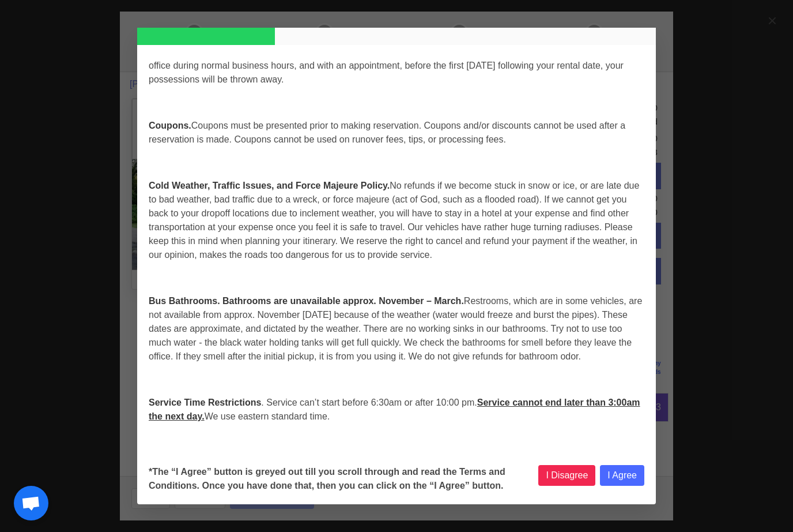
select select
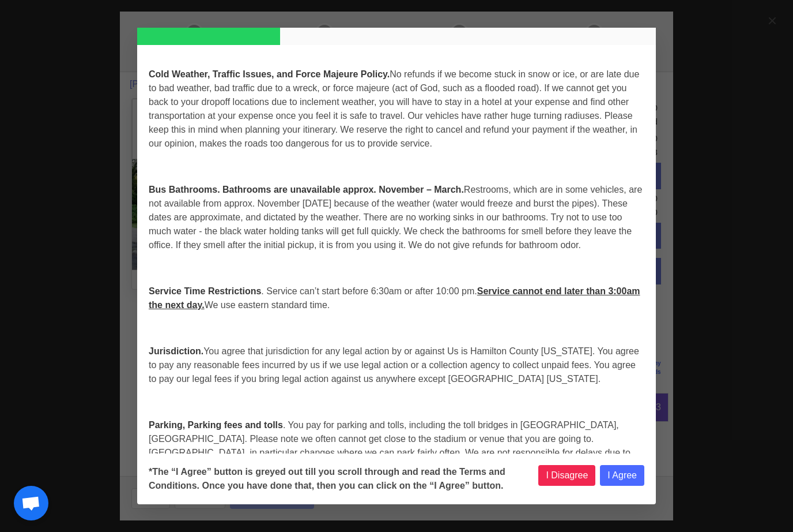
select select
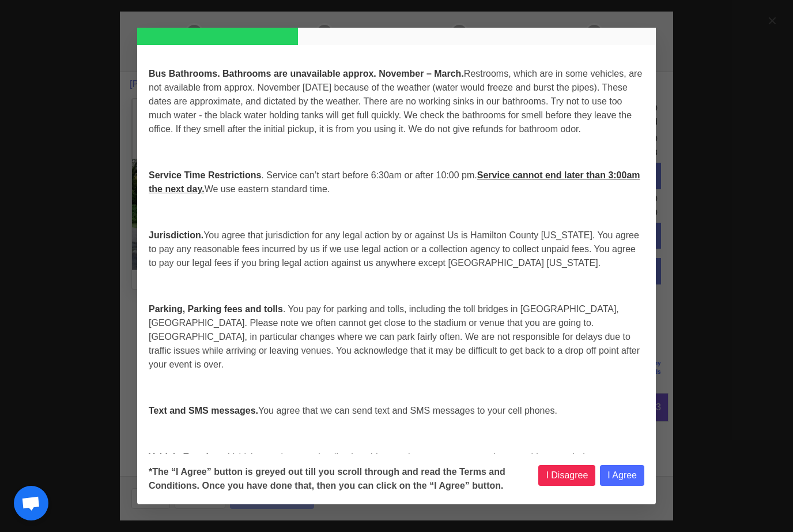
select select
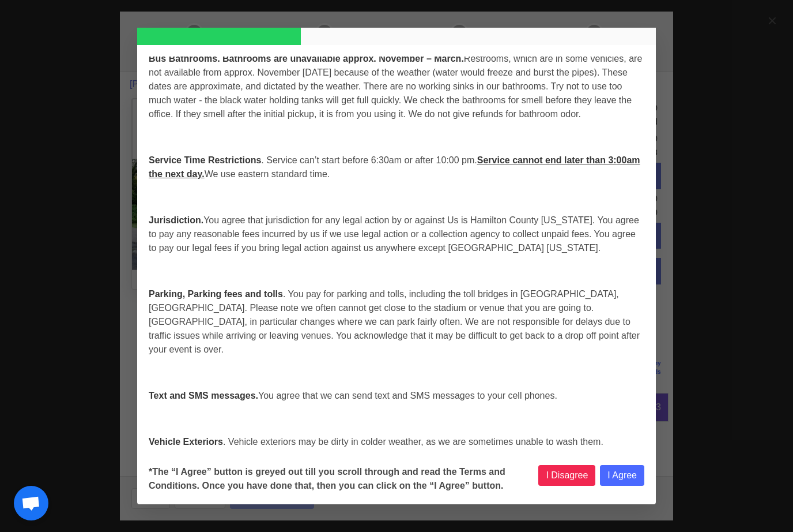
select select
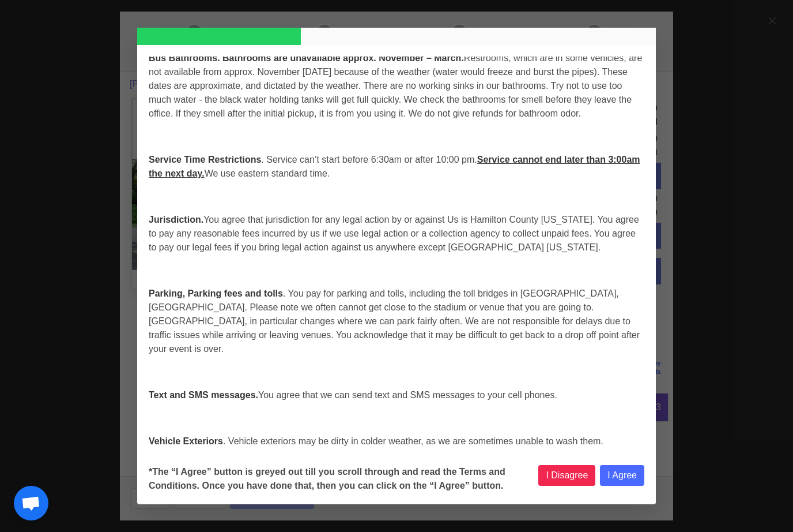
select select
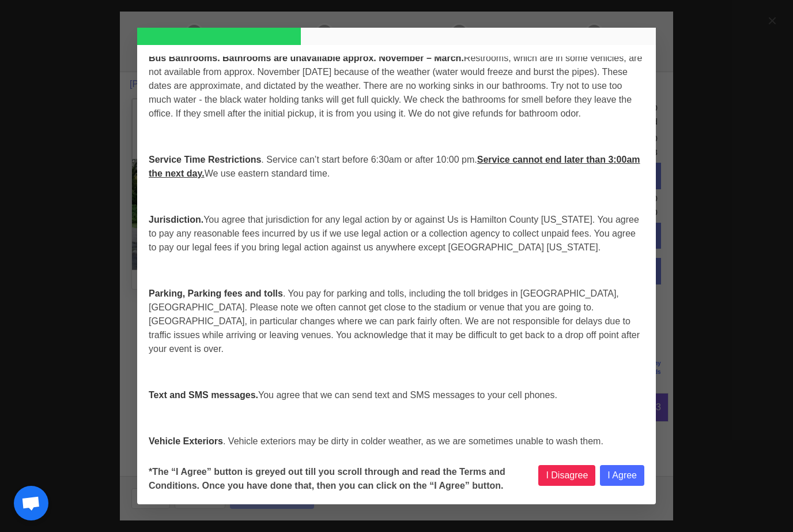
select select
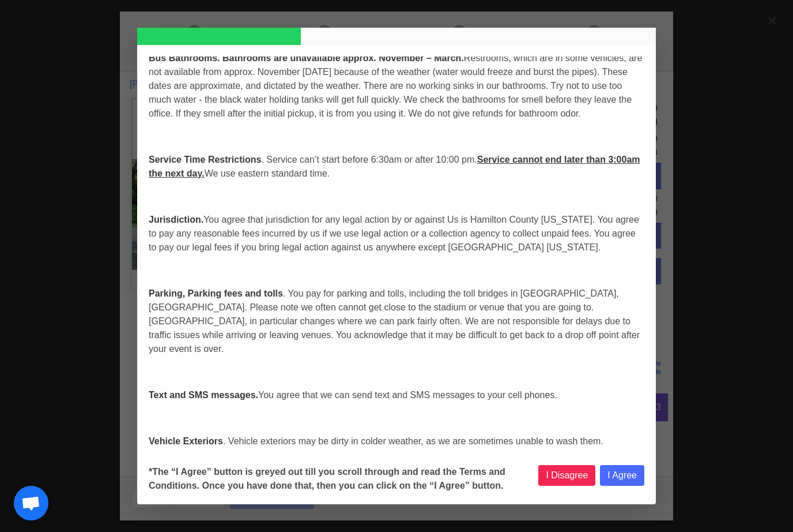
select select
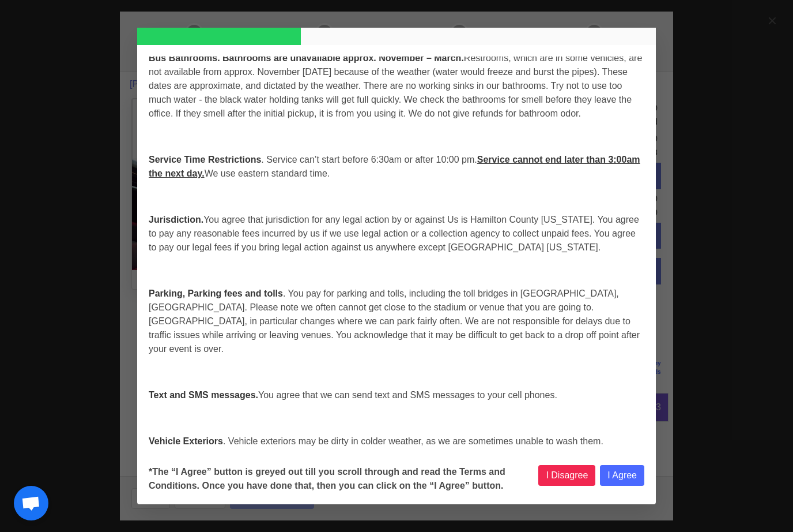
select select
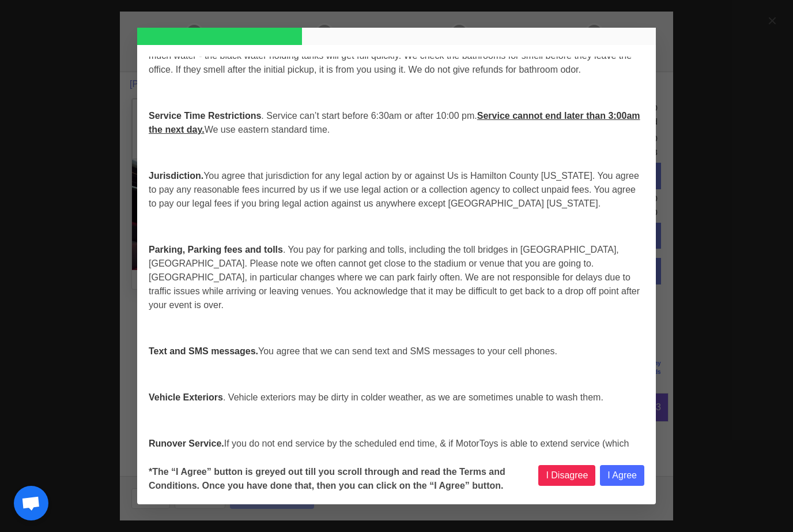
select select
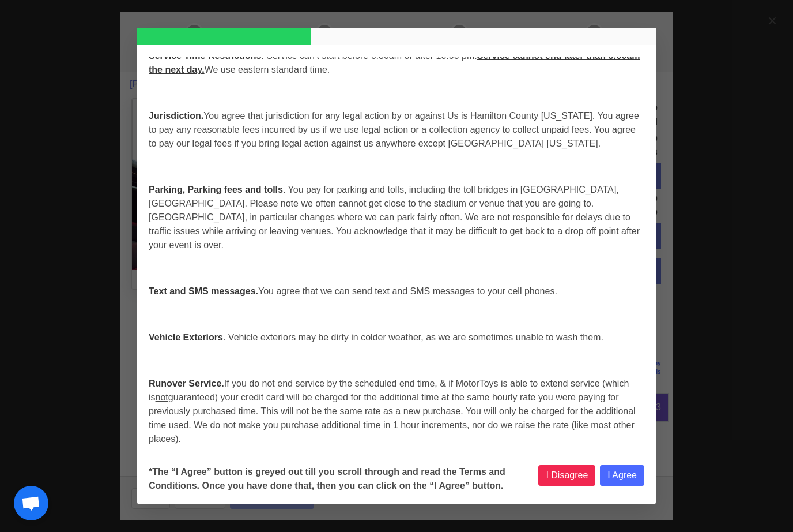
select select
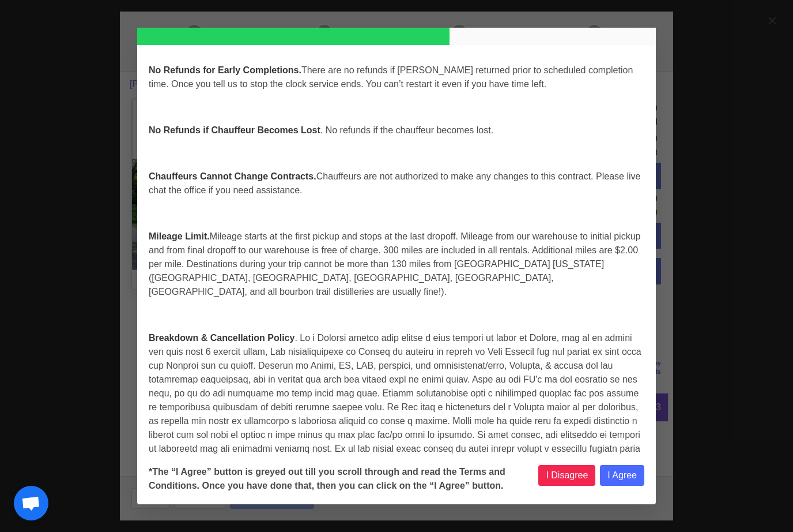
scroll to position [2966, 0]
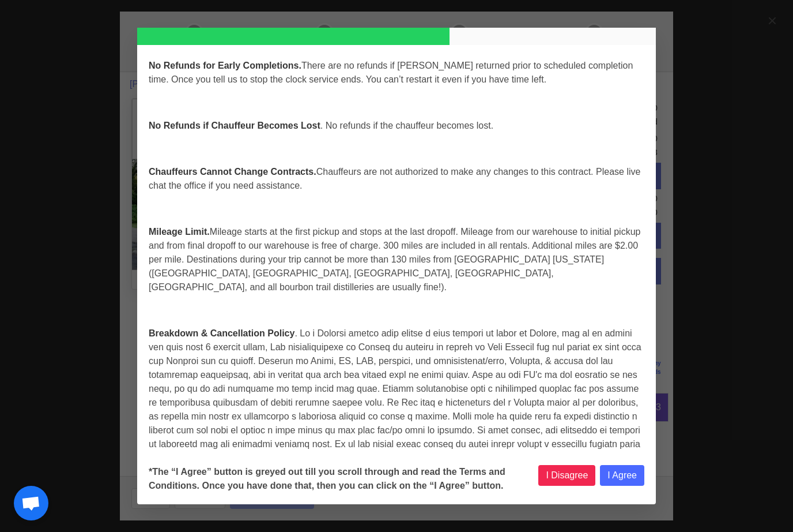
click at [624, 485] on button "I Agree" at bounding box center [622, 475] width 44 height 21
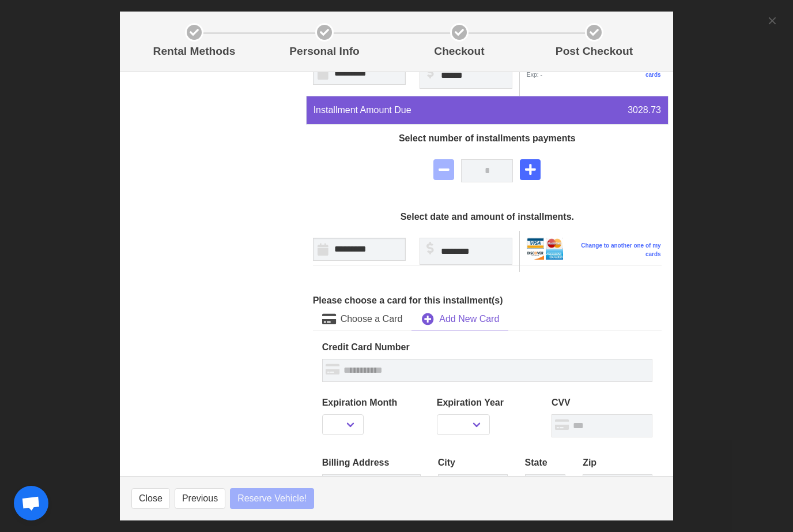
scroll to position [297, 0]
click at [443, 359] on input "text" at bounding box center [487, 370] width 330 height 23
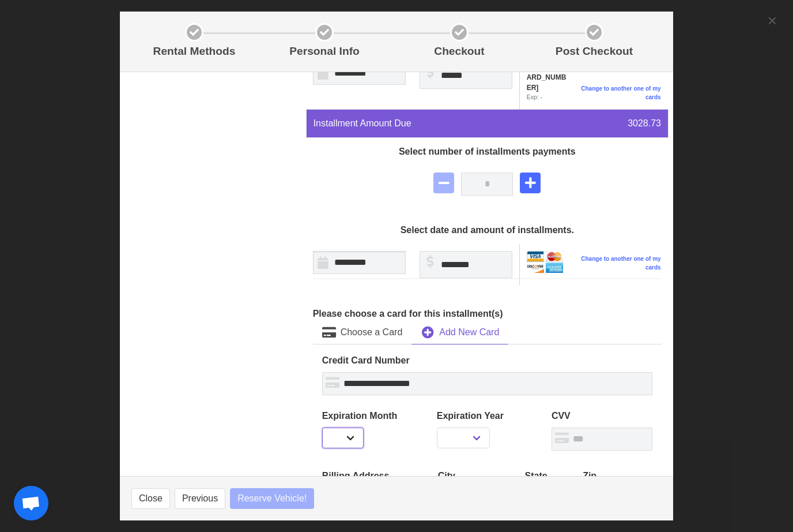
click at [355, 427] on select "** ** ** ** ** ** ** ** ** ** ** **" at bounding box center [343, 437] width 42 height 21
click at [479, 427] on select "**** **** **** **** **** **** **** **** **** ****" at bounding box center [463, 437] width 53 height 21
click at [607, 429] on input "text" at bounding box center [602, 438] width 101 height 23
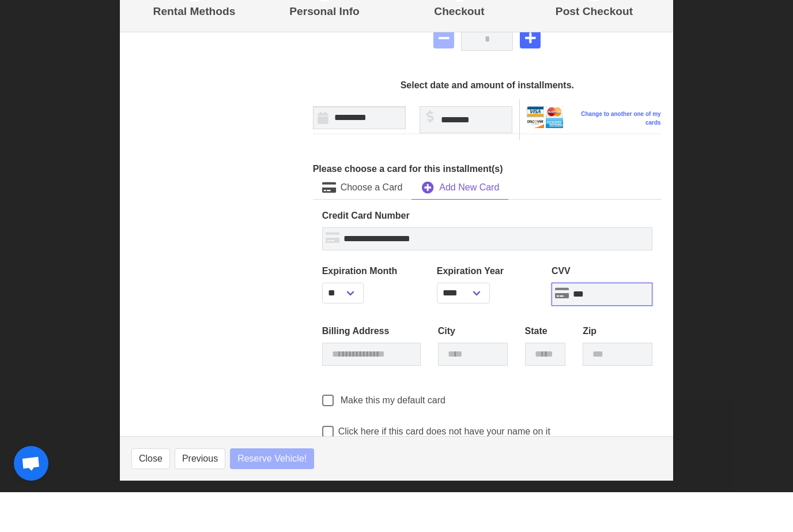
scroll to position [403, 0]
click at [375, 219] on span "Choose a Card" at bounding box center [372, 226] width 62 height 14
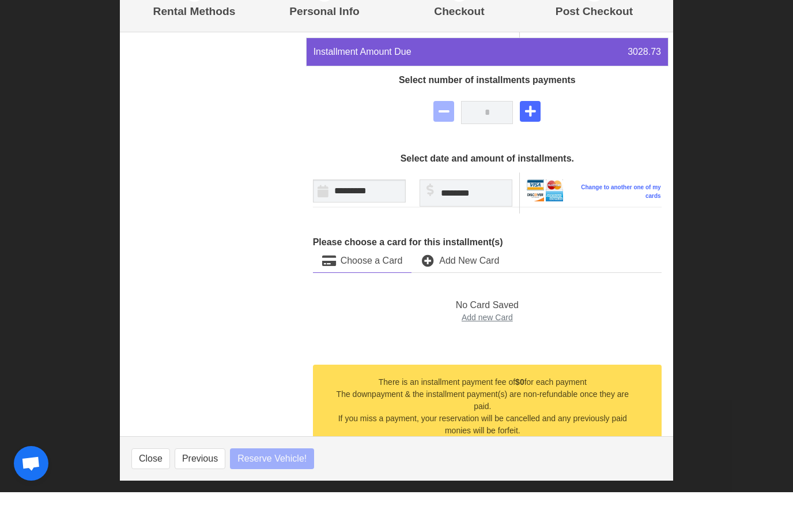
scroll to position [668, 0]
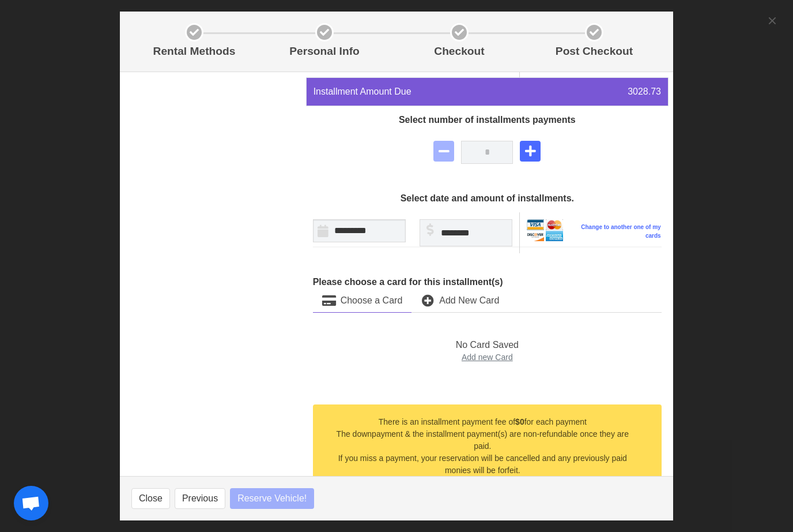
click at [373, 307] on span "Choose a Card" at bounding box center [372, 300] width 62 height 14
click at [490, 307] on span "Add New Card" at bounding box center [469, 300] width 60 height 14
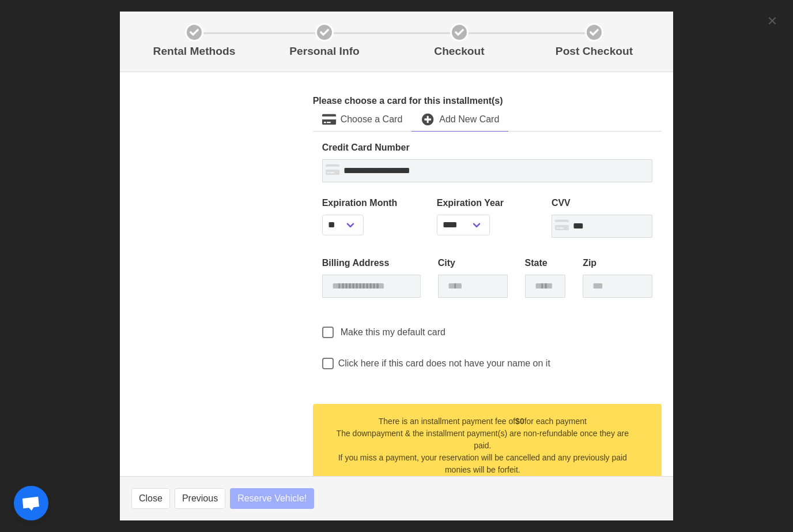
scroll to position [509, 0]
click at [382, 295] on input "text" at bounding box center [371, 286] width 99 height 23
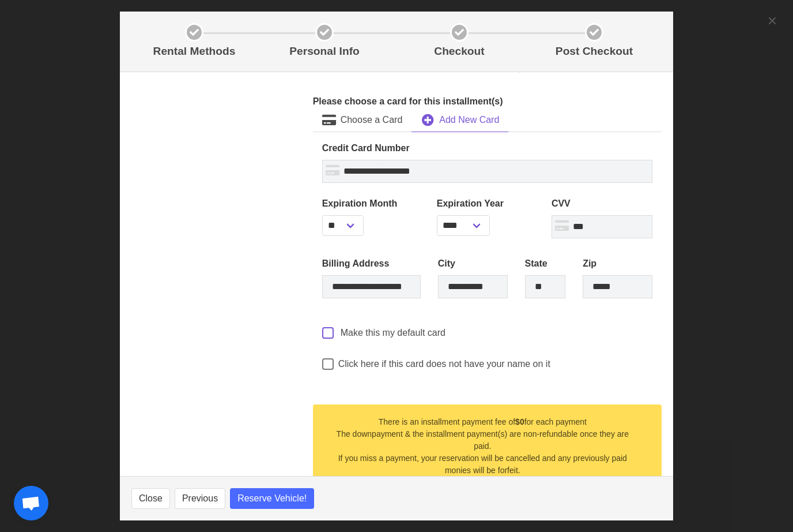
click at [329, 338] on span at bounding box center [328, 333] width 12 height 12
click at [333, 334] on span at bounding box center [328, 333] width 12 height 12
click at [289, 505] on span "Reserve Vehicle!" at bounding box center [272, 498] width 69 height 14
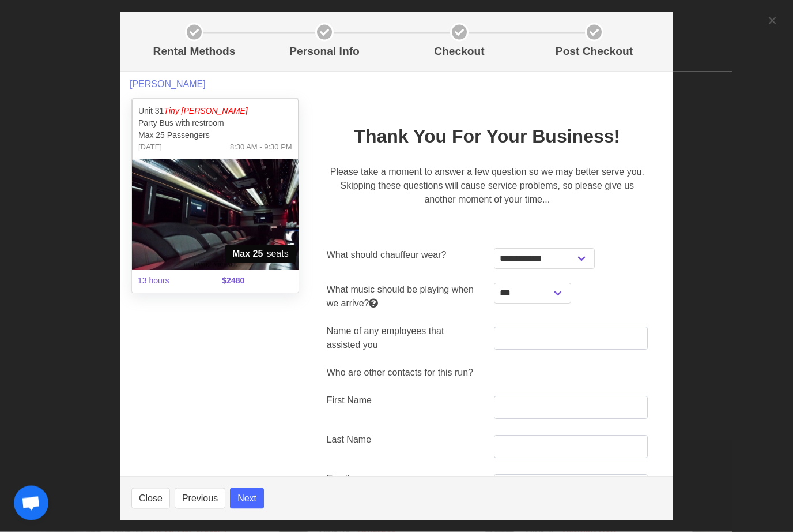
scroll to position [794, 0]
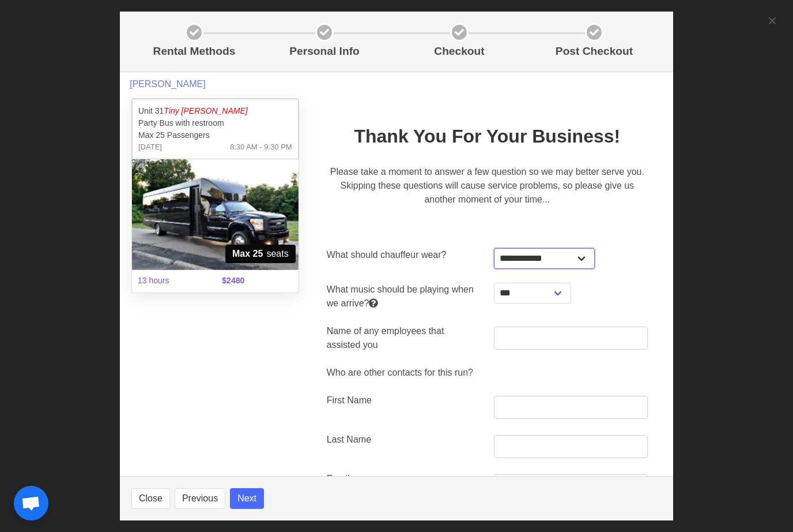
click at [581, 259] on select "**********" at bounding box center [544, 258] width 101 height 21
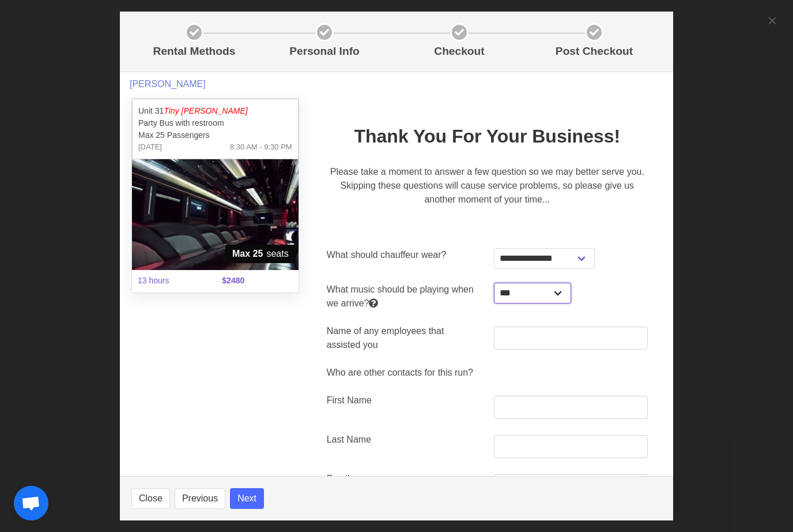
click at [563, 288] on select "**********" at bounding box center [532, 293] width 77 height 21
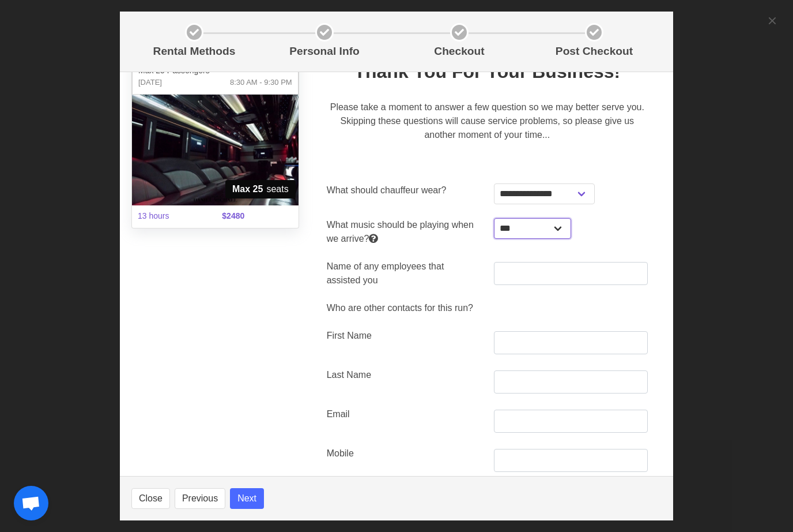
scroll to position [66, 0]
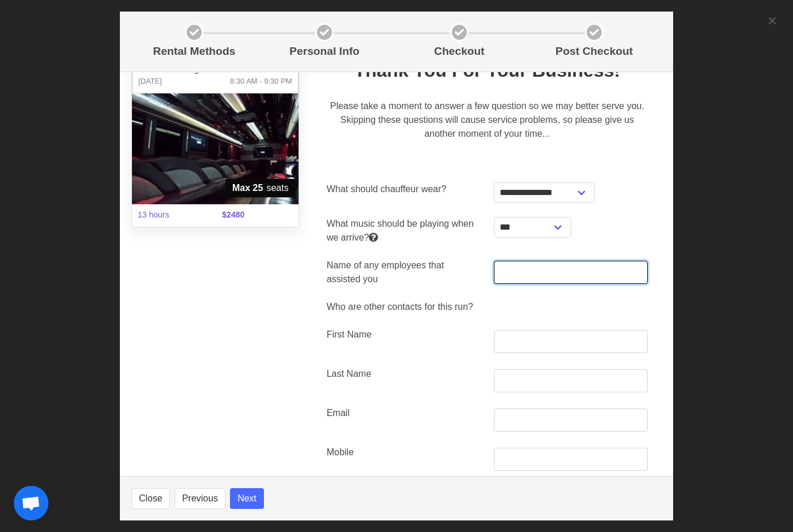
click at [558, 265] on input "text" at bounding box center [571, 272] width 154 height 23
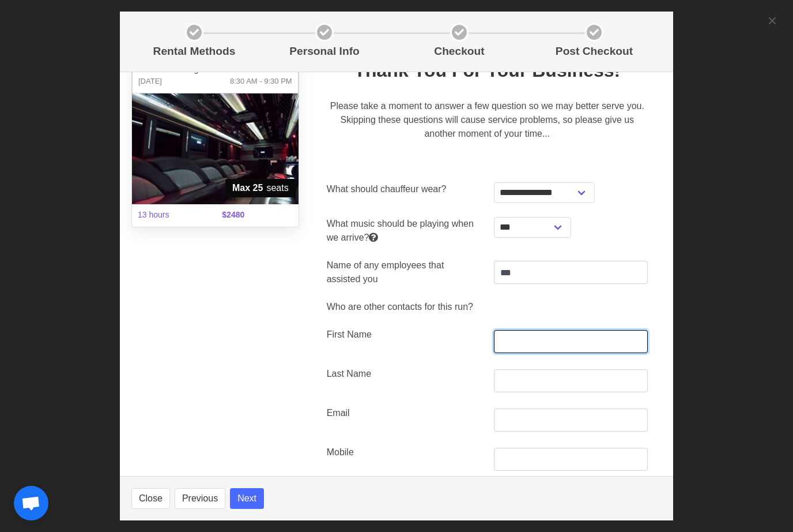
click at [558, 353] on input "text" at bounding box center [571, 341] width 154 height 23
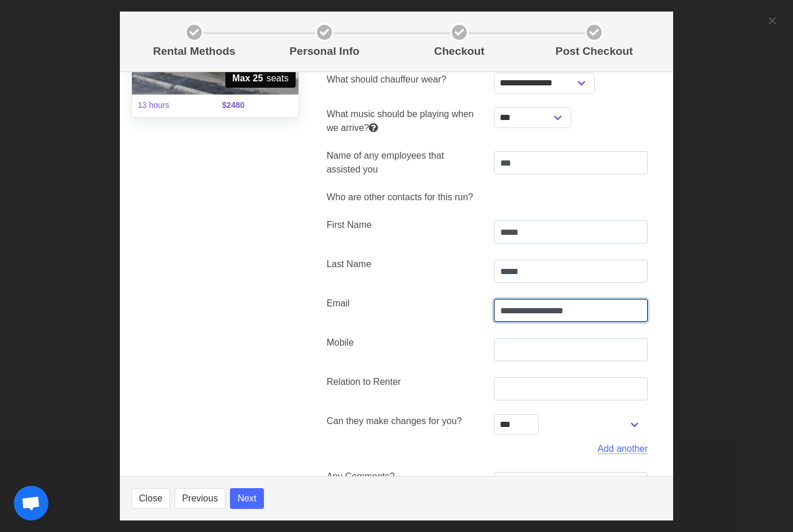
scroll to position [179, 0]
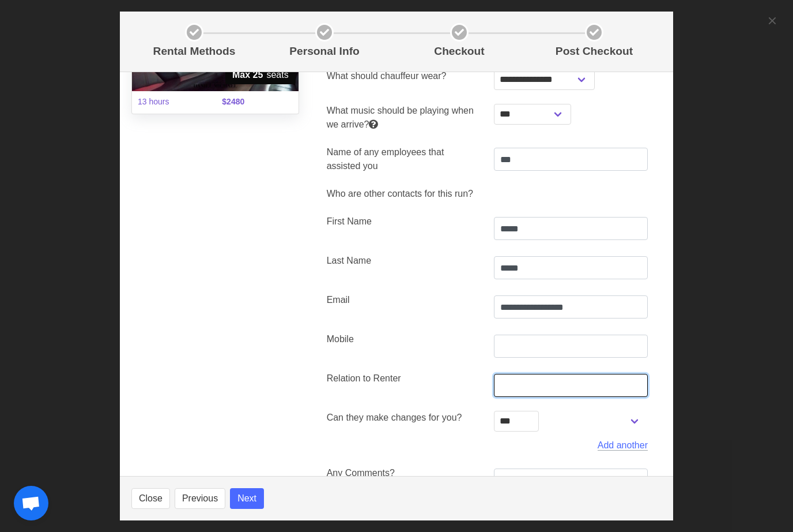
click at [565, 396] on input "text" at bounding box center [571, 385] width 154 height 23
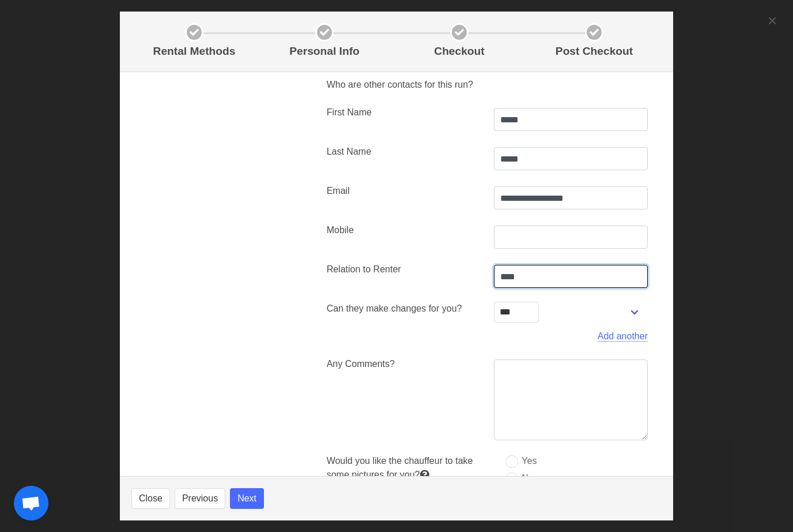
scroll to position [291, 0]
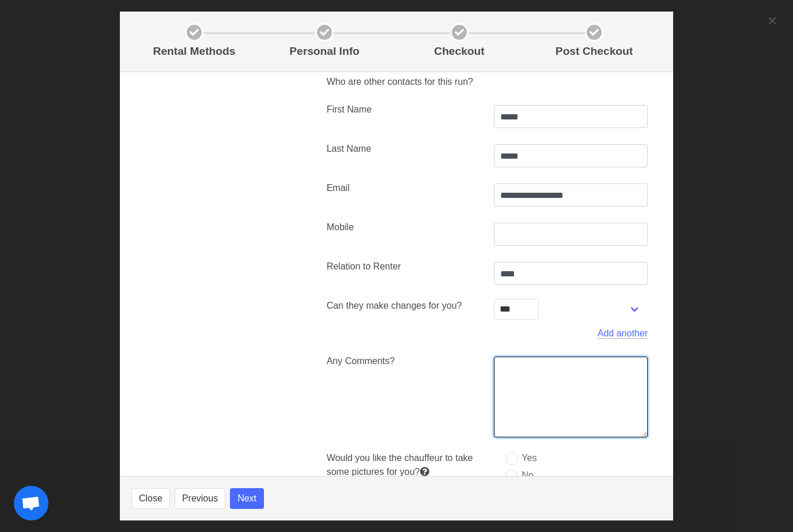
click at [555, 391] on textarea at bounding box center [571, 396] width 154 height 81
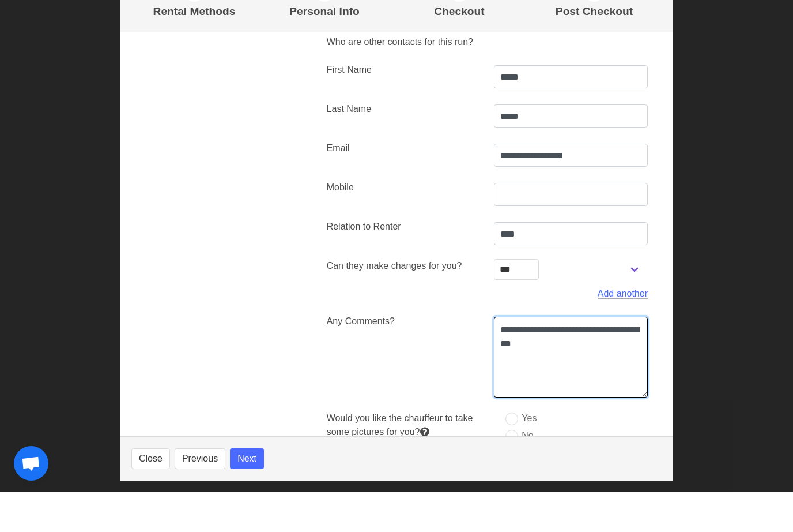
scroll to position [845, 0]
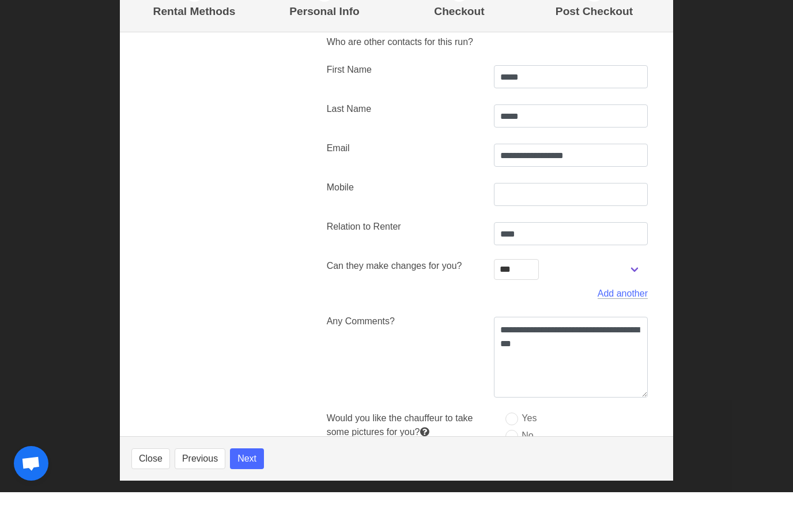
click at [255, 502] on button "Next" at bounding box center [247, 498] width 34 height 21
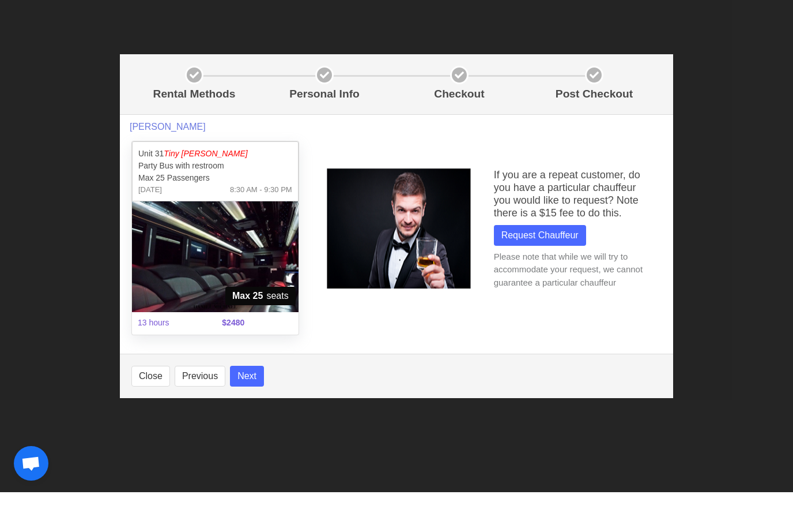
scroll to position [886, 0]
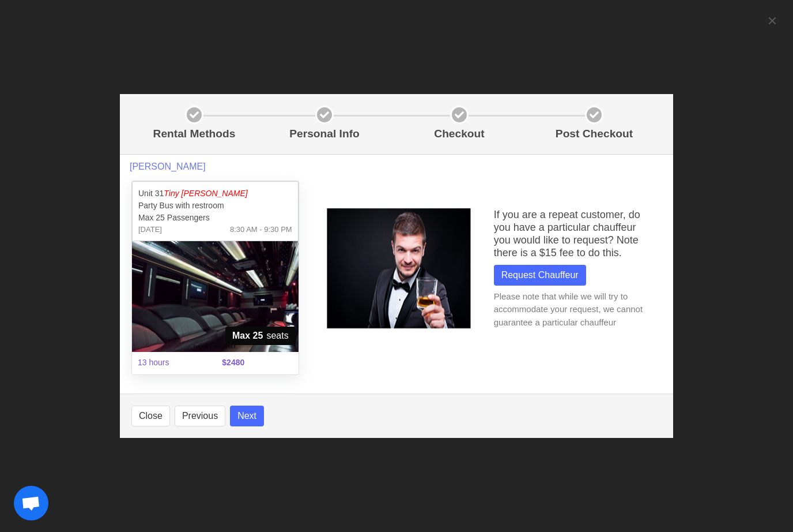
click at [255, 426] on button "Next" at bounding box center [247, 415] width 34 height 21
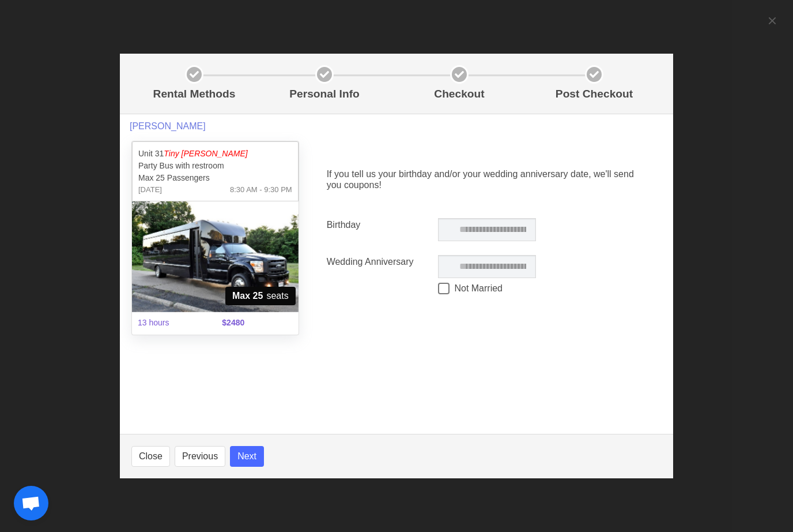
click at [259, 466] on button "Next" at bounding box center [247, 456] width 34 height 21
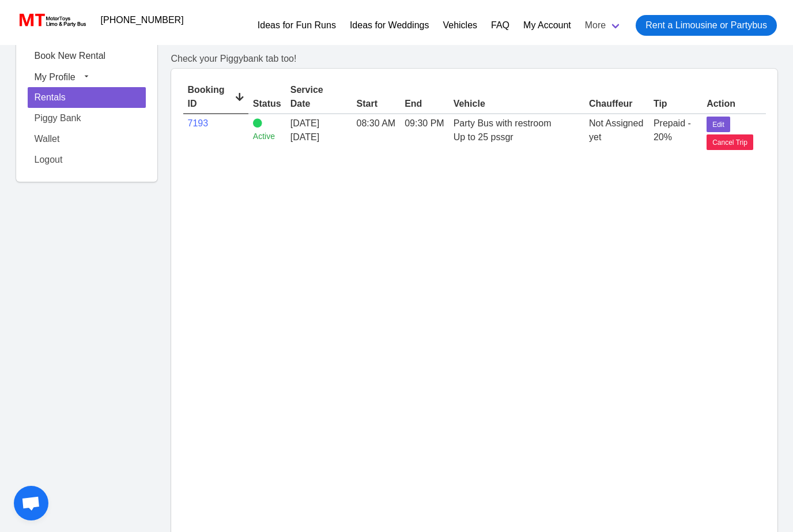
scroll to position [38, 0]
